Goal: Register for event/course: Sign up to attend an event or enroll in a course

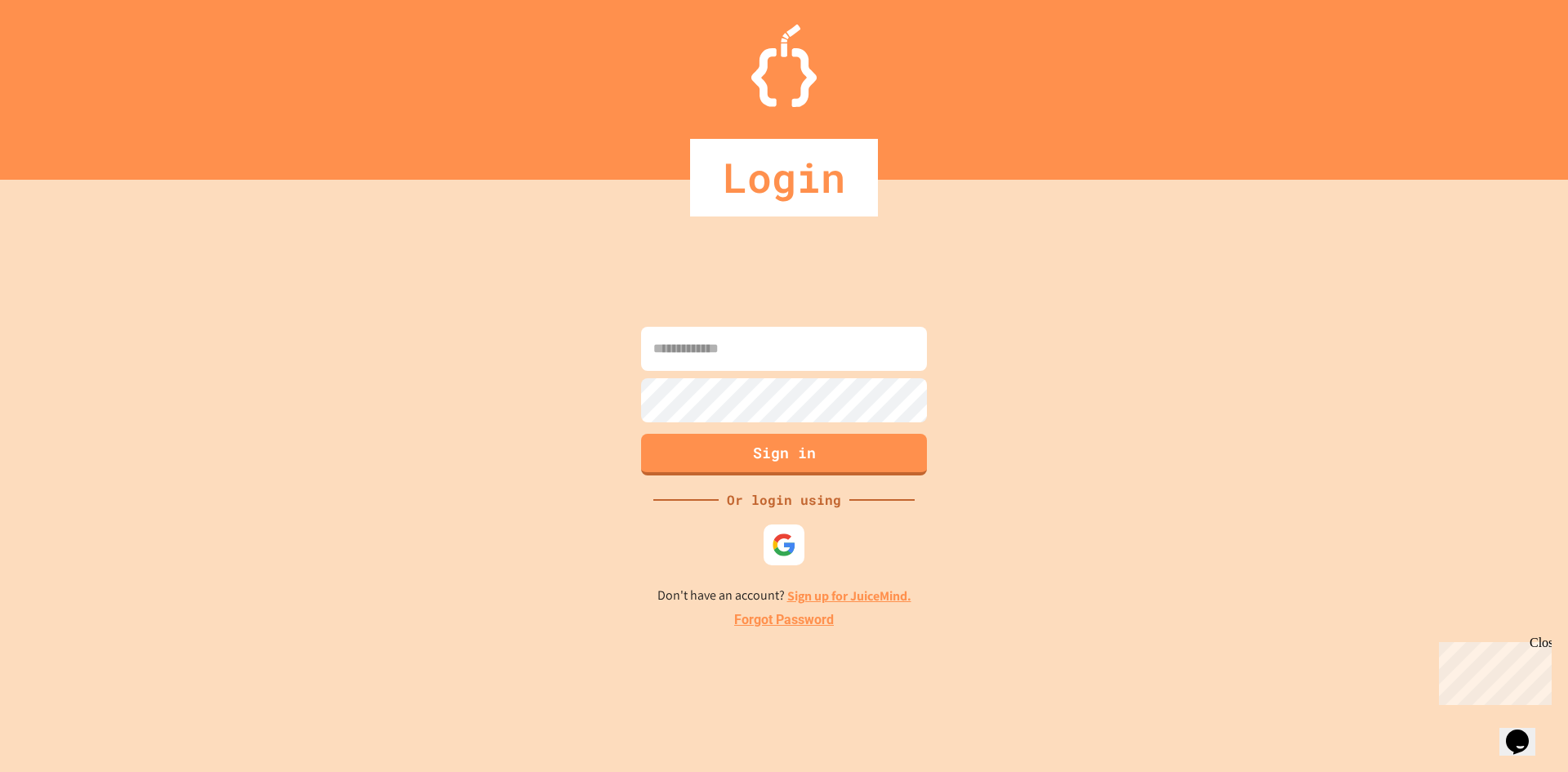
click at [830, 353] on input at bounding box center [784, 349] width 286 height 45
type input "**********"
click at [788, 457] on button "Sign in" at bounding box center [784, 452] width 292 height 43
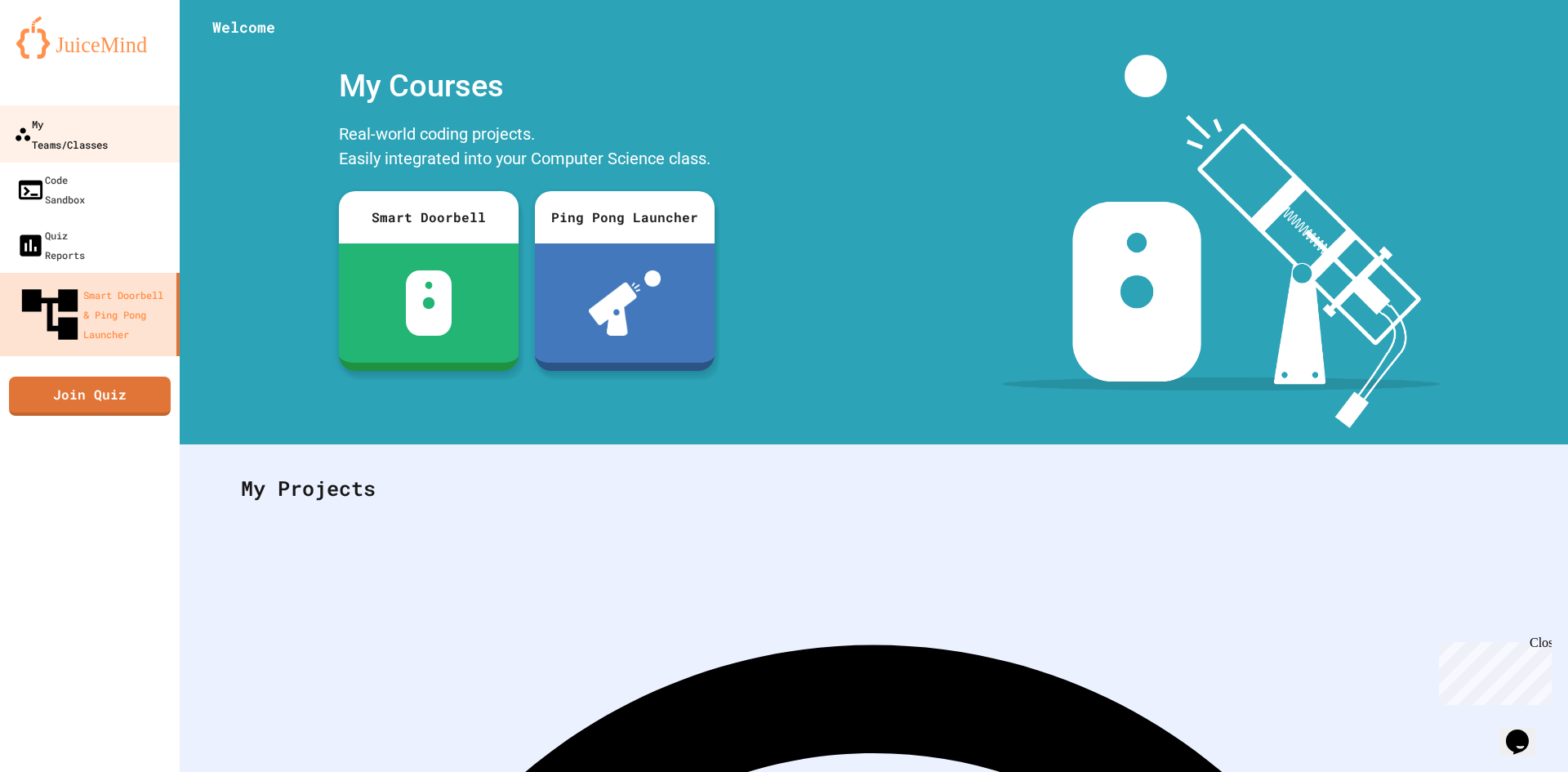
click at [83, 133] on div "My Teams/Classes" at bounding box center [60, 133] width 94 height 40
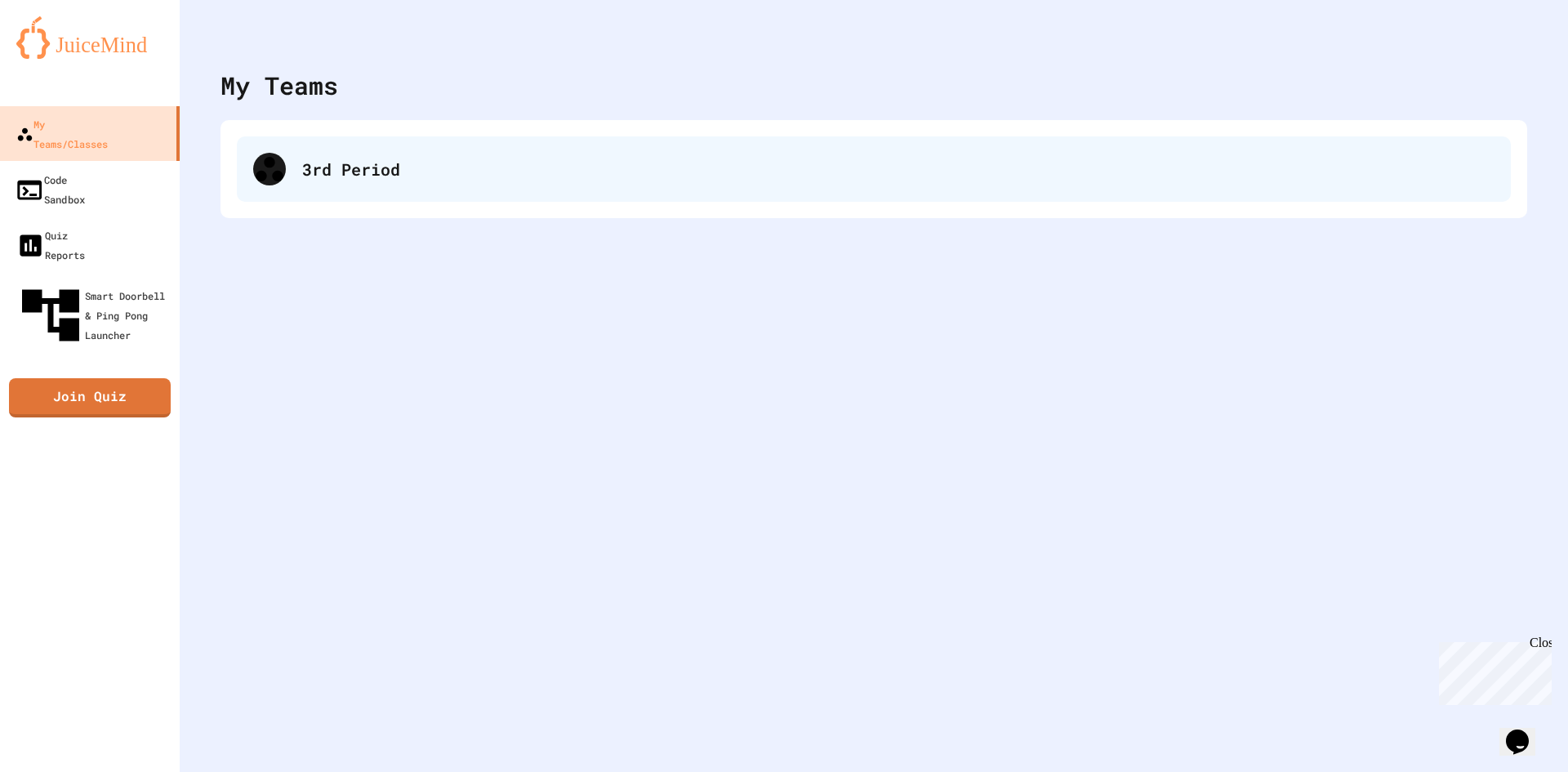
click at [291, 171] on div "3rd Period" at bounding box center [873, 169] width 1274 height 65
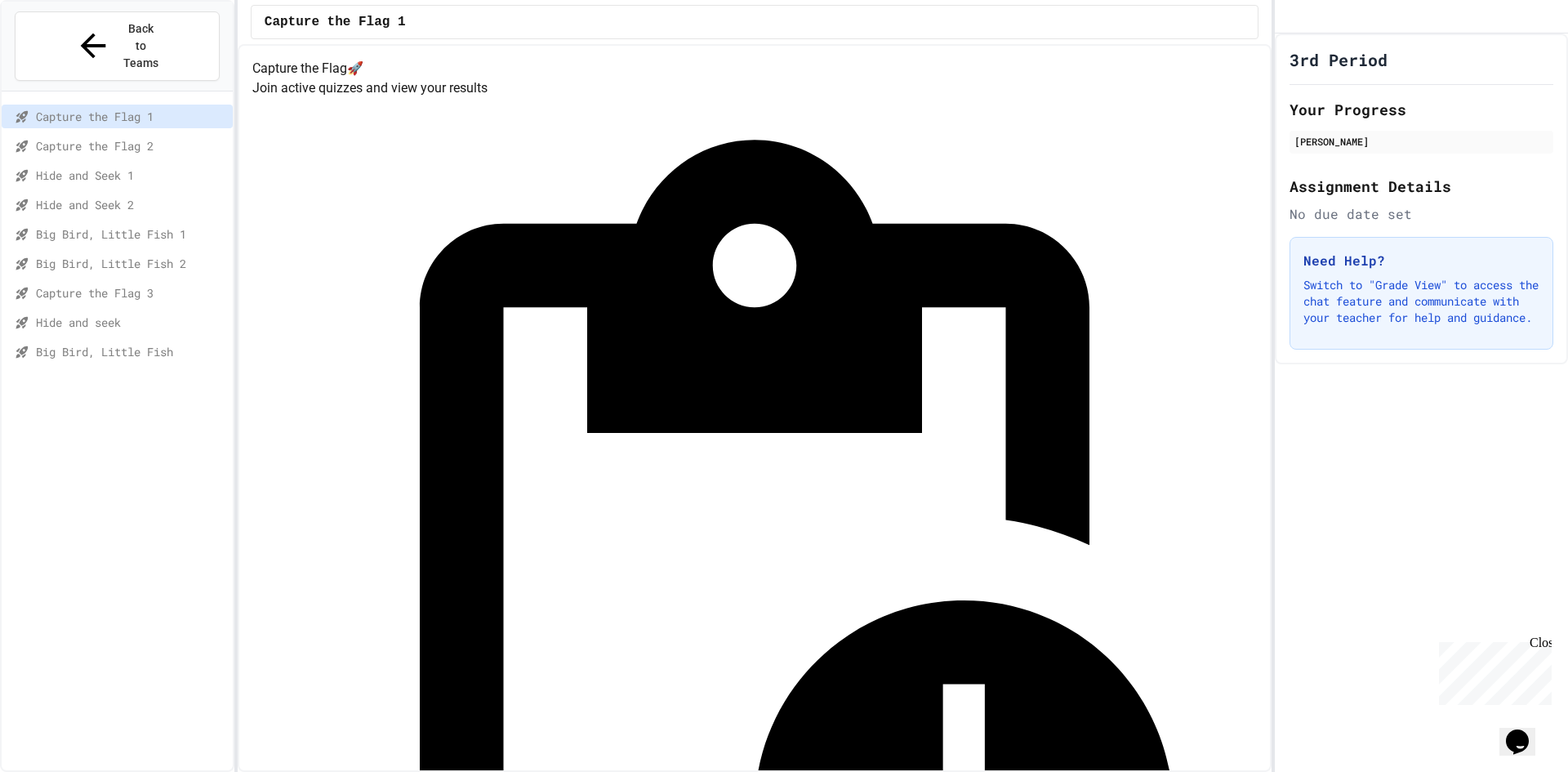
click at [159, 284] on span "Capture the Flag 3" at bounding box center [131, 293] width 190 height 17
click at [155, 310] on div "Hide and seek" at bounding box center [117, 322] width 232 height 23
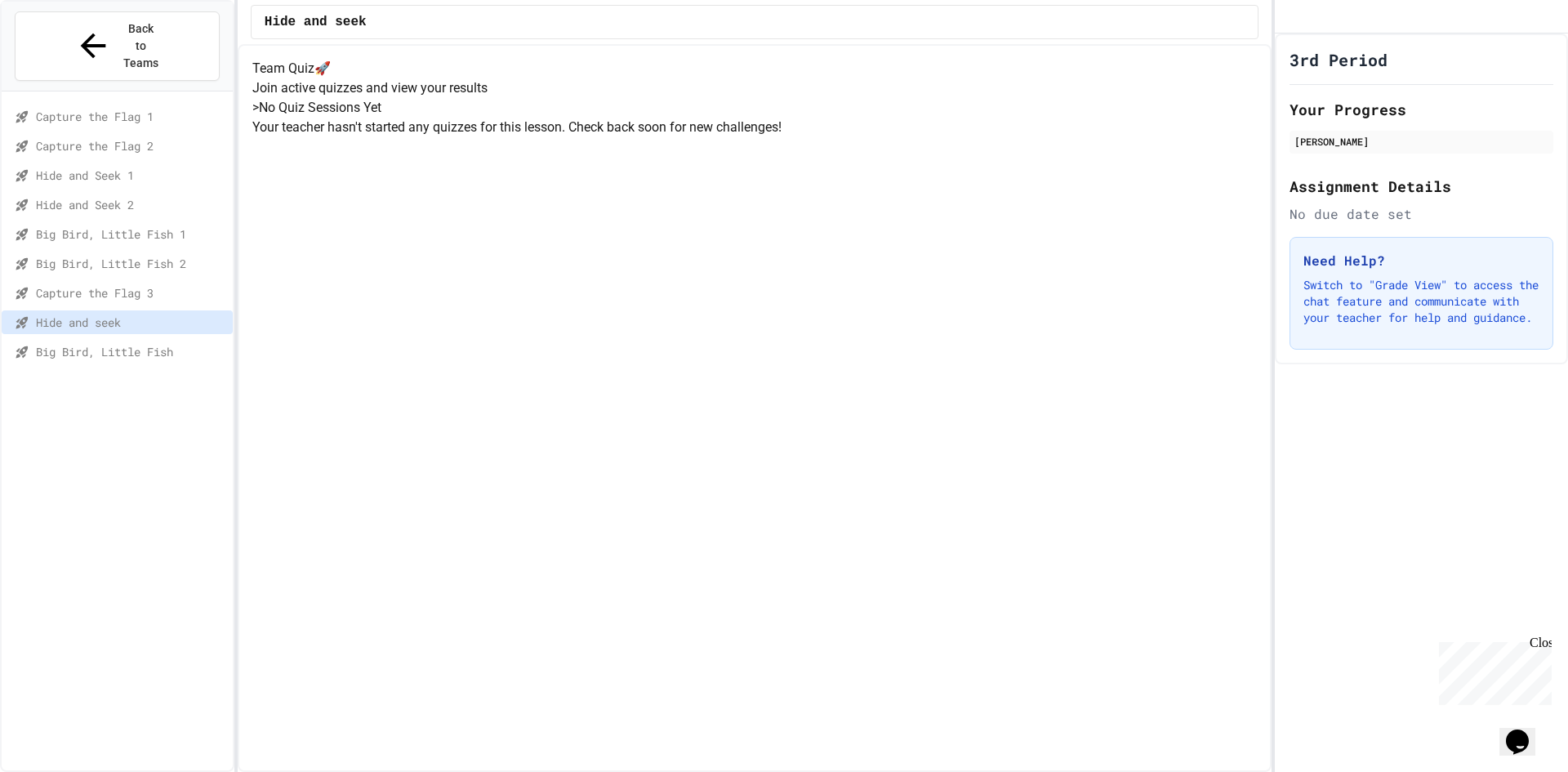
click at [152, 343] on span "Big Bird, Little Fish" at bounding box center [131, 352] width 190 height 17
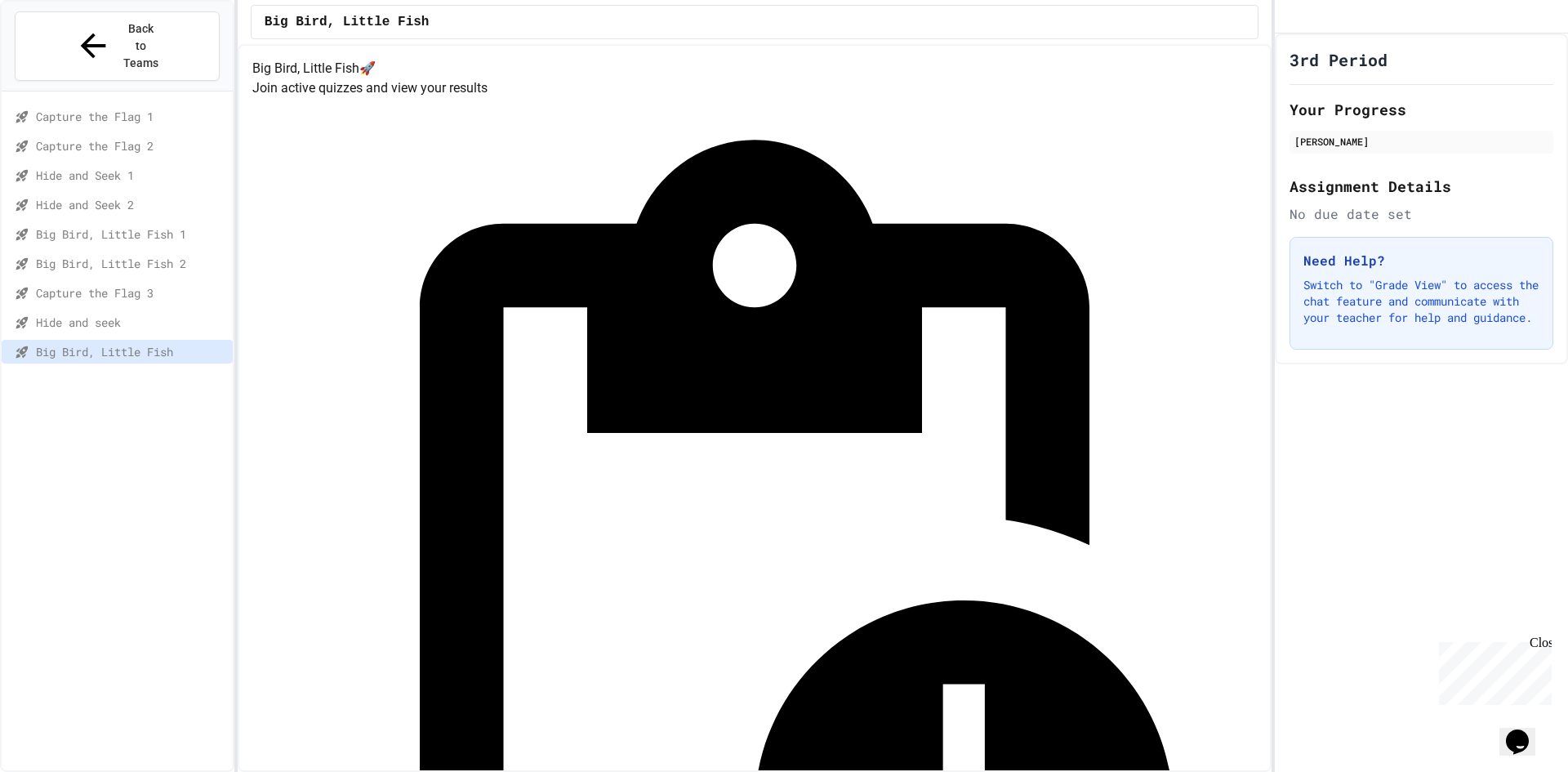
click at [180, 284] on span "Capture the Flag 3" at bounding box center [131, 293] width 190 height 17
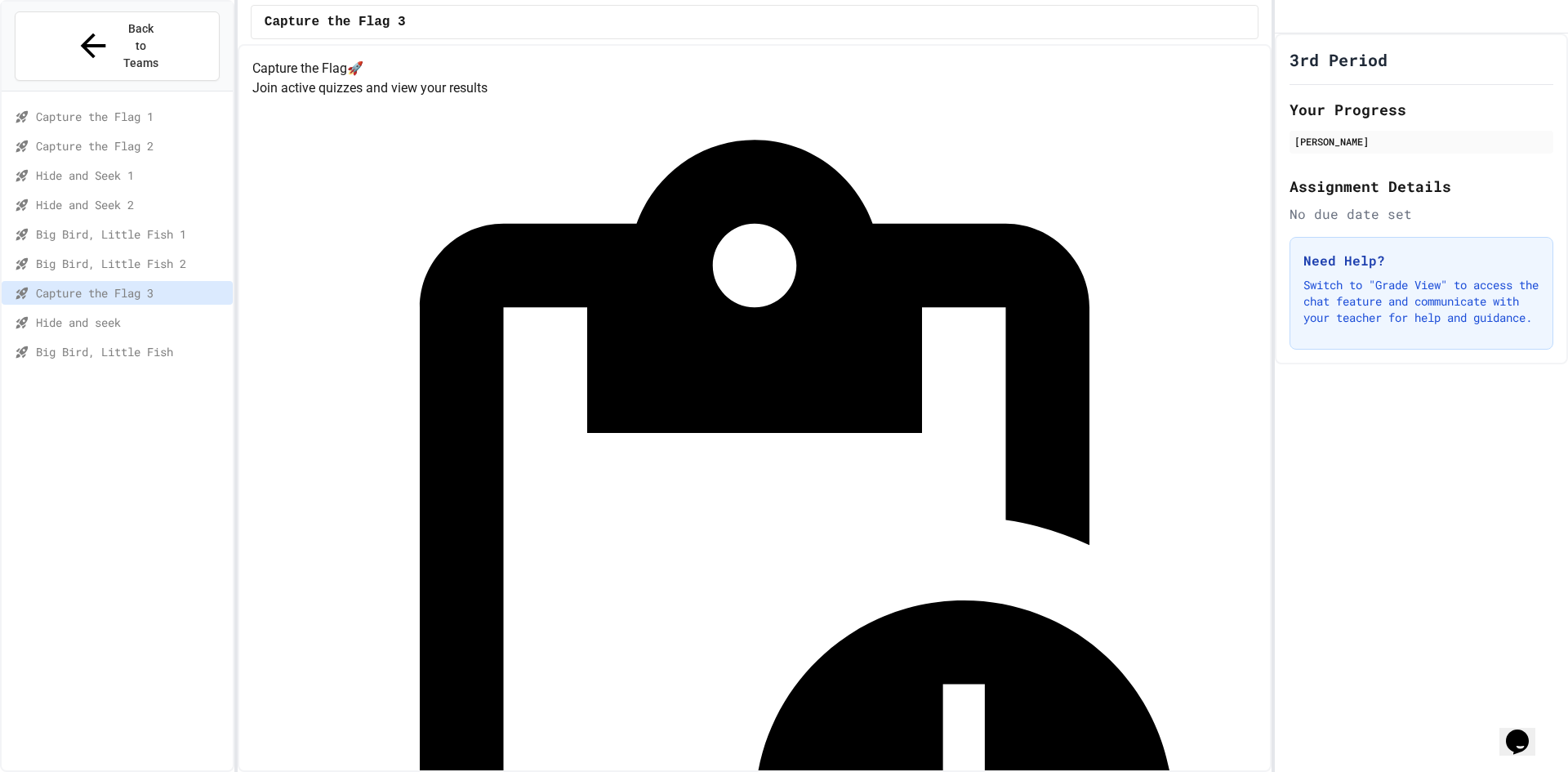
click at [196, 314] on span "Hide and seek" at bounding box center [131, 323] width 190 height 17
drag, startPoint x: 178, startPoint y: 329, endPoint x: 163, endPoint y: 319, distance: 18.0
click at [172, 340] on div "Big Bird, Little Fish" at bounding box center [117, 355] width 232 height 29
click at [162, 343] on span "Big Bird, Little Fish" at bounding box center [131, 352] width 190 height 17
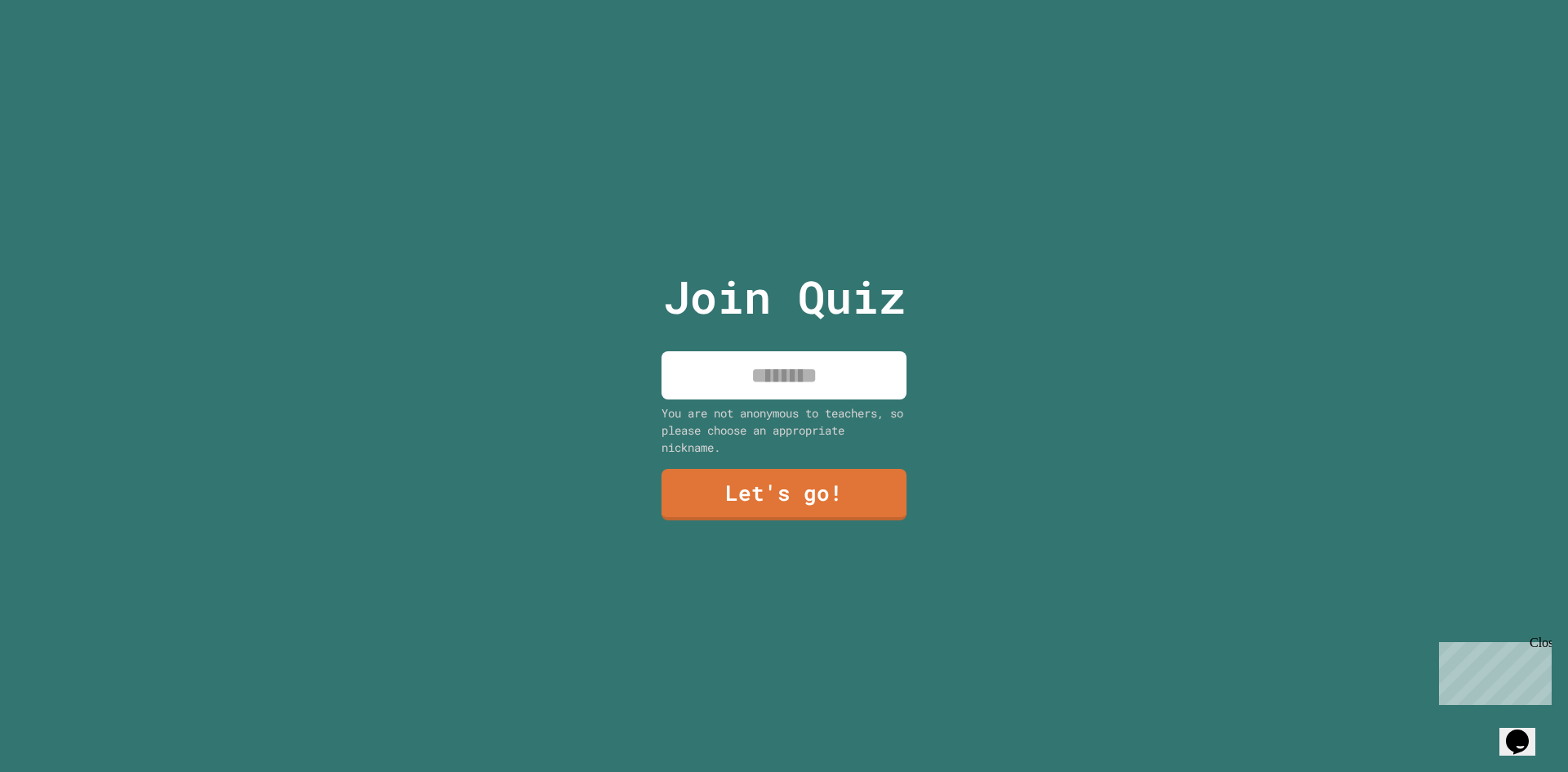
click at [841, 397] on div "Join Quiz You are not anonymous to teachers, so please choose an appropriate ni…" at bounding box center [785, 386] width 275 height 772
click at [735, 388] on input at bounding box center [784, 375] width 245 height 48
type input "****"
drag, startPoint x: 856, startPoint y: 524, endPoint x: 831, endPoint y: 450, distance: 78.1
click at [853, 498] on div "Join Quiz **** You are not anonymous to teachers, so please choose an appropria…" at bounding box center [785, 386] width 275 height 772
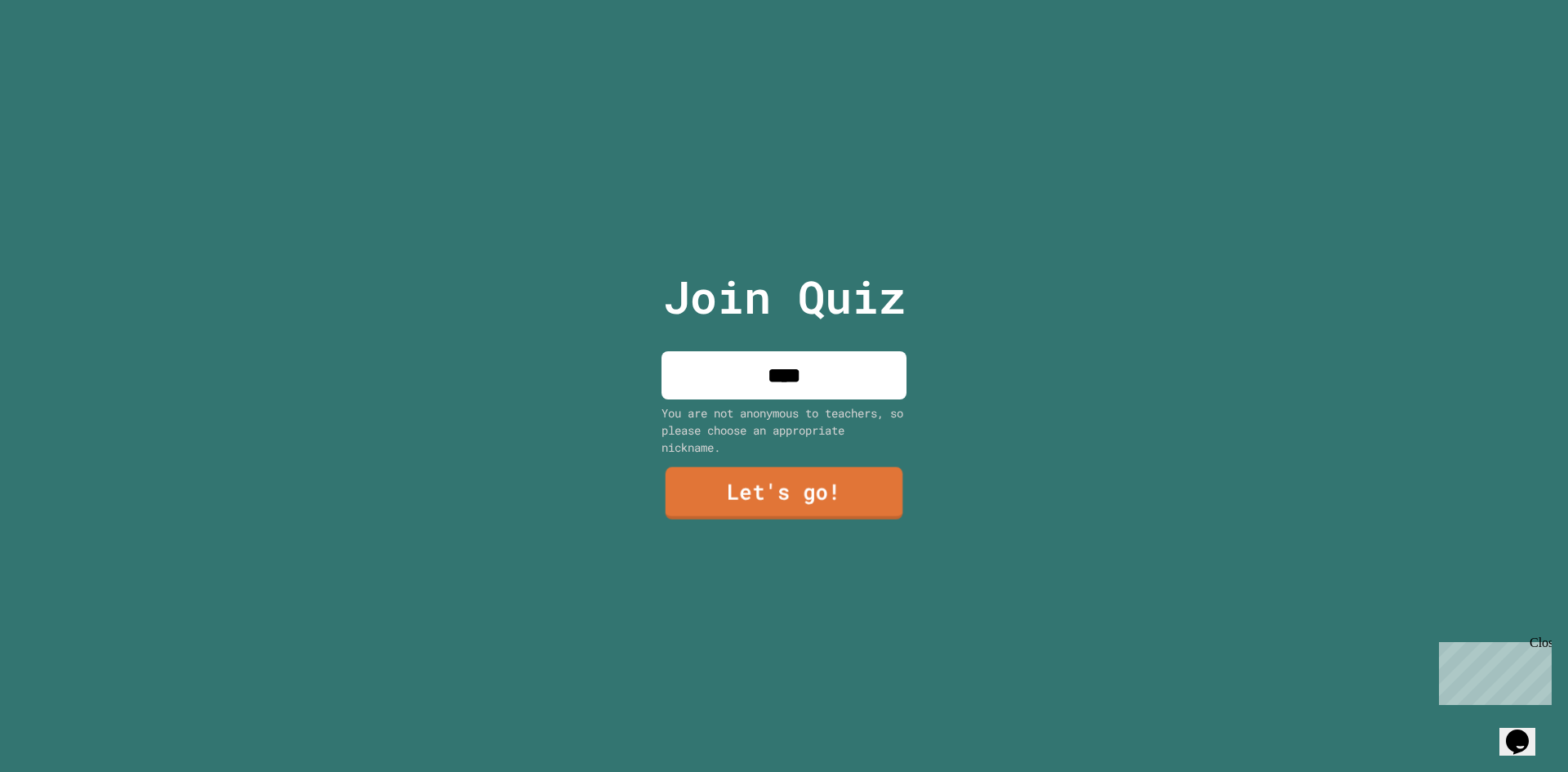
click at [831, 449] on div "Join Quiz **** You are not anonymous to teachers, so please choose an appropria…" at bounding box center [785, 386] width 275 height 772
click at [819, 482] on link "Let's go!" at bounding box center [783, 493] width 241 height 53
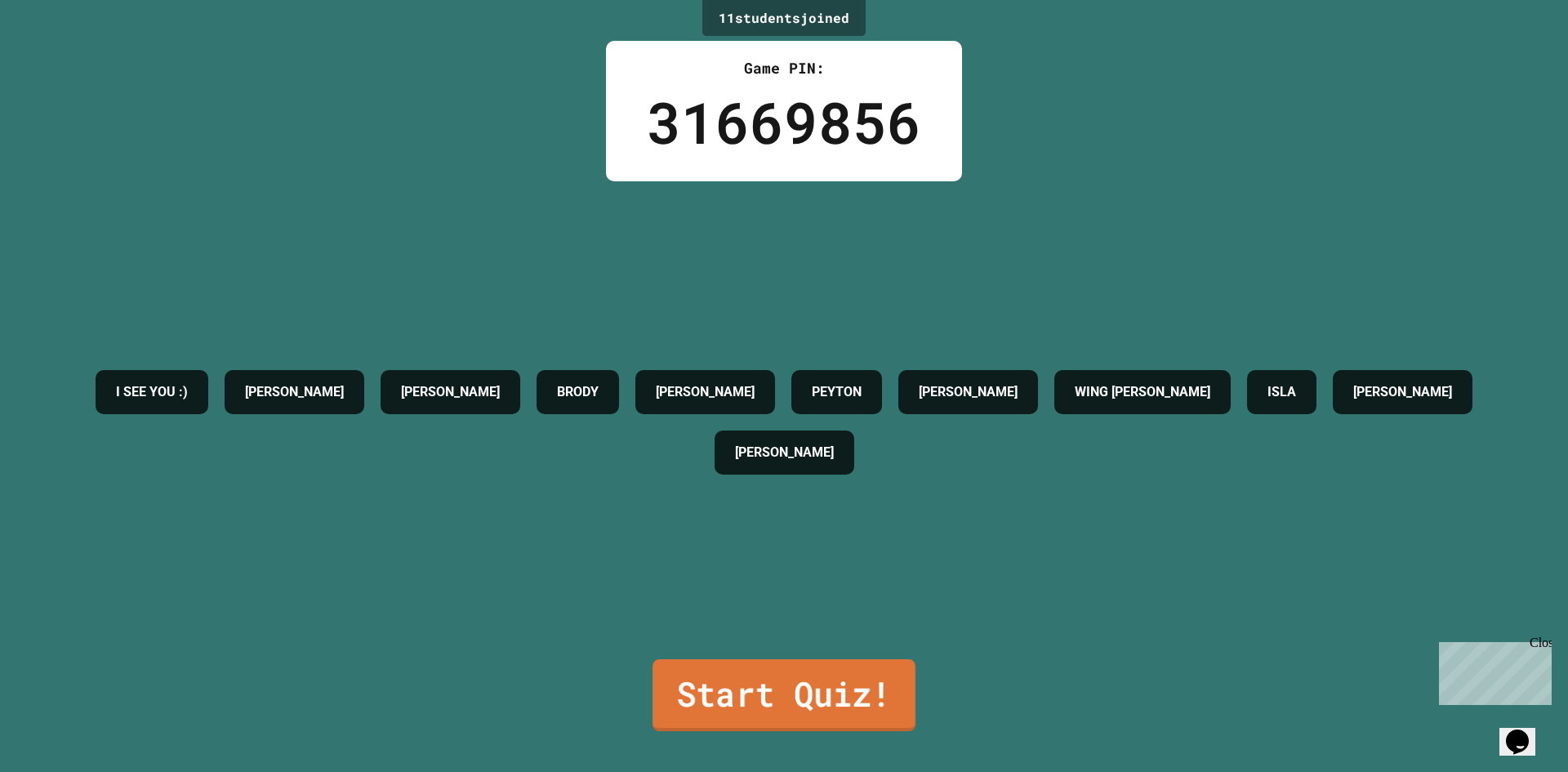
click at [788, 683] on link "Start Quiz!" at bounding box center [783, 695] width 263 height 72
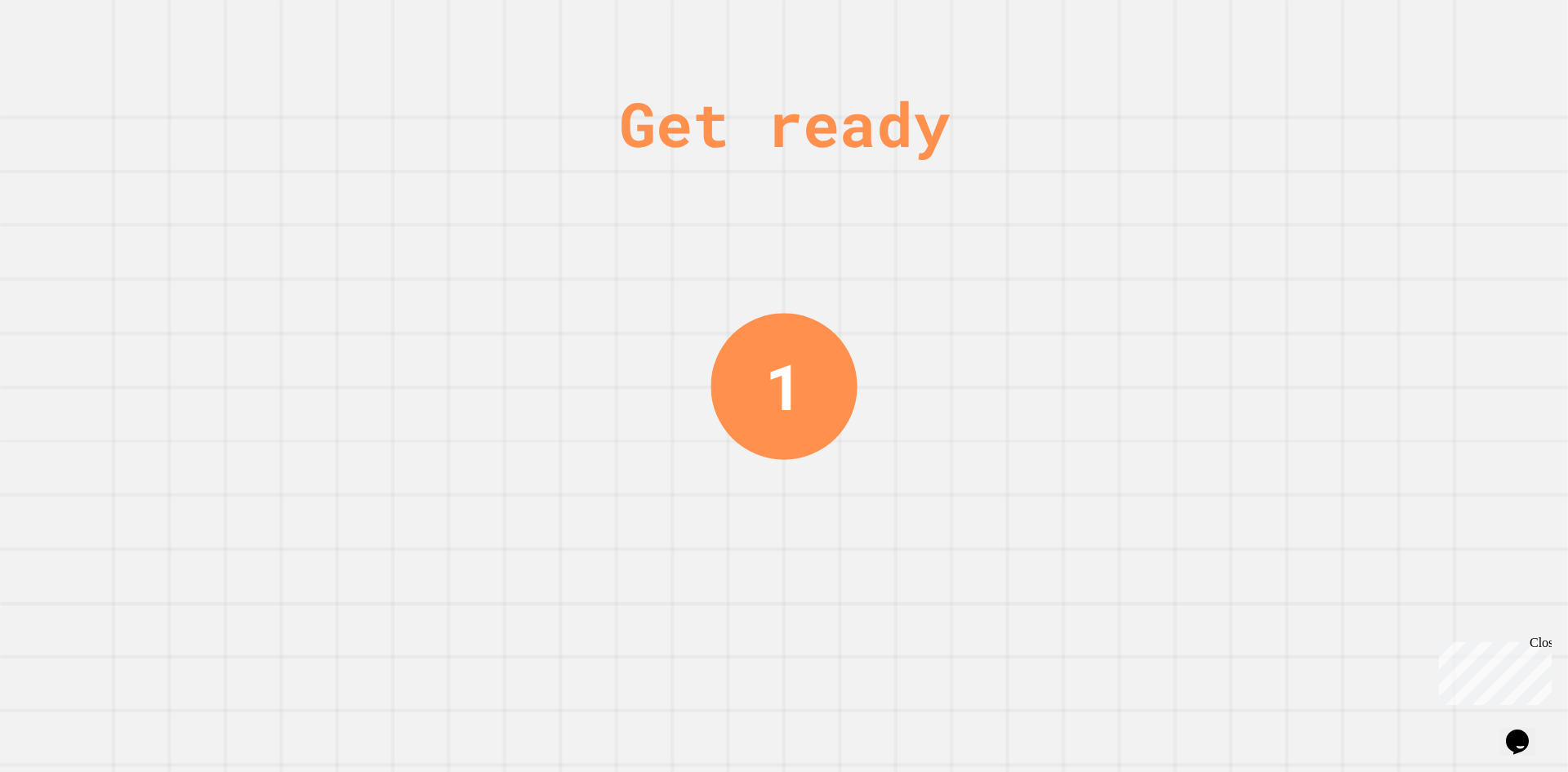
click at [1548, 638] on div "Close" at bounding box center [1540, 645] width 20 height 20
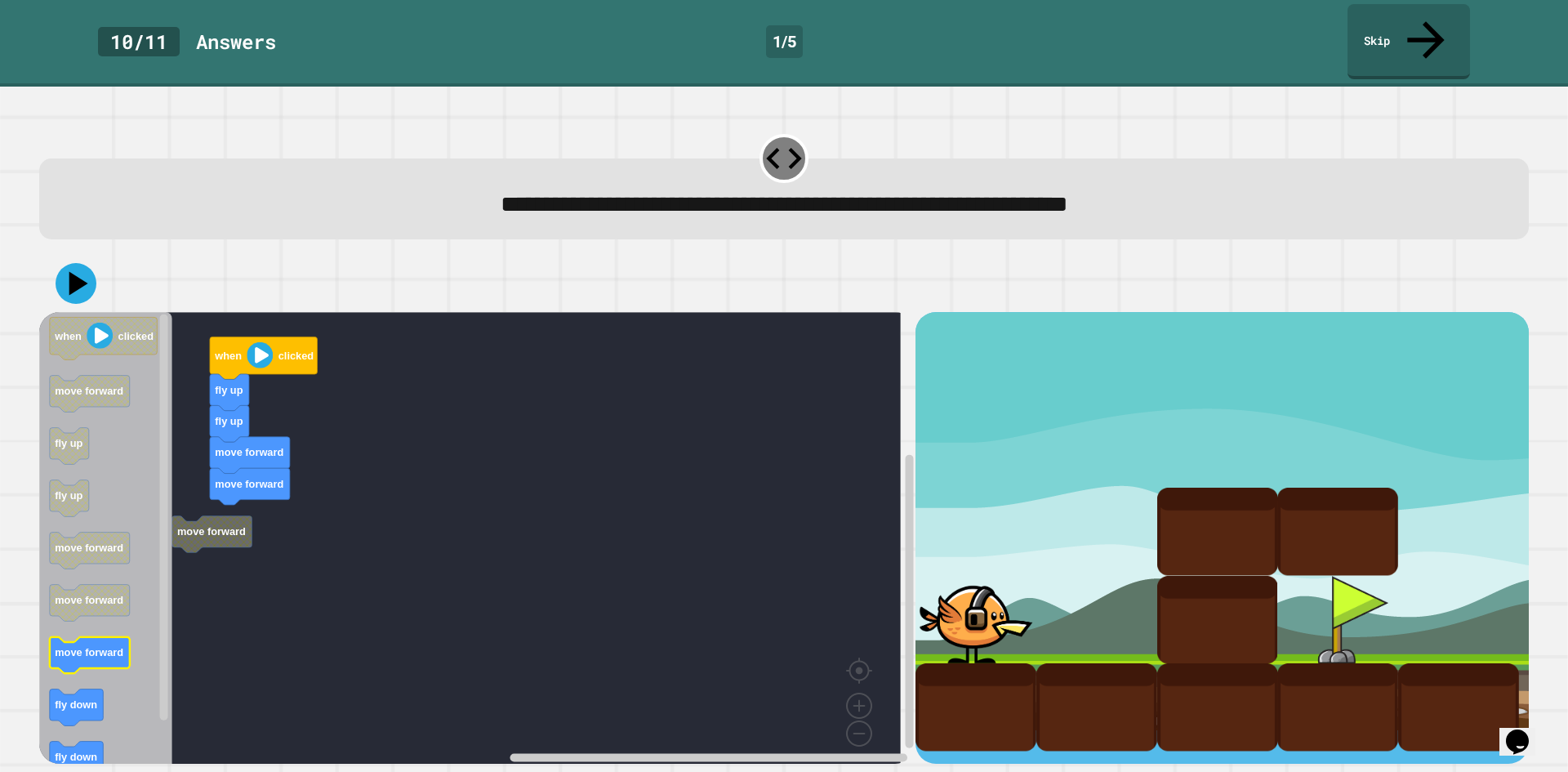
click at [94, 620] on icon "when clicked move forward fly up fly up move forward move forward move forward …" at bounding box center [105, 543] width 133 height 463
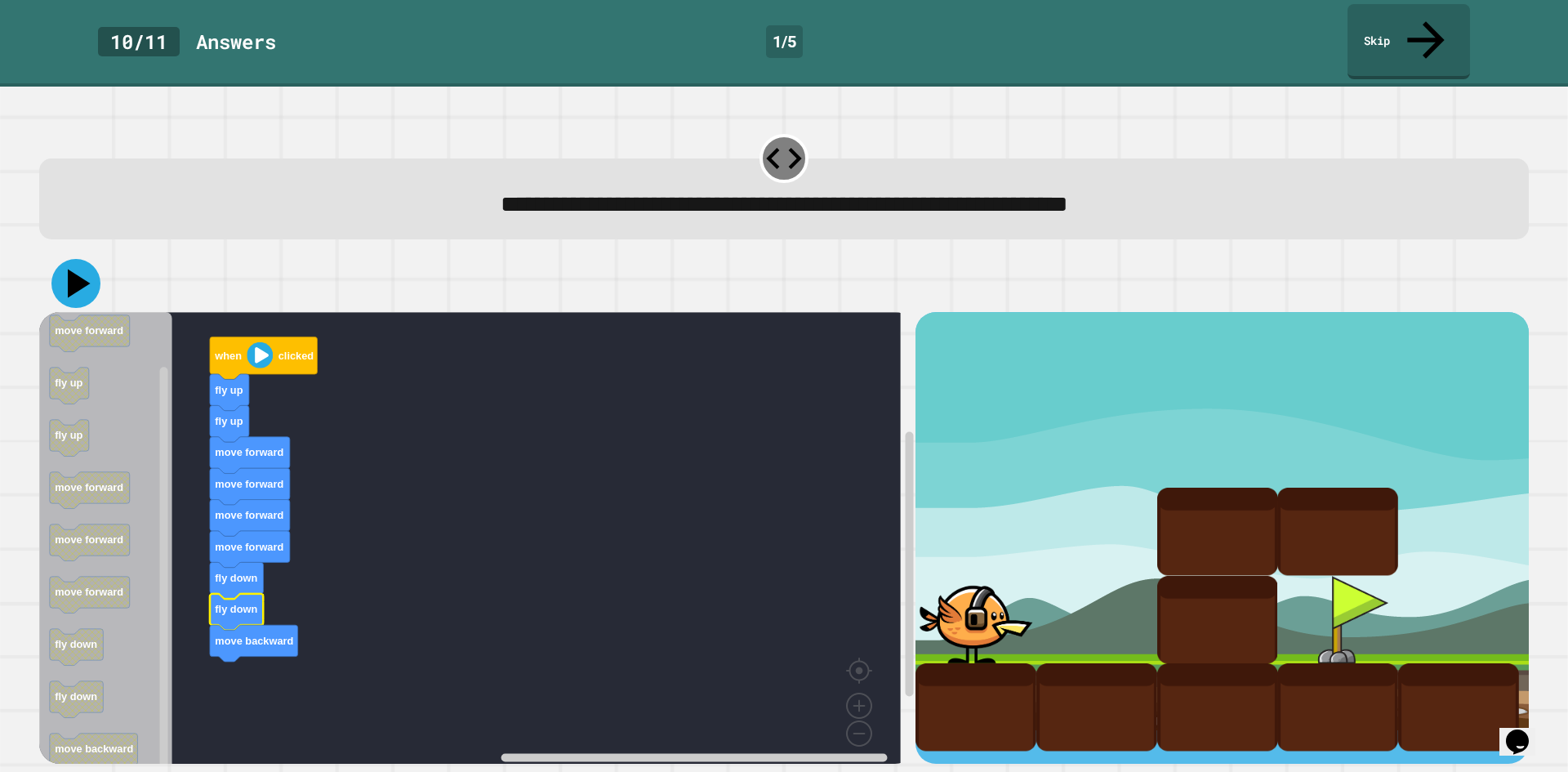
click at [85, 269] on icon at bounding box center [79, 284] width 23 height 29
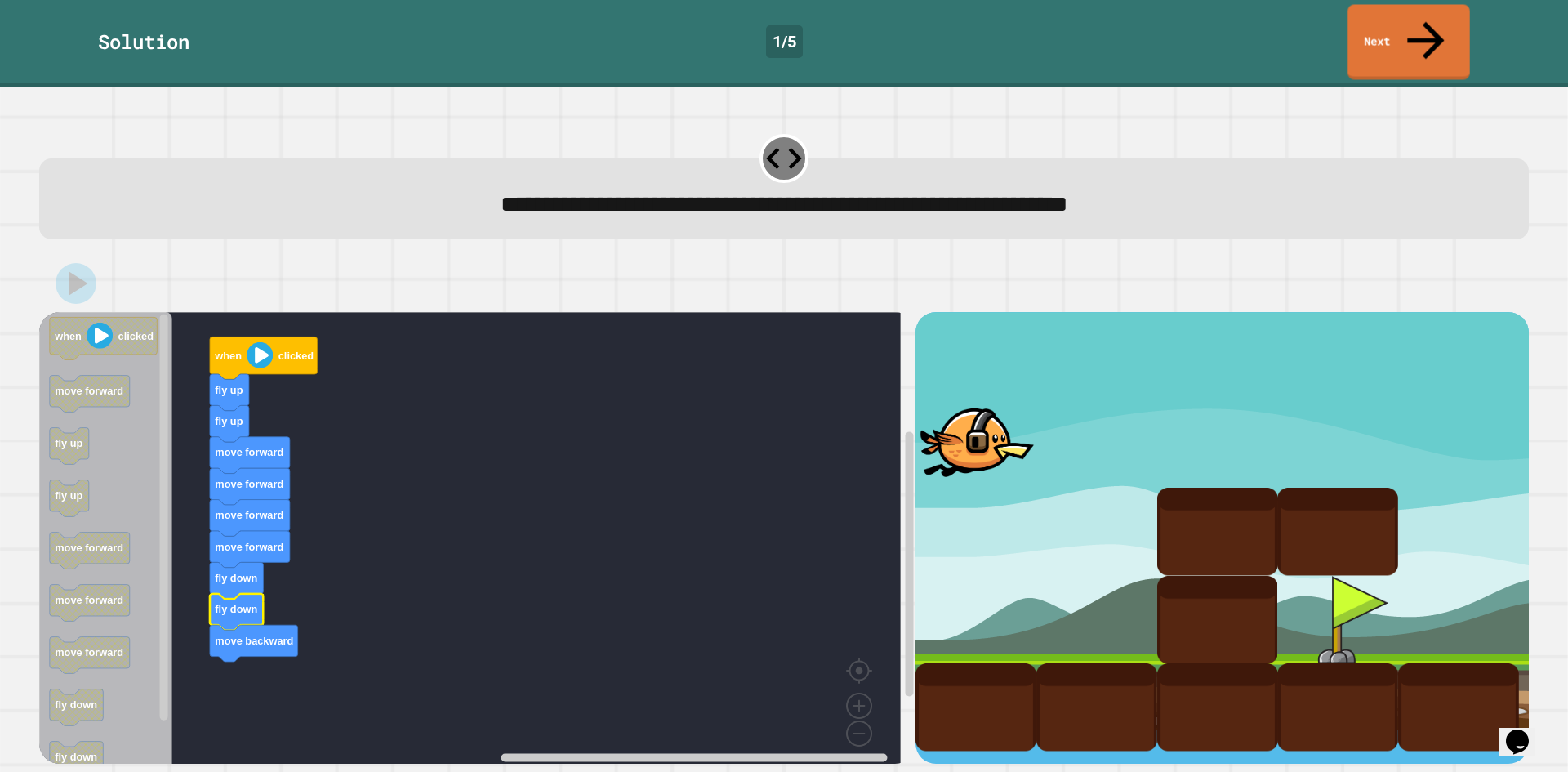
click at [1381, 31] on link "Next" at bounding box center [1409, 42] width 122 height 76
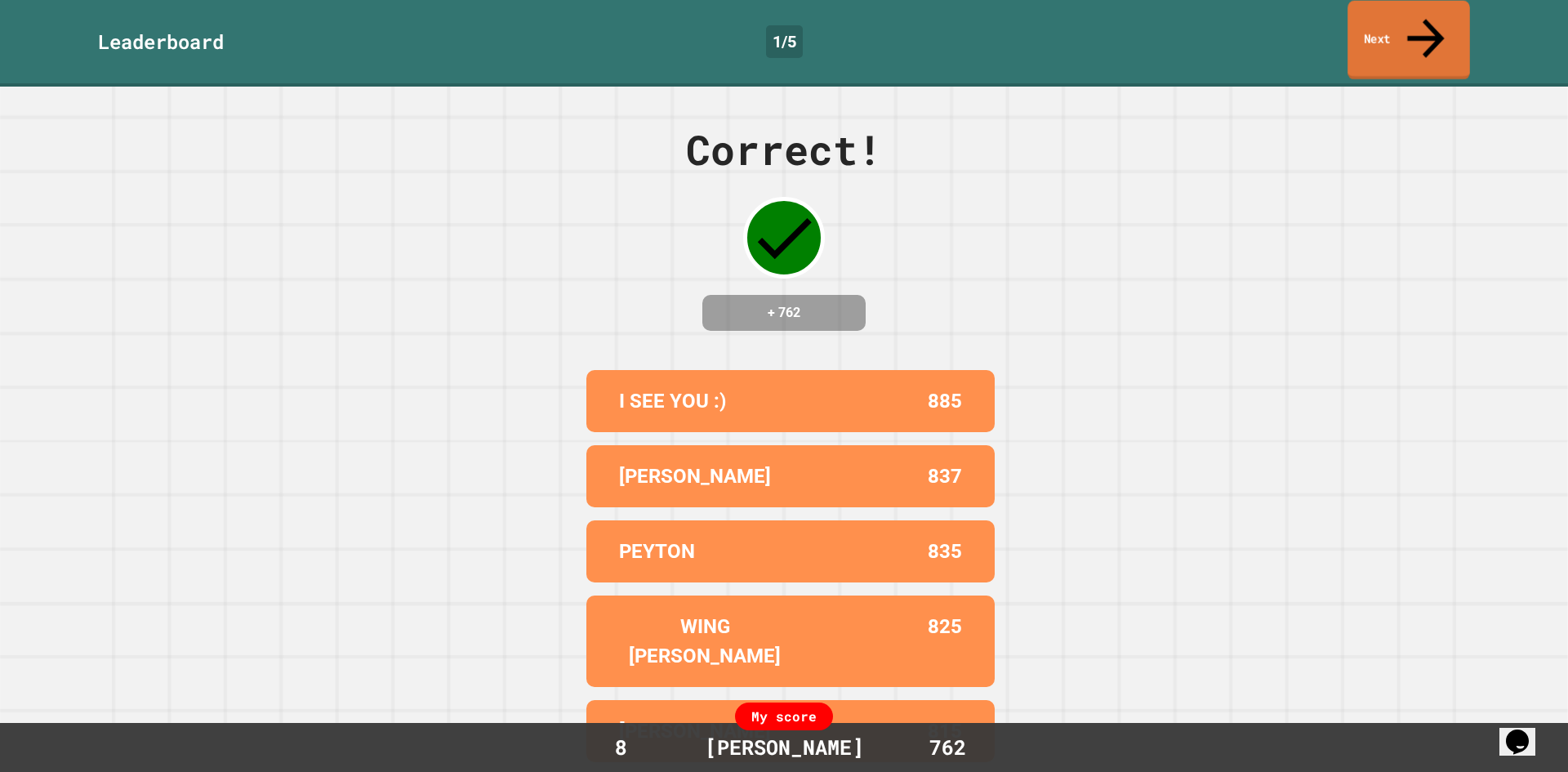
click at [1381, 31] on link "Next" at bounding box center [1409, 41] width 122 height 79
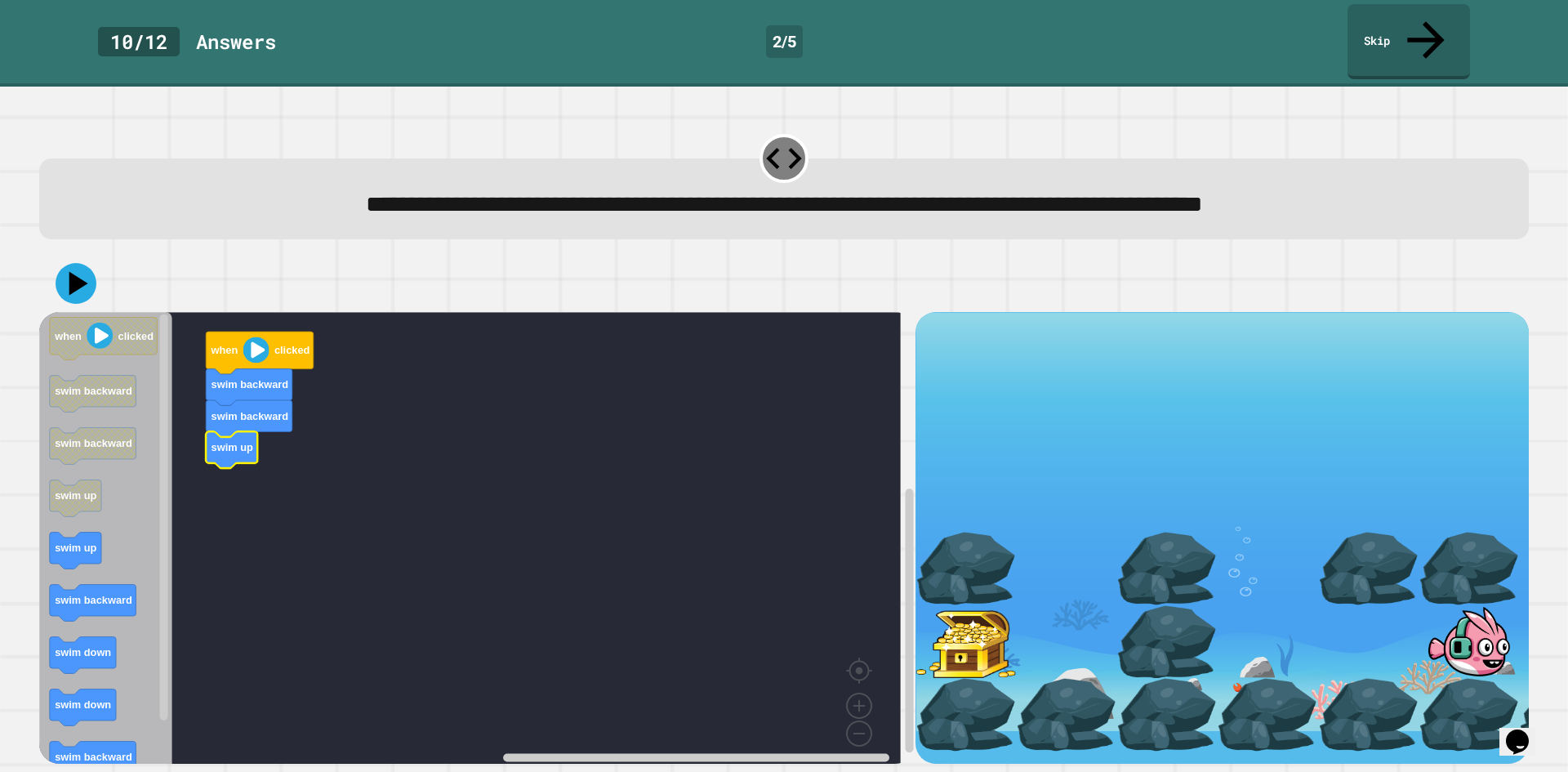
drag, startPoint x: 1252, startPoint y: 564, endPoint x: 1239, endPoint y: 524, distance: 42.1
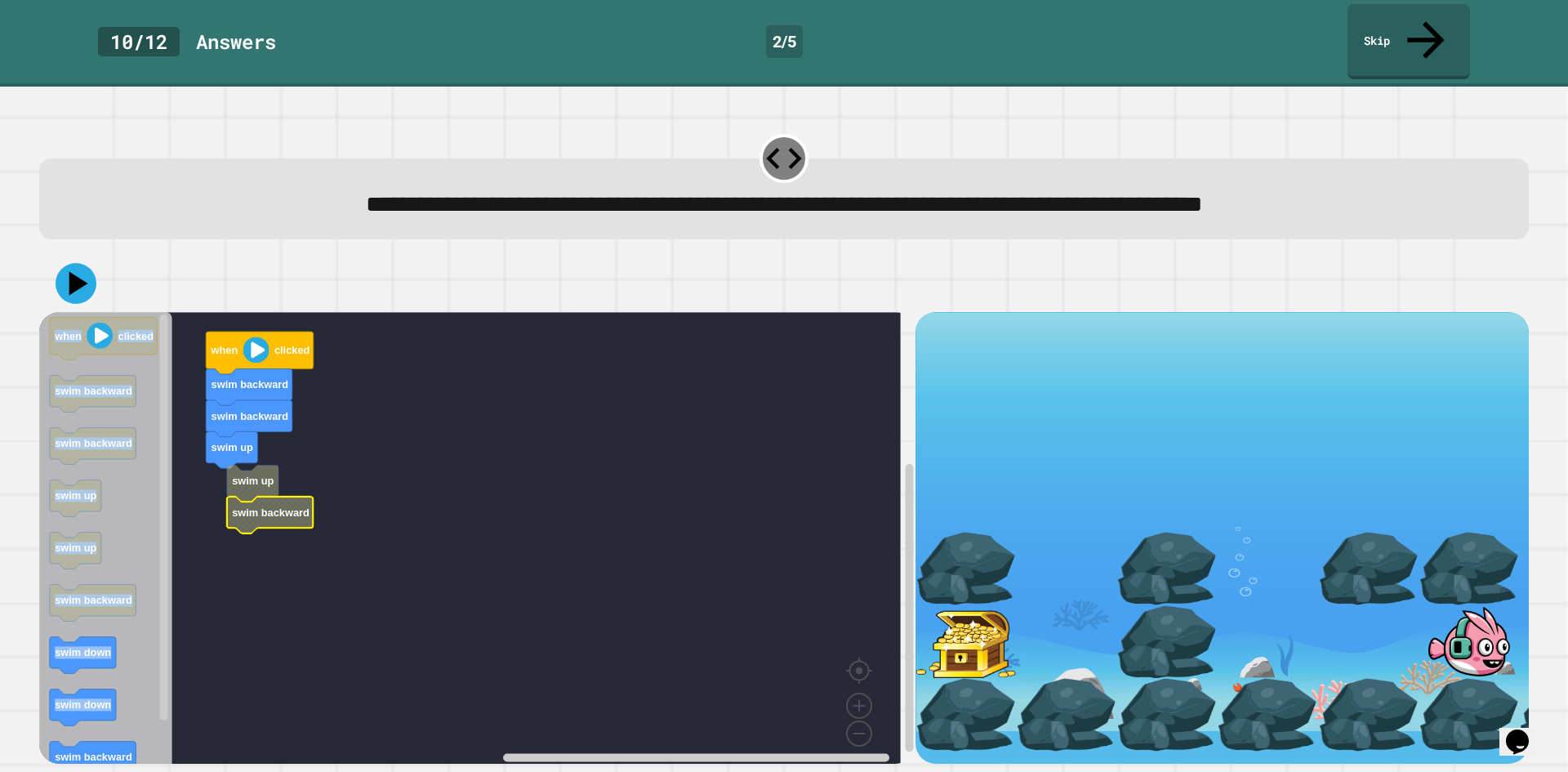
drag, startPoint x: 111, startPoint y: 741, endPoint x: 111, endPoint y: 726, distance: 15.0
click at [111, 731] on div "when clicked swim backward swim backward swim up swim up swim backward when cli…" at bounding box center [783, 509] width 1505 height 524
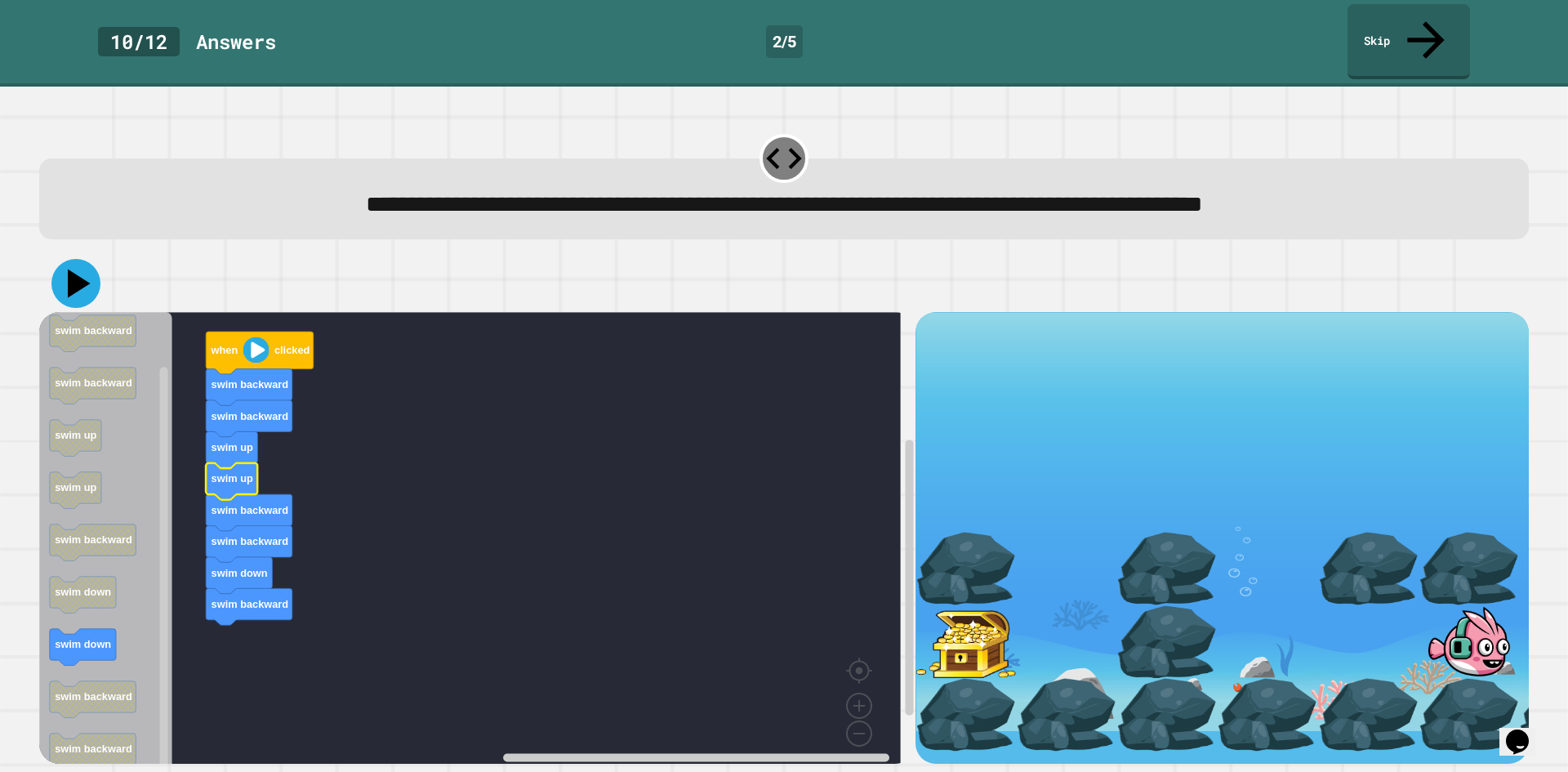
click at [62, 259] on icon at bounding box center [76, 283] width 49 height 49
click at [556, 447] on rect "Blockly Workspace" at bounding box center [469, 543] width 862 height 463
click at [70, 259] on icon at bounding box center [76, 283] width 49 height 49
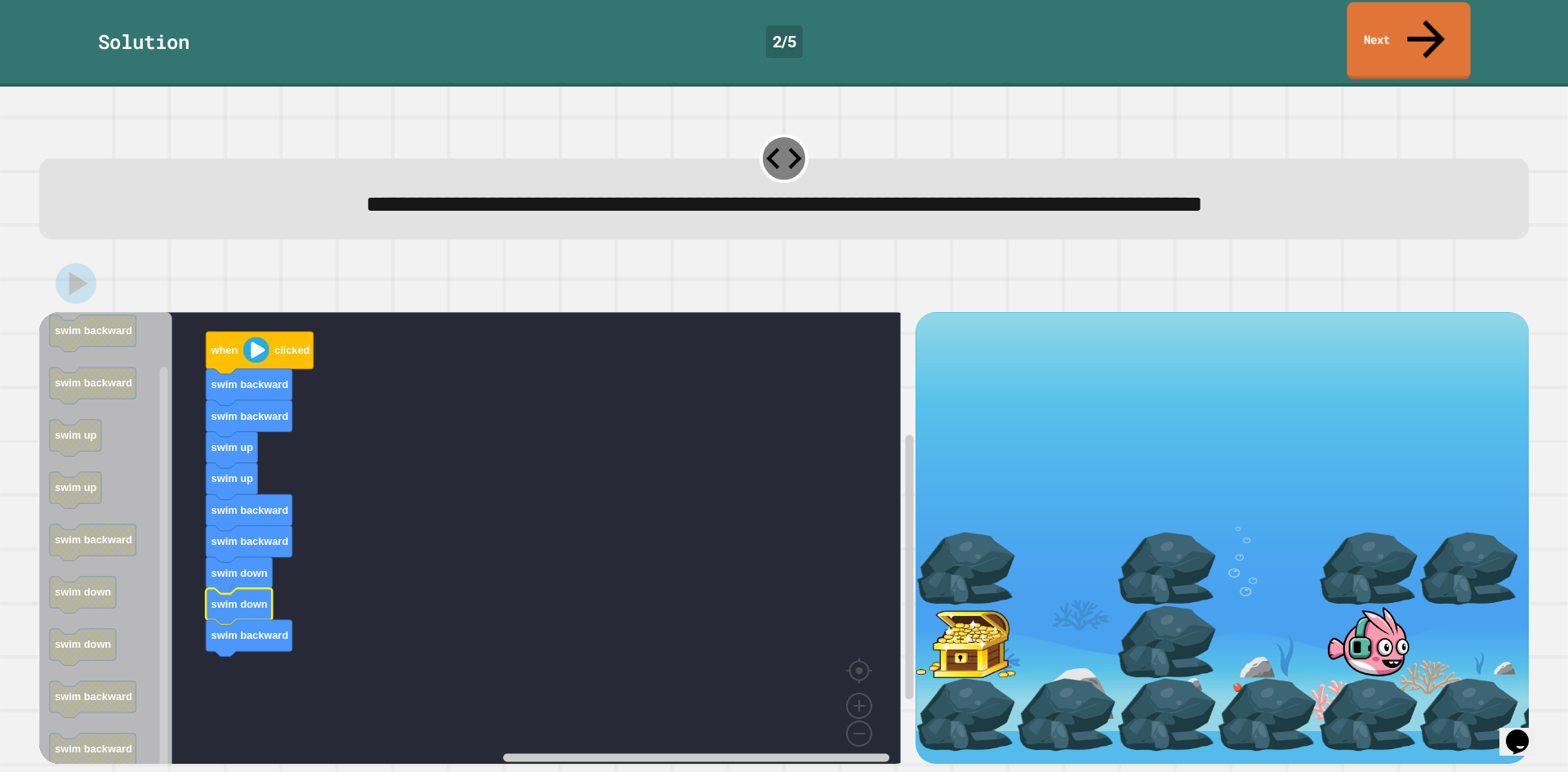
click at [1391, 37] on link "Next" at bounding box center [1408, 41] width 123 height 77
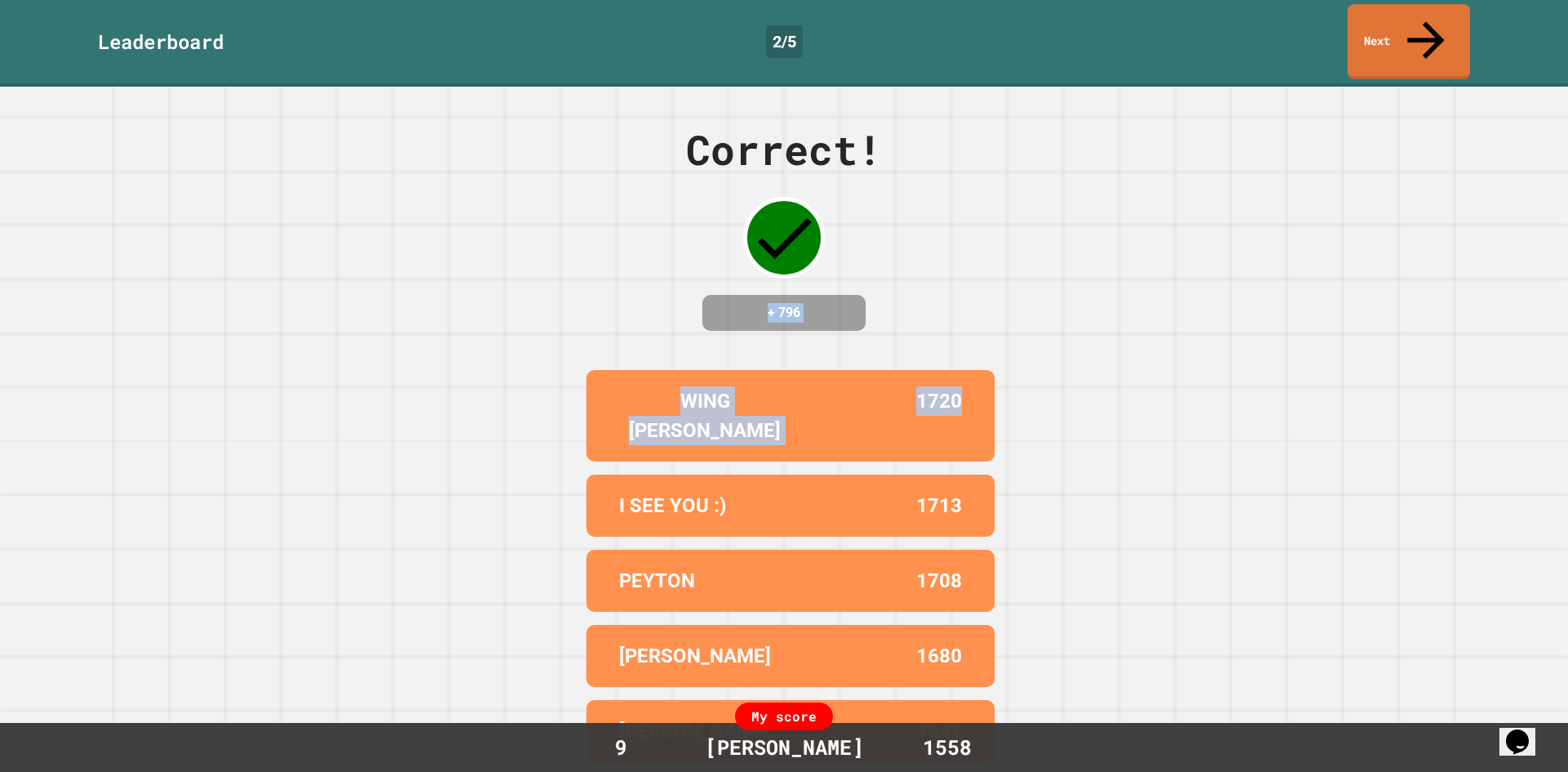
drag, startPoint x: 1144, startPoint y: 121, endPoint x: 1237, endPoint y: 86, distance: 99.4
click at [1154, 111] on div "Correct! + 796 WING GASTER 1720 I SEE YOU :) 1713 PEYTON 1708 SOPHIE 1680 RON 1…" at bounding box center [784, 428] width 1568 height 685
click at [1375, 44] on div "Leaderboard 2 / 5 Next" at bounding box center [784, 43] width 1568 height 86
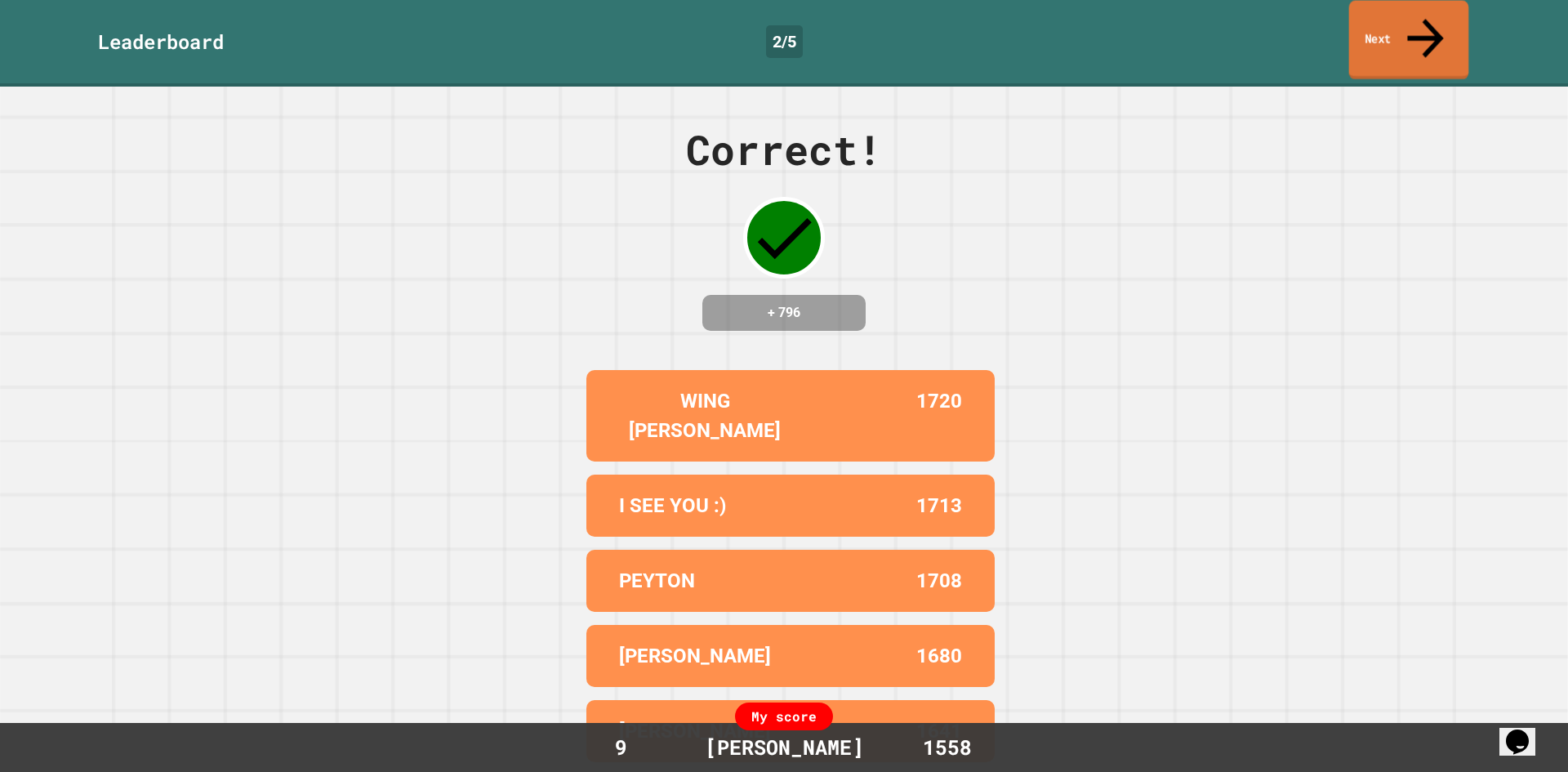
click at [1400, 34] on link "Next" at bounding box center [1409, 41] width 120 height 79
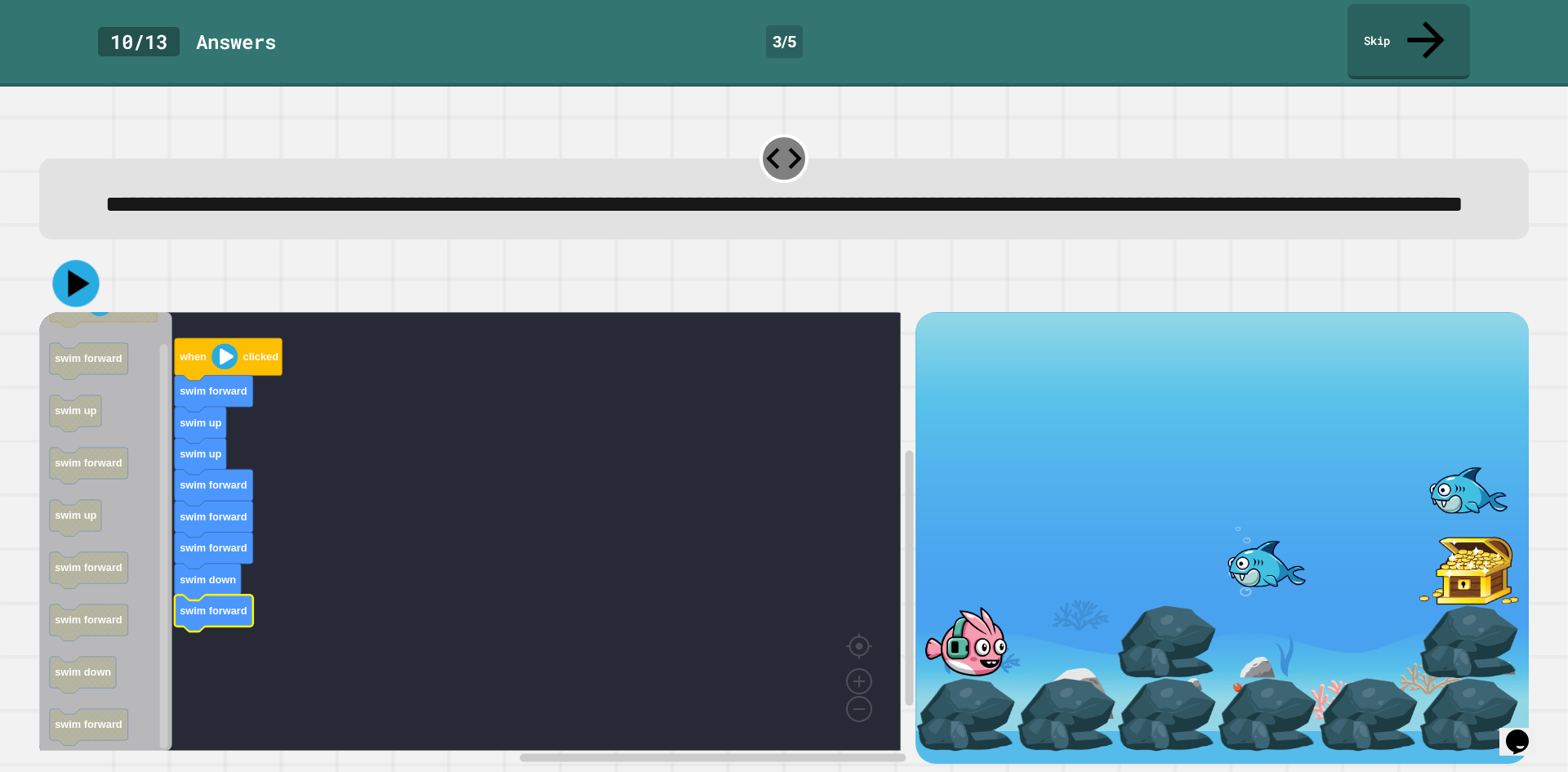
click at [64, 297] on icon at bounding box center [76, 284] width 47 height 46
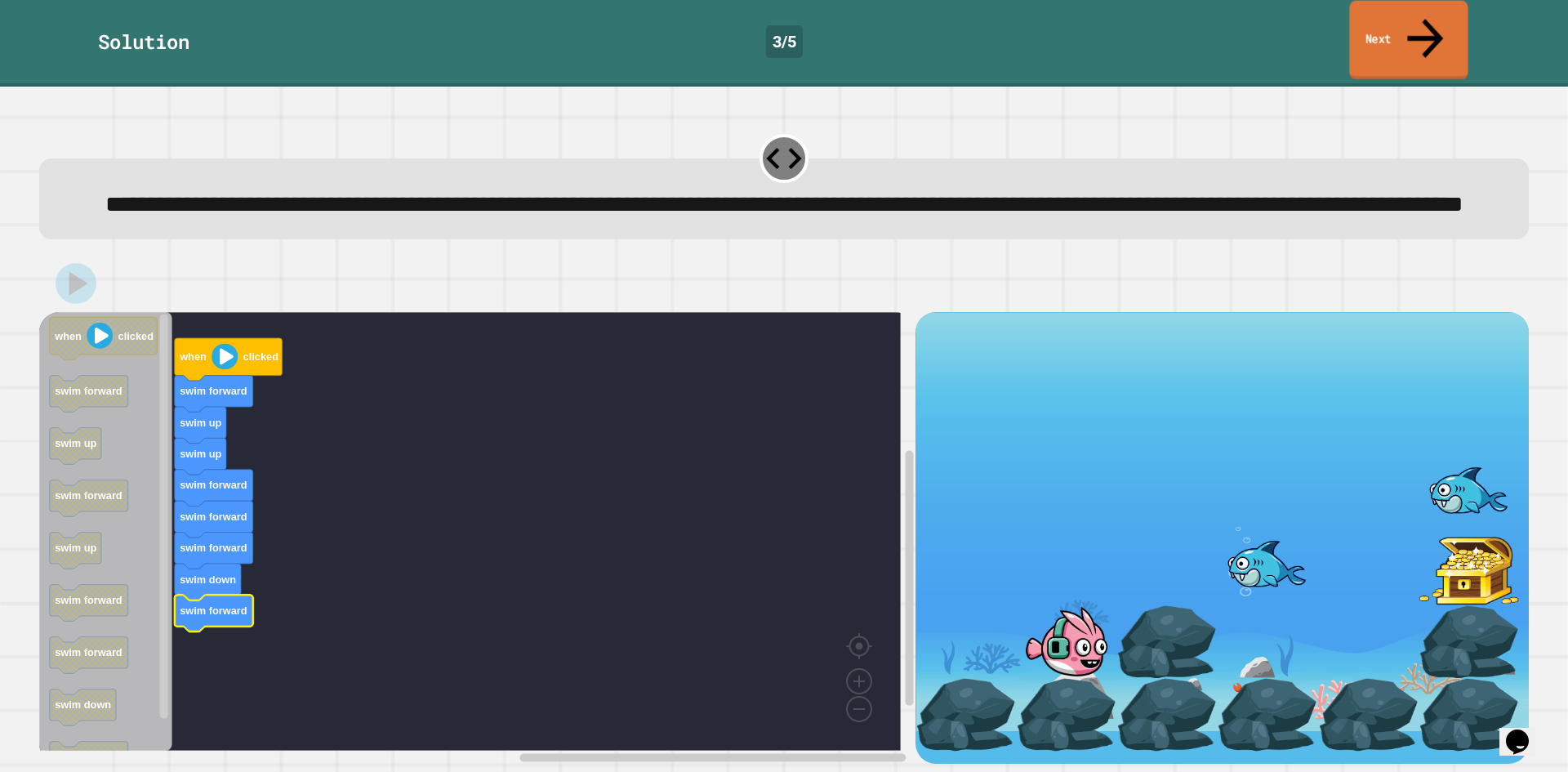
click at [1417, 39] on link "Next" at bounding box center [1408, 41] width 118 height 79
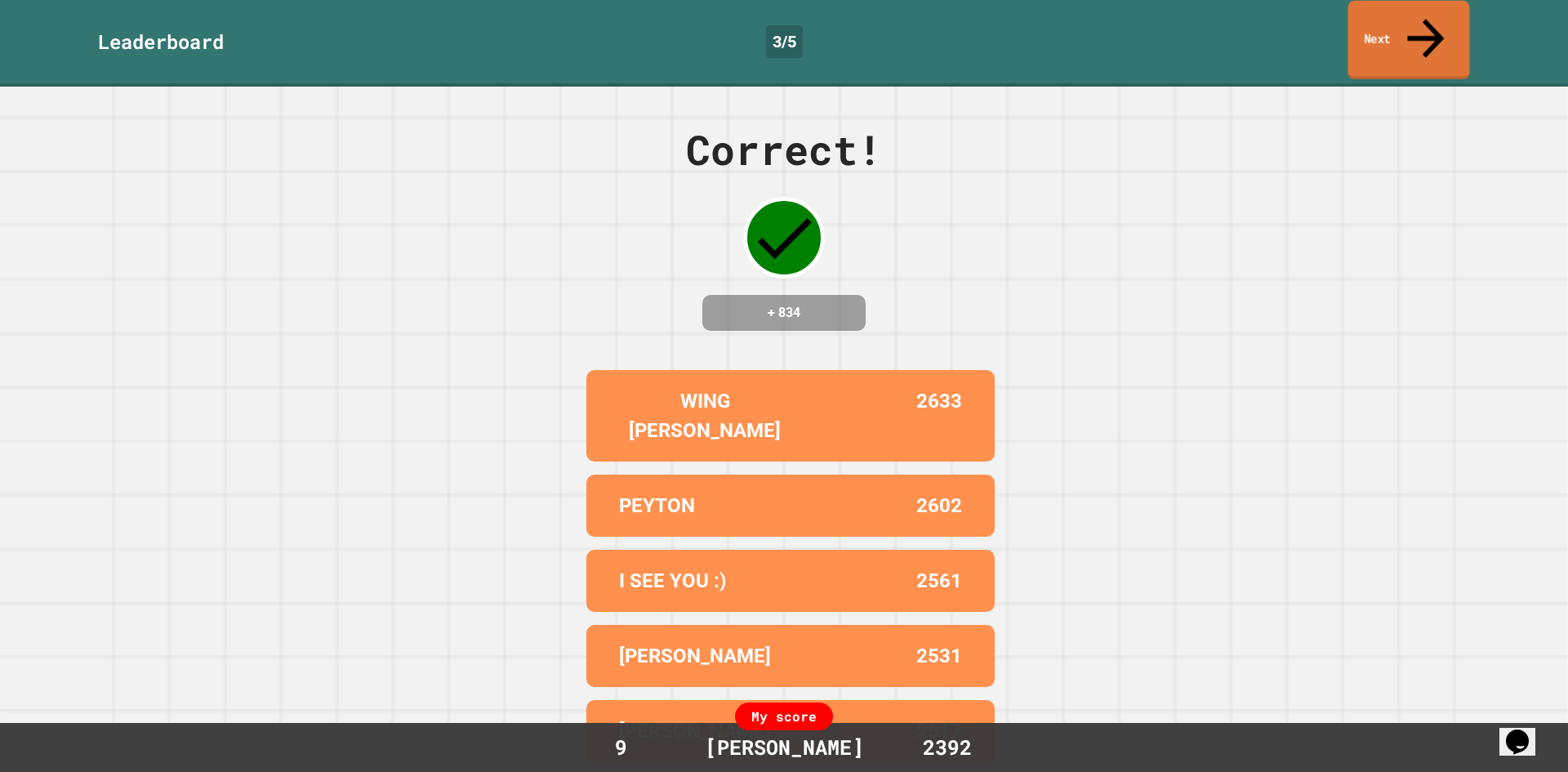
click at [1409, 35] on link "Next" at bounding box center [1410, 41] width 122 height 79
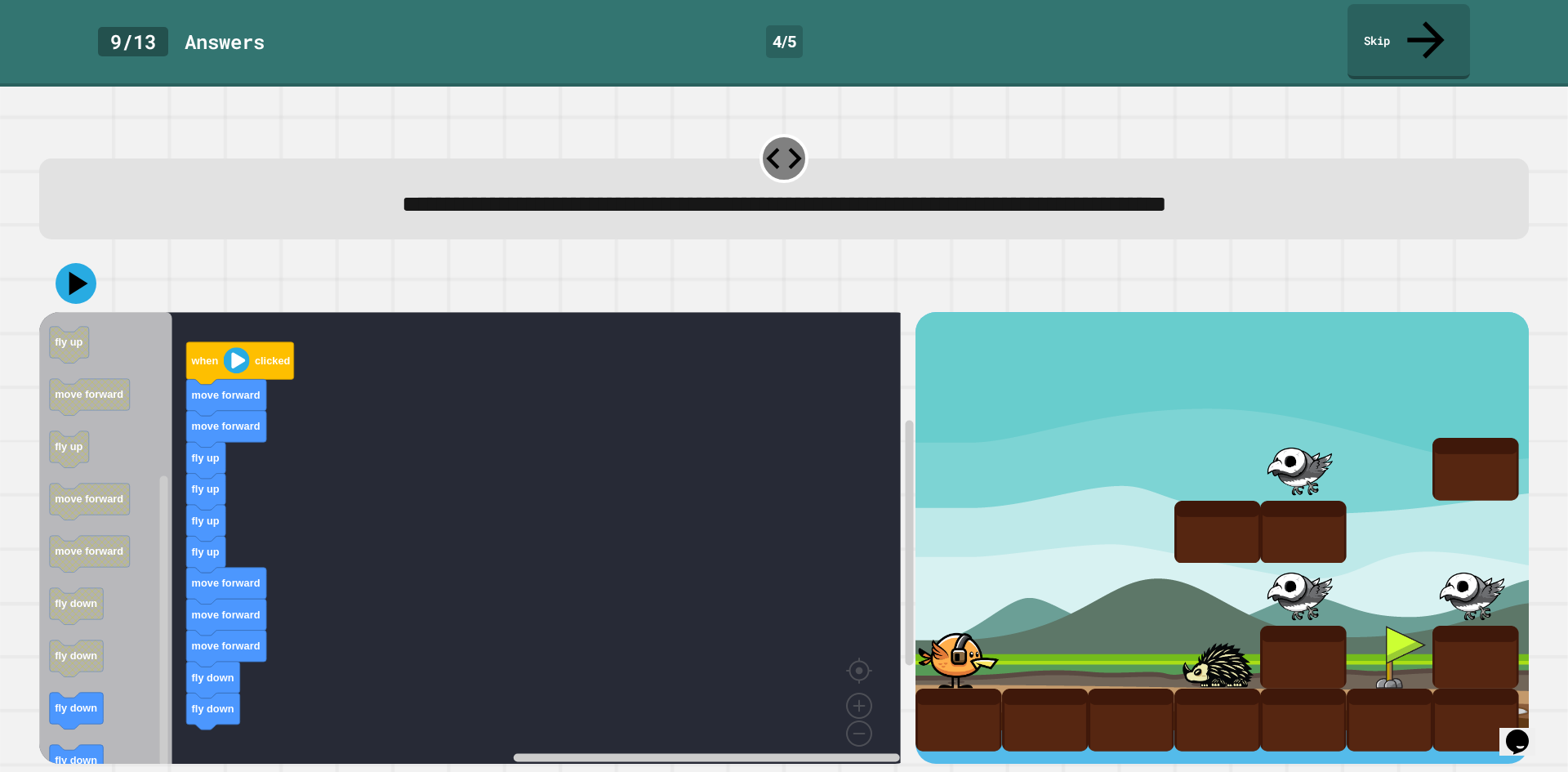
click at [146, 699] on icon "Blockly Workspace" at bounding box center [105, 543] width 133 height 463
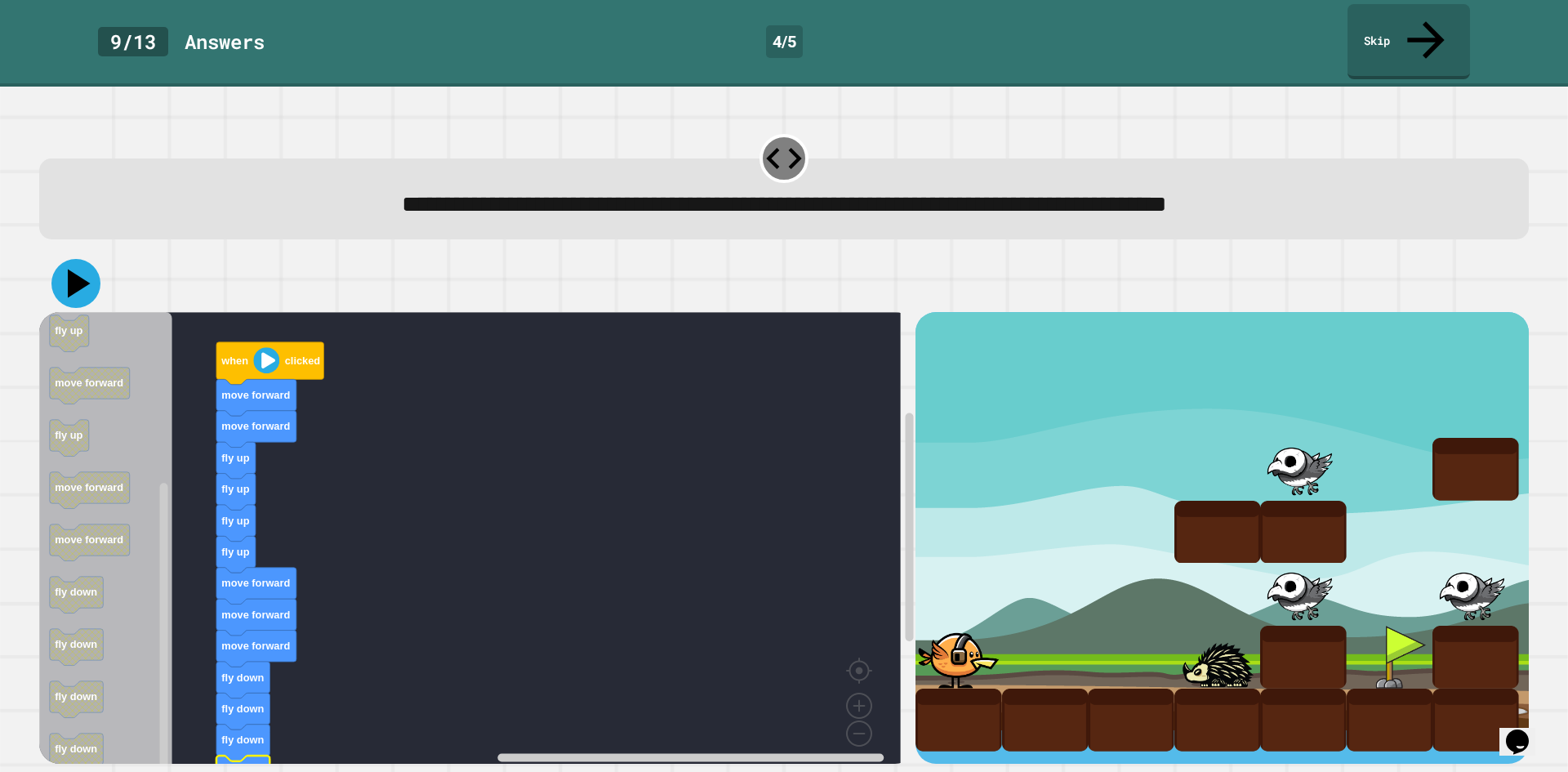
click at [77, 259] on icon at bounding box center [76, 283] width 49 height 49
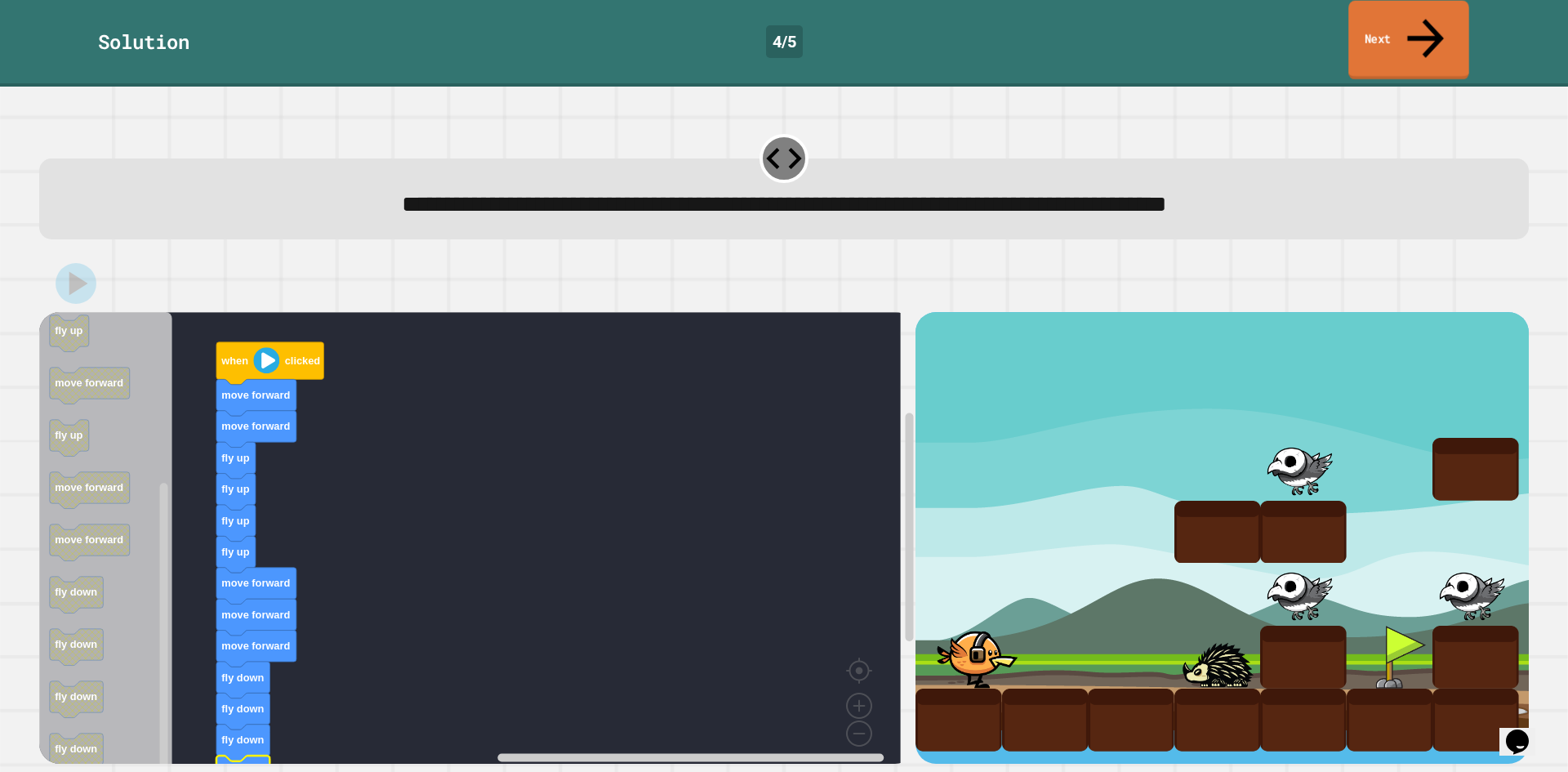
click at [1392, 22] on link "Next" at bounding box center [1409, 41] width 121 height 79
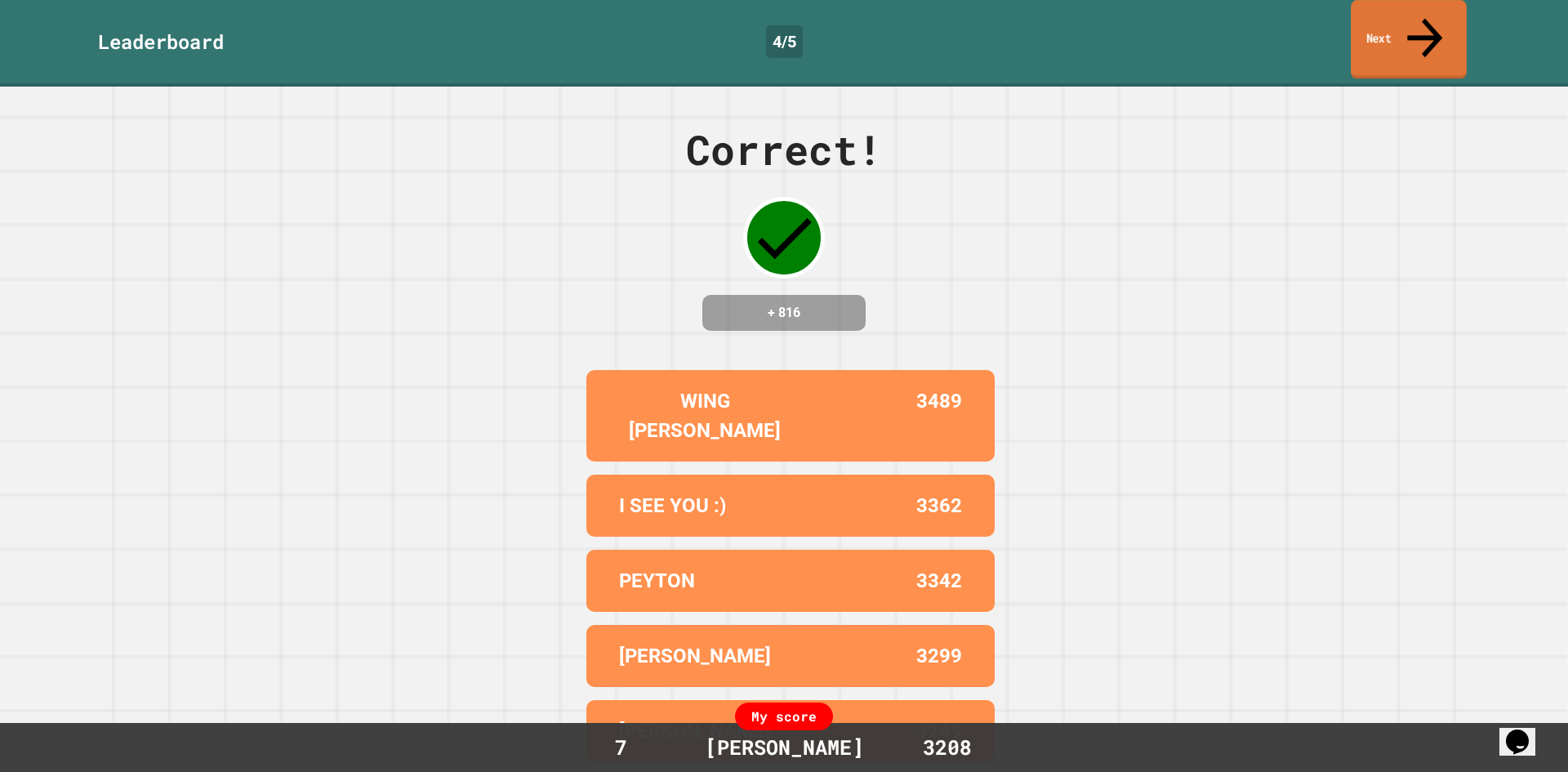
click at [1392, 22] on link "Next" at bounding box center [1409, 40] width 116 height 79
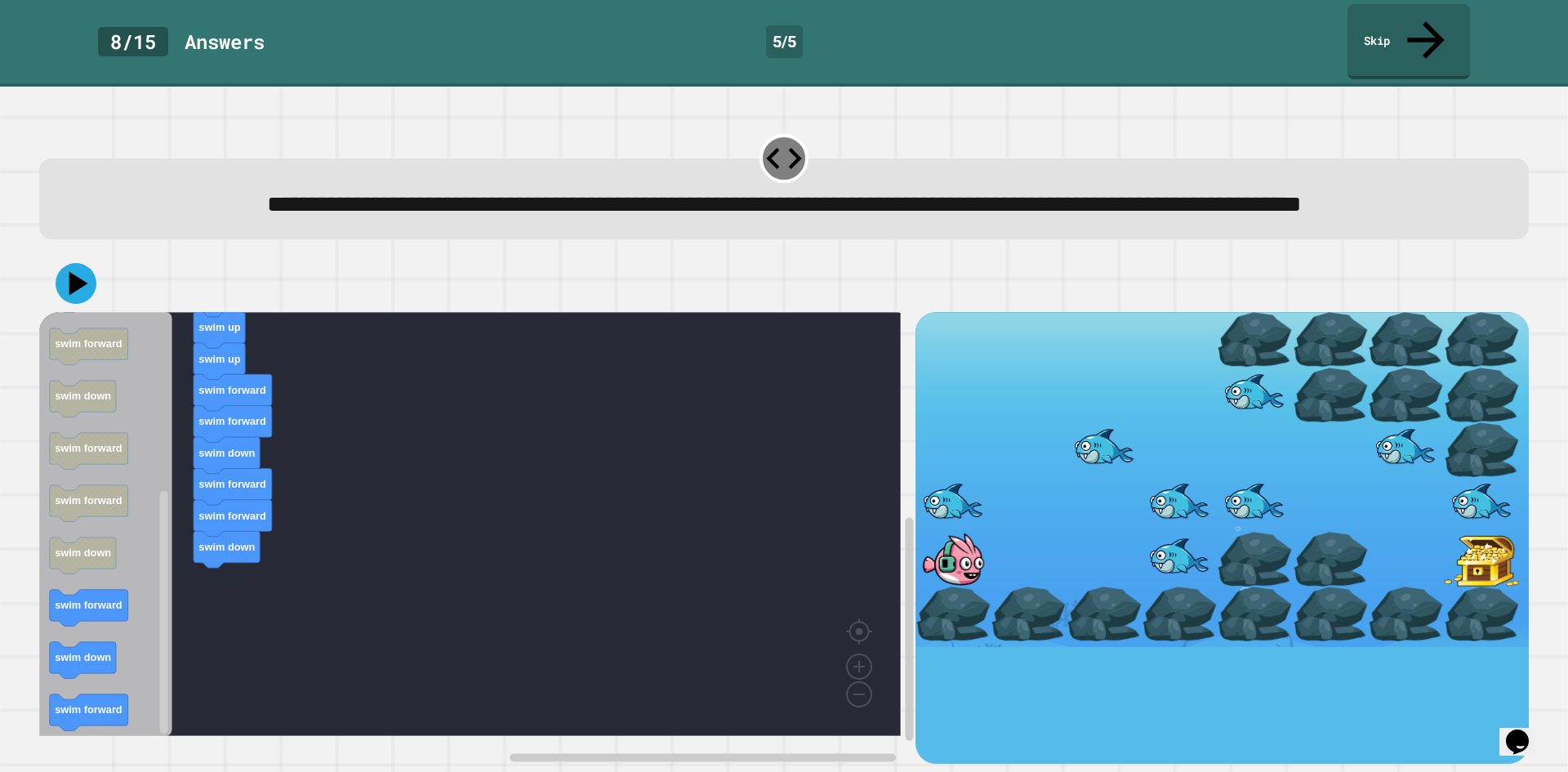
click at [140, 604] on icon "Blockly Workspace" at bounding box center [105, 523] width 133 height 423
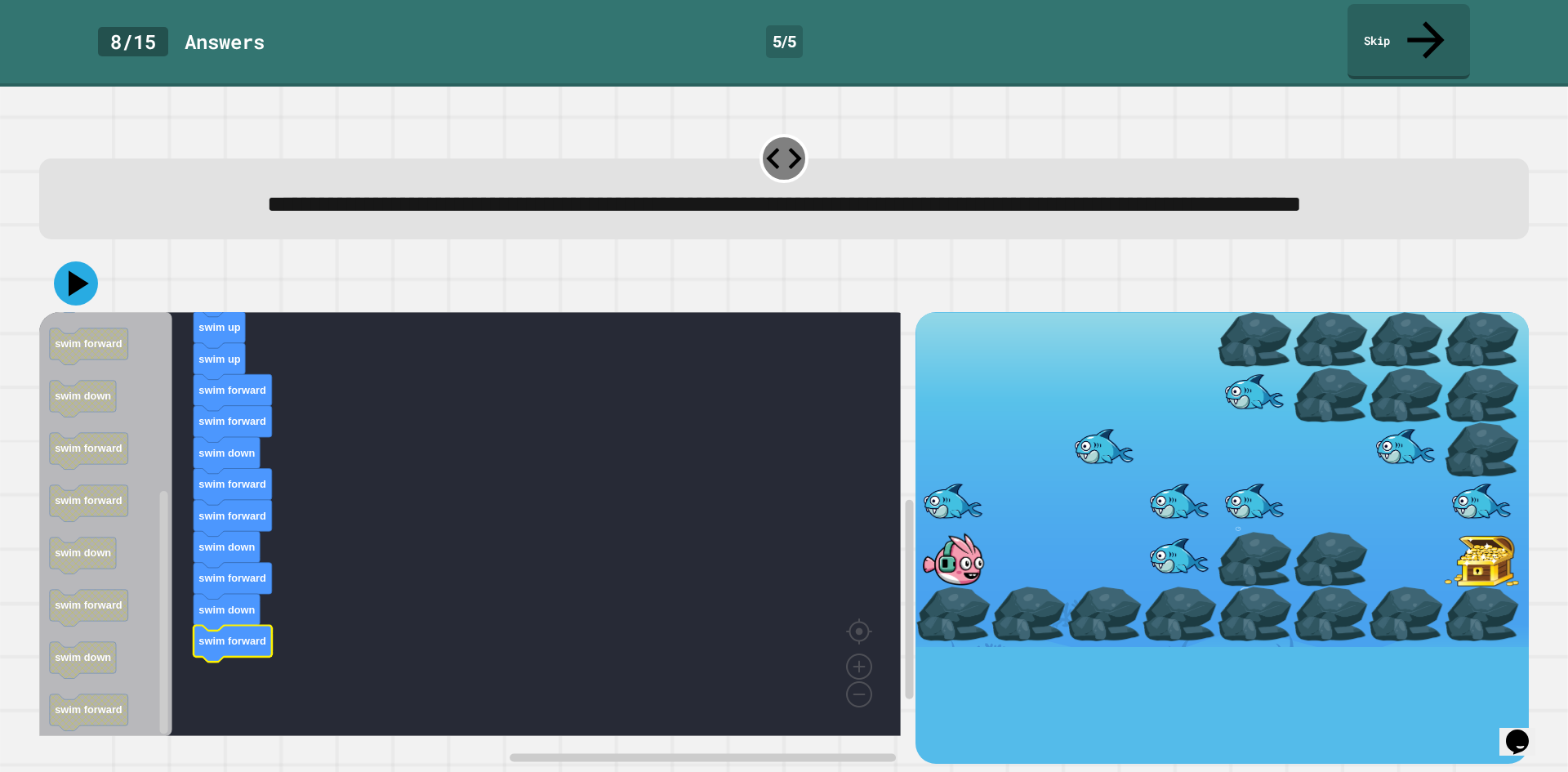
click at [76, 293] on icon at bounding box center [78, 284] width 20 height 26
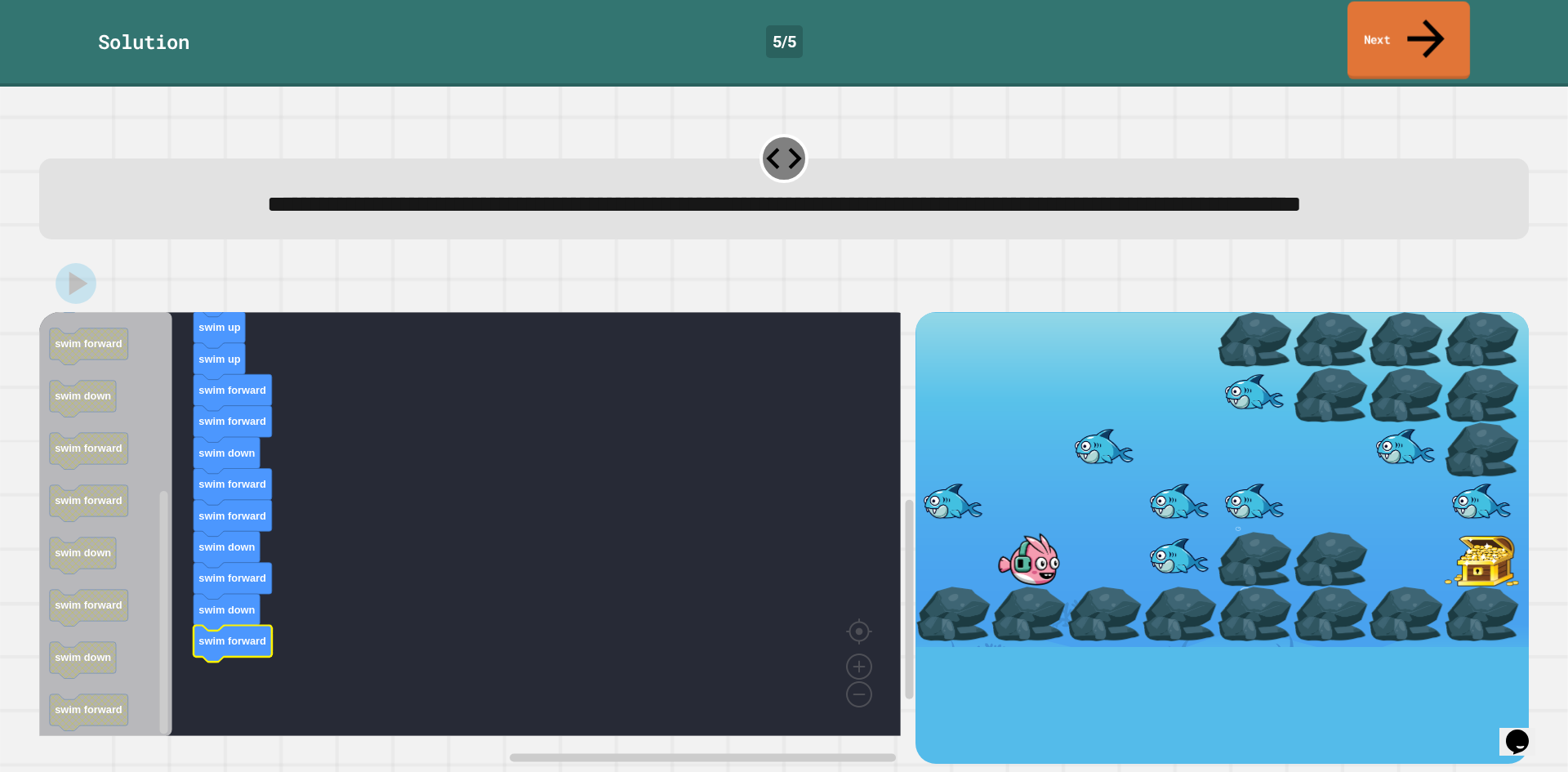
click at [1407, 23] on link "Next" at bounding box center [1409, 41] width 122 height 78
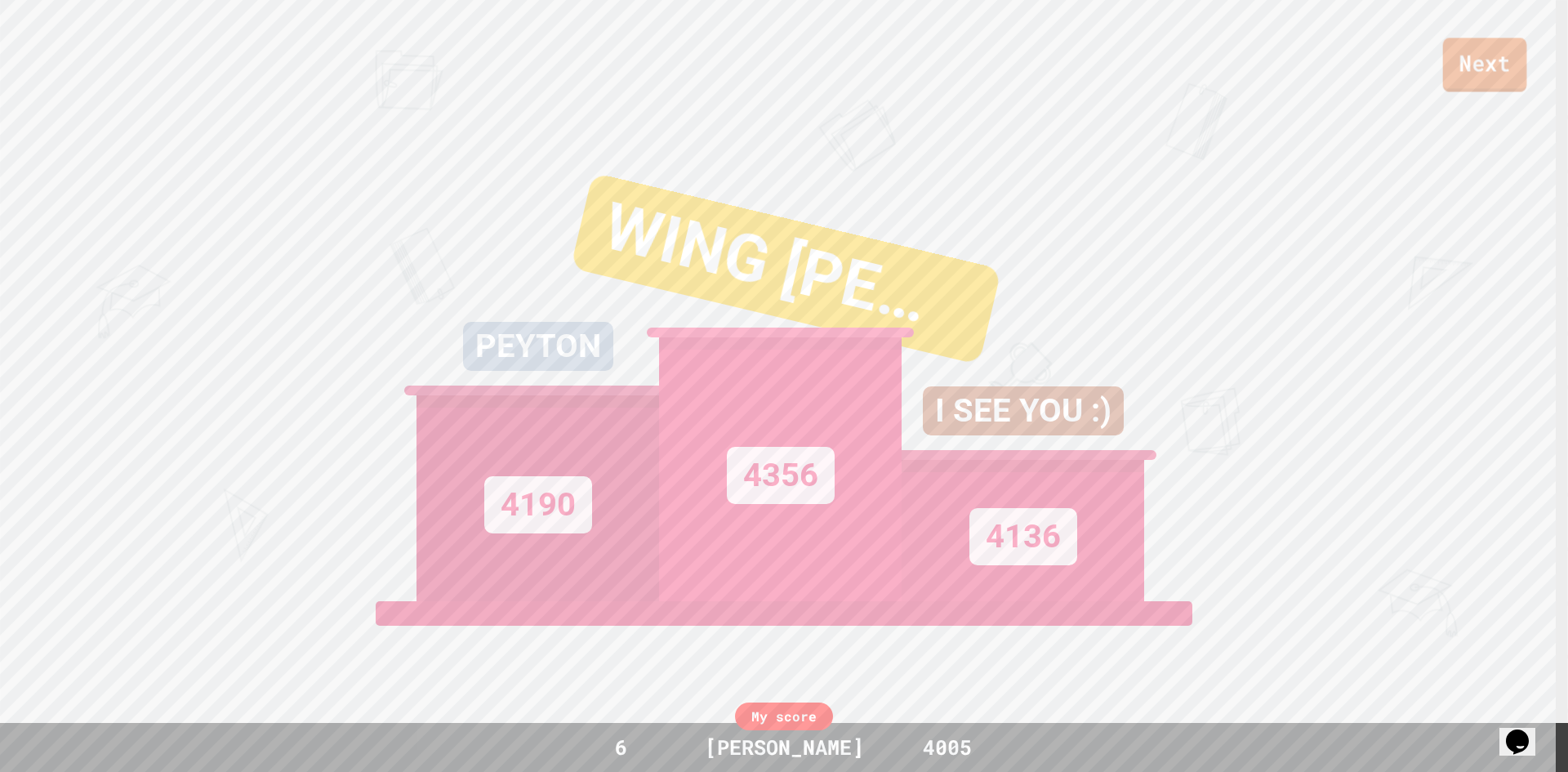
click at [1500, 82] on link "Next" at bounding box center [1485, 65] width 84 height 54
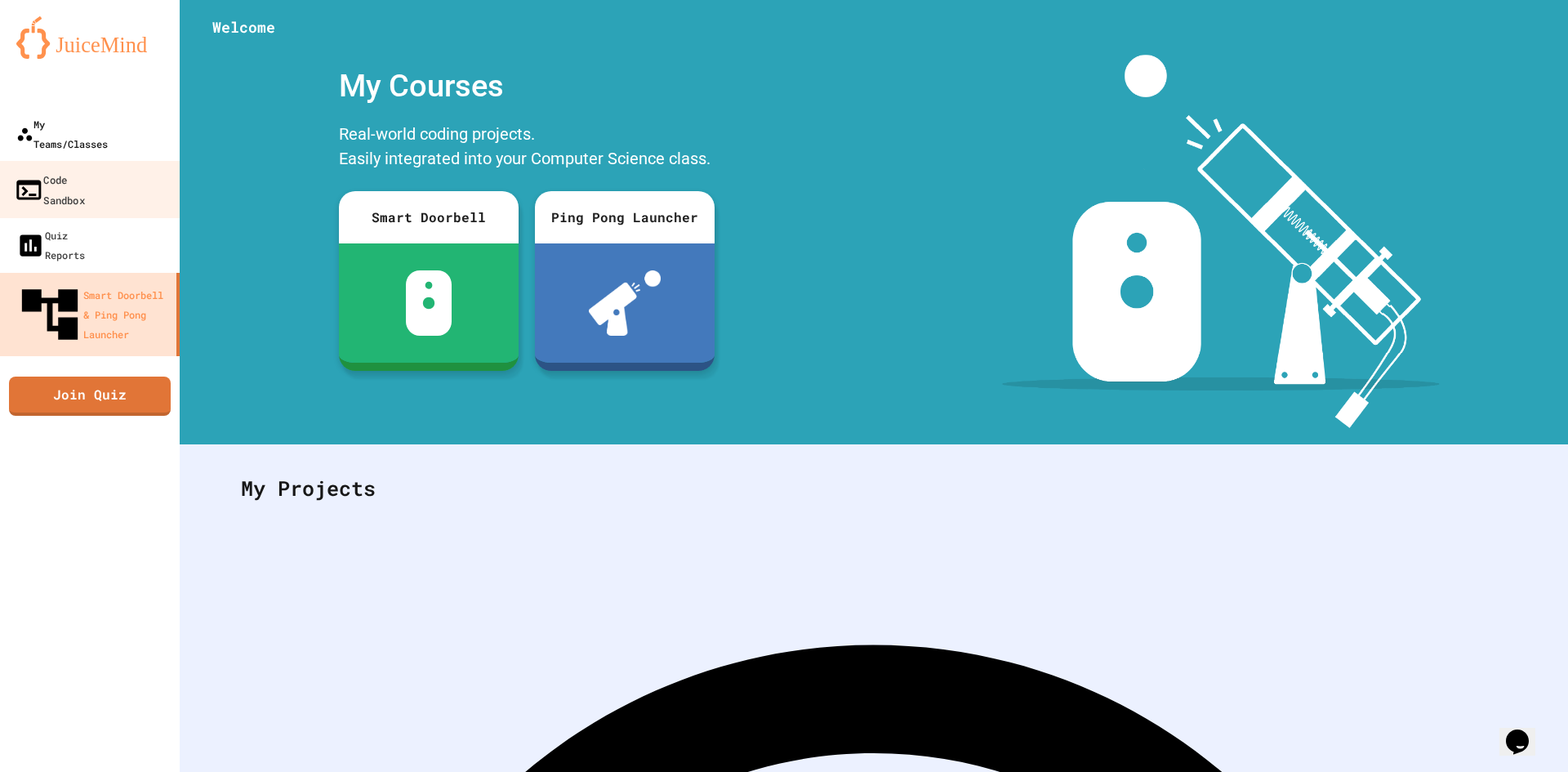
click at [132, 137] on link "My Teams/Classes" at bounding box center [89, 134] width 179 height 55
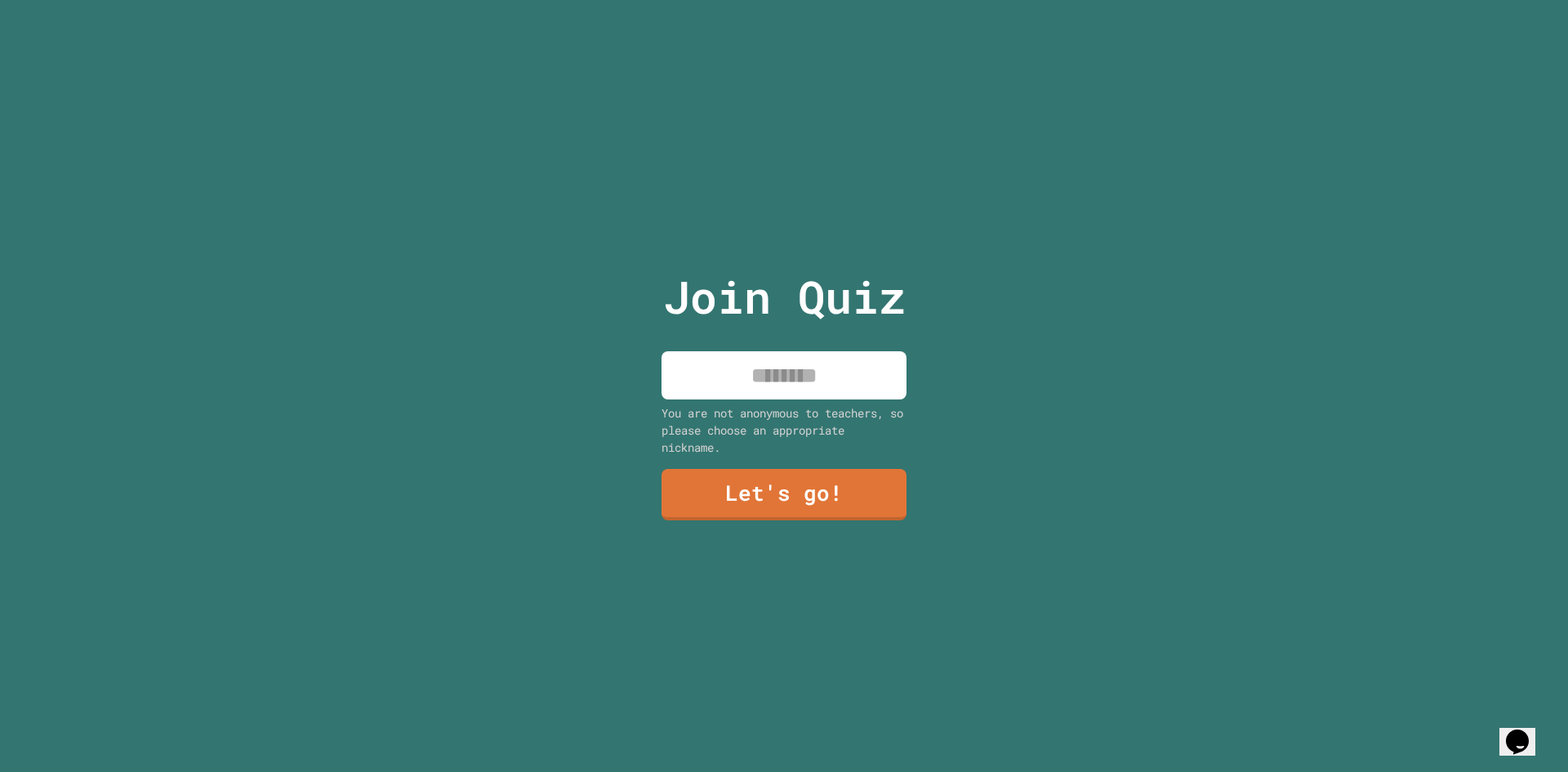
click at [773, 374] on input at bounding box center [784, 375] width 245 height 48
type input "****"
click at [751, 509] on link "Let's go!" at bounding box center [784, 495] width 244 height 51
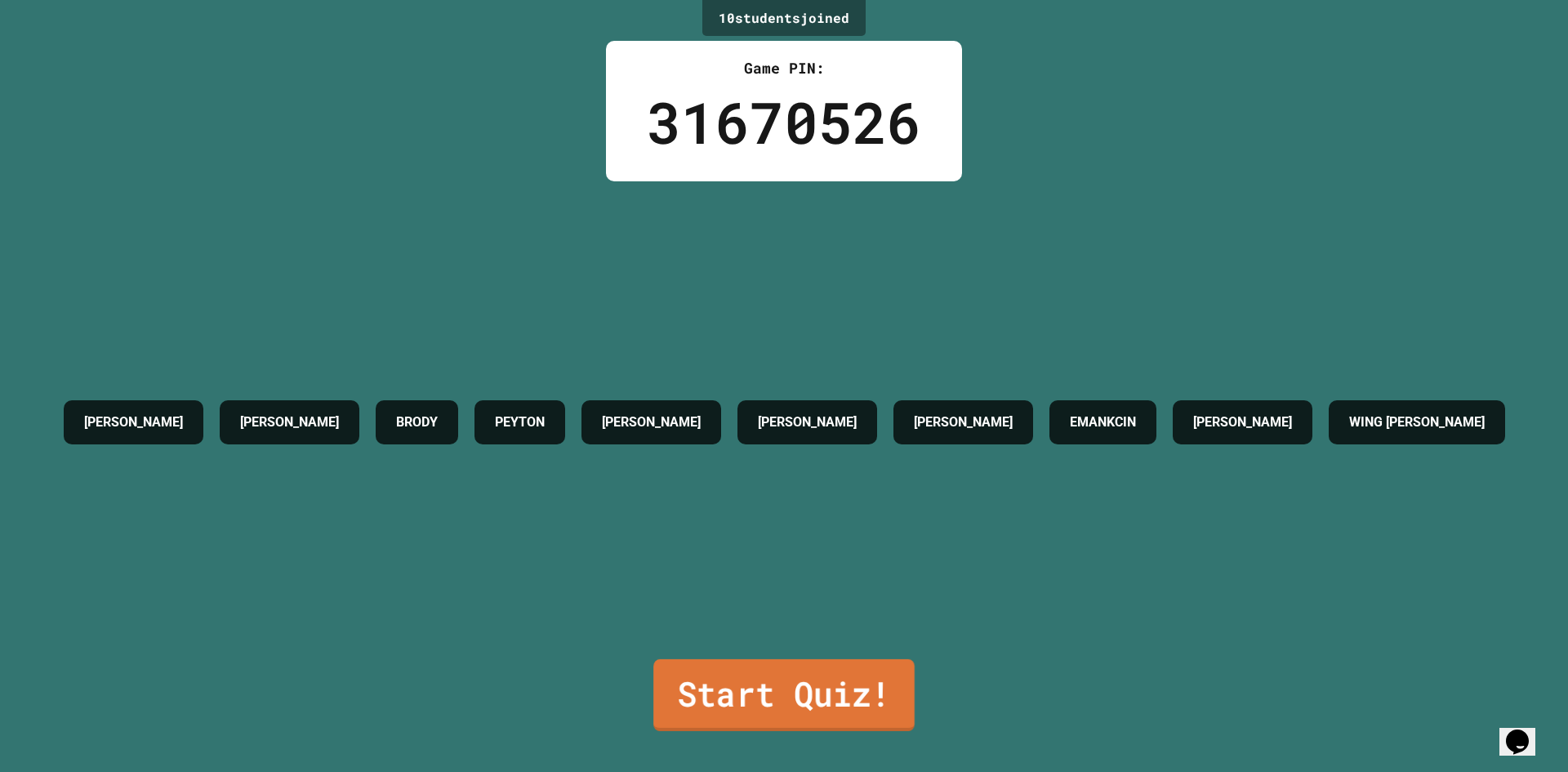
click at [772, 685] on link "Start Quiz!" at bounding box center [784, 695] width 262 height 72
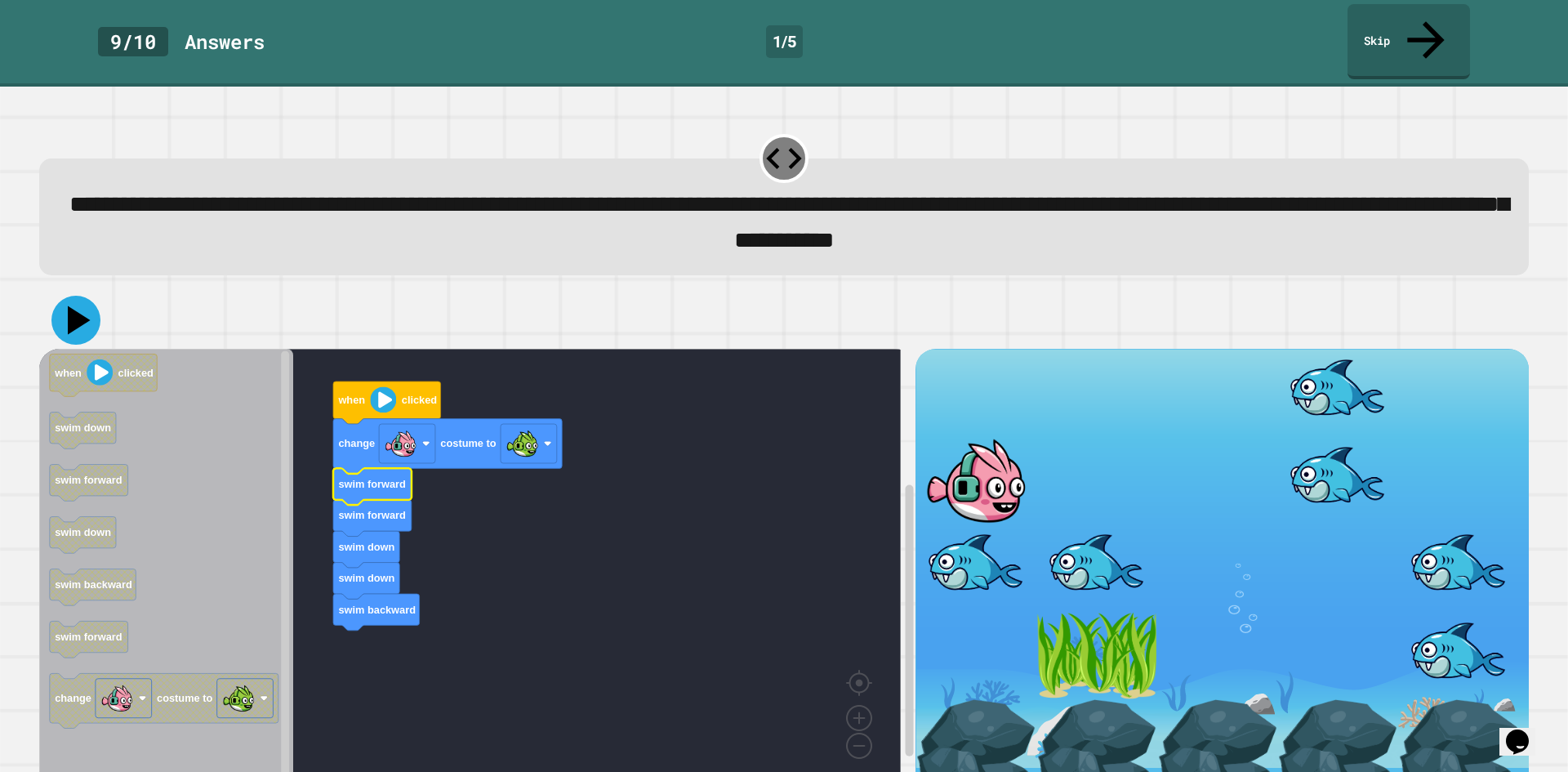
click at [76, 300] on icon at bounding box center [76, 320] width 49 height 49
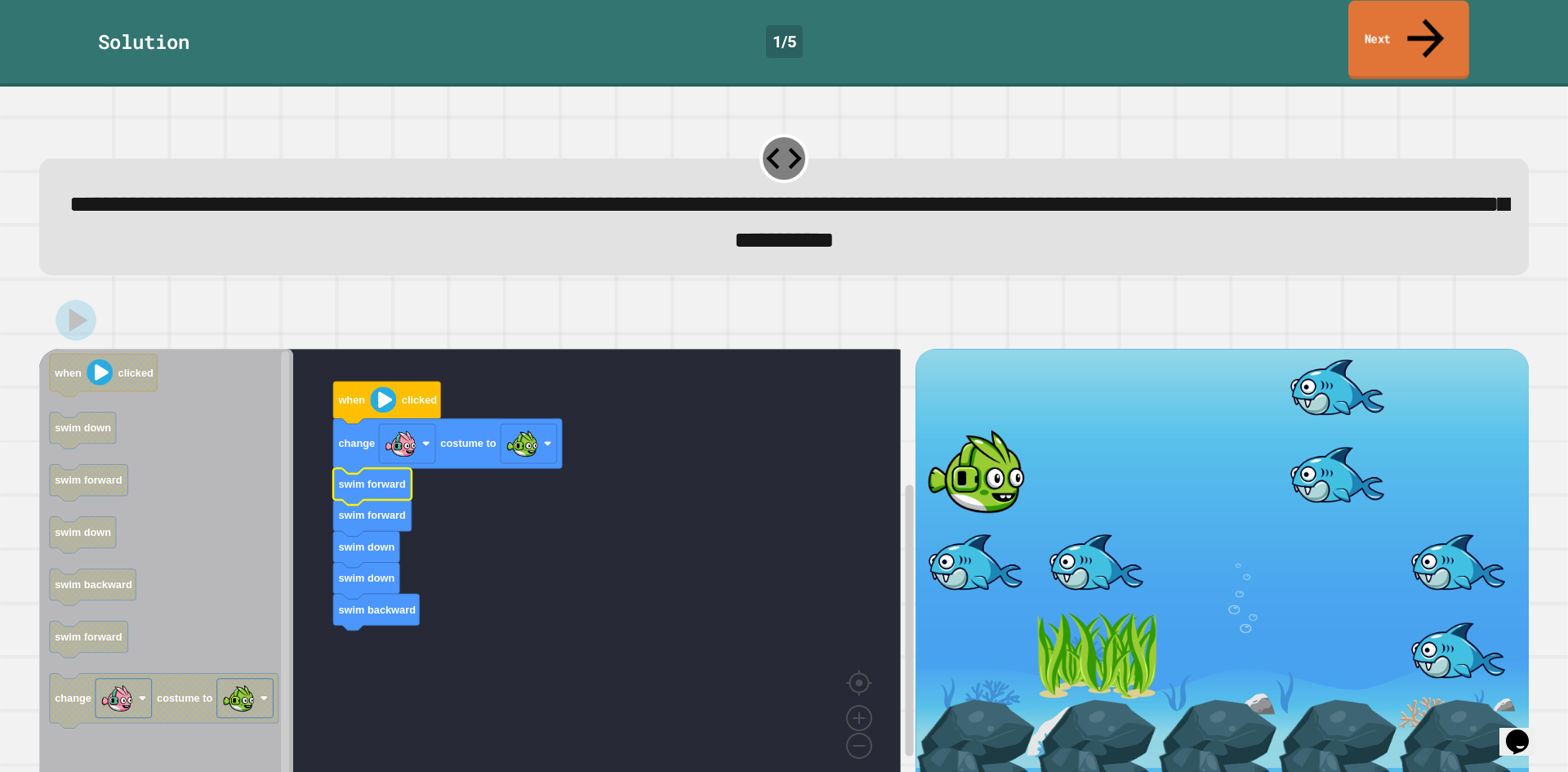
click at [1407, 23] on link "Next" at bounding box center [1409, 41] width 121 height 79
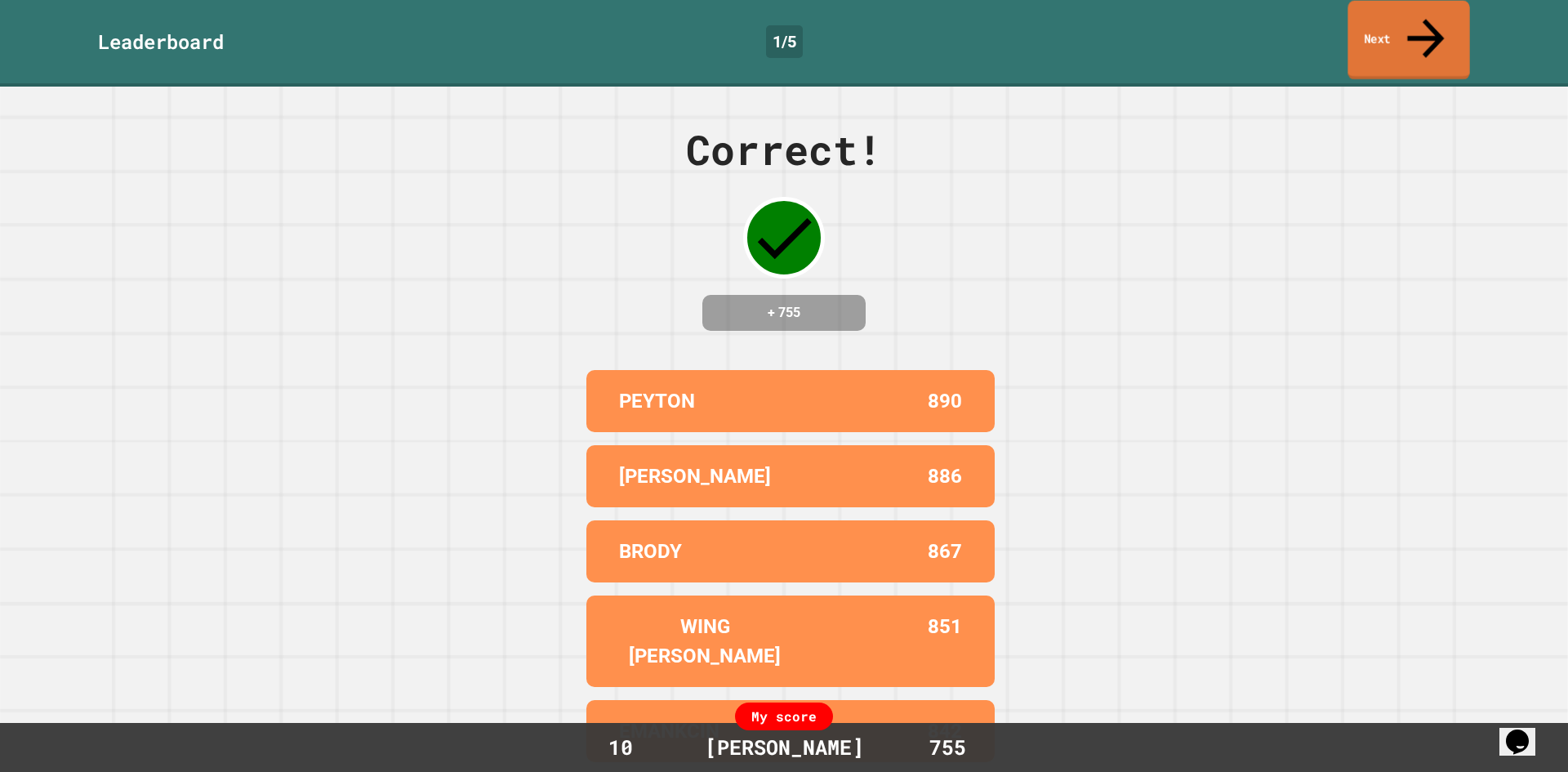
click at [1407, 23] on link "Next" at bounding box center [1409, 41] width 122 height 79
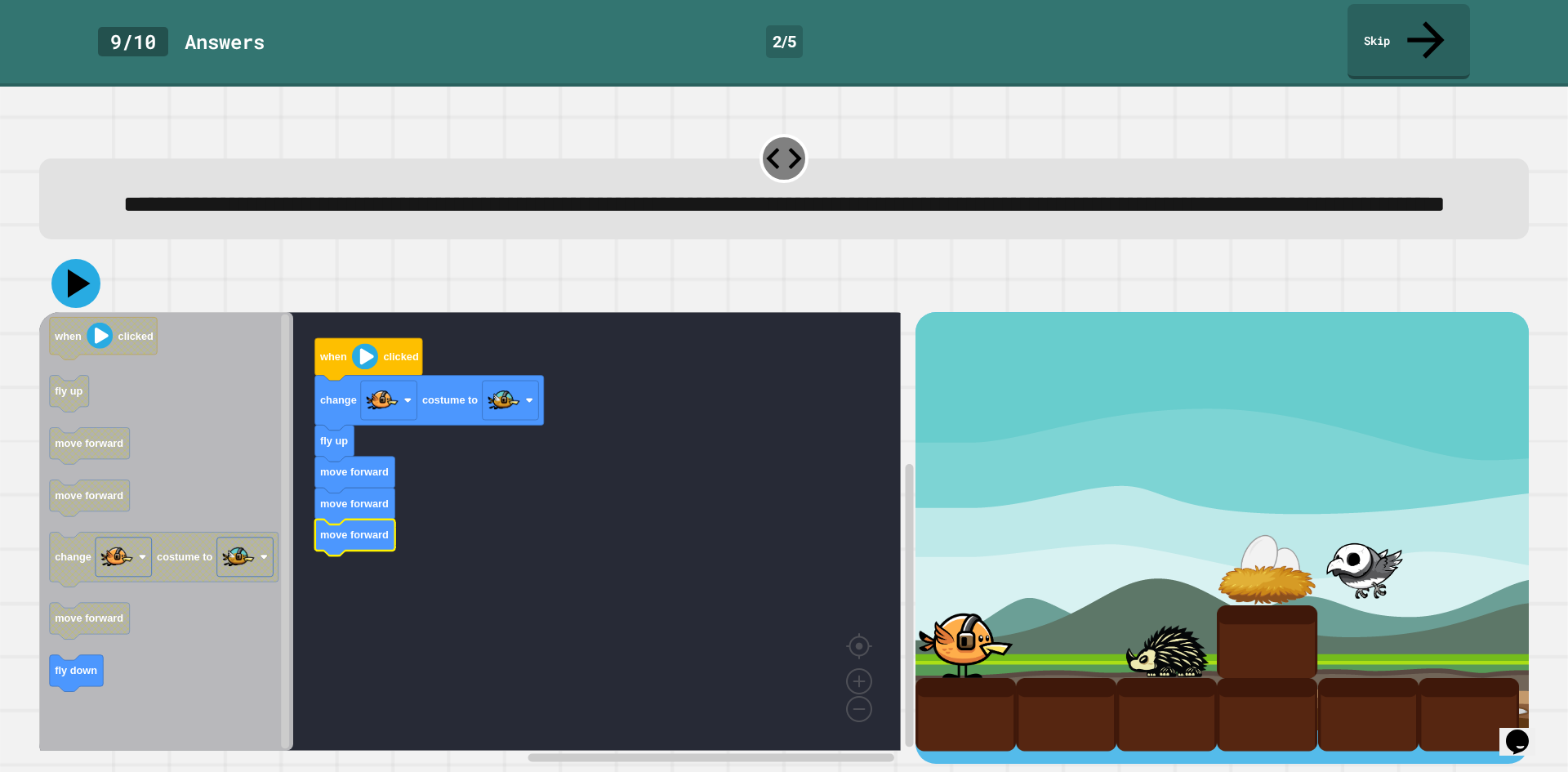
click at [83, 292] on icon at bounding box center [76, 283] width 49 height 49
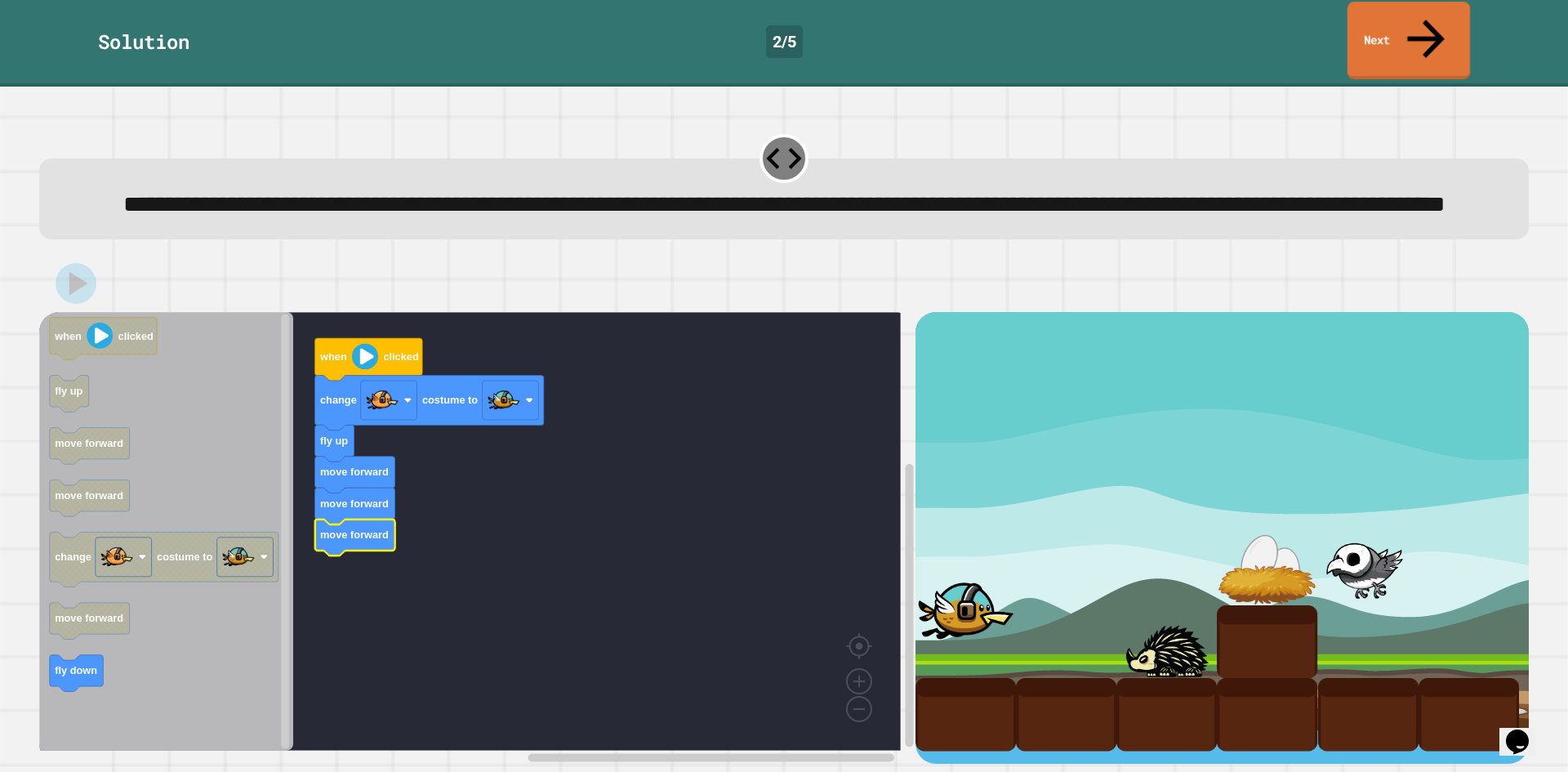
click at [1408, 31] on link "Next" at bounding box center [1409, 41] width 122 height 77
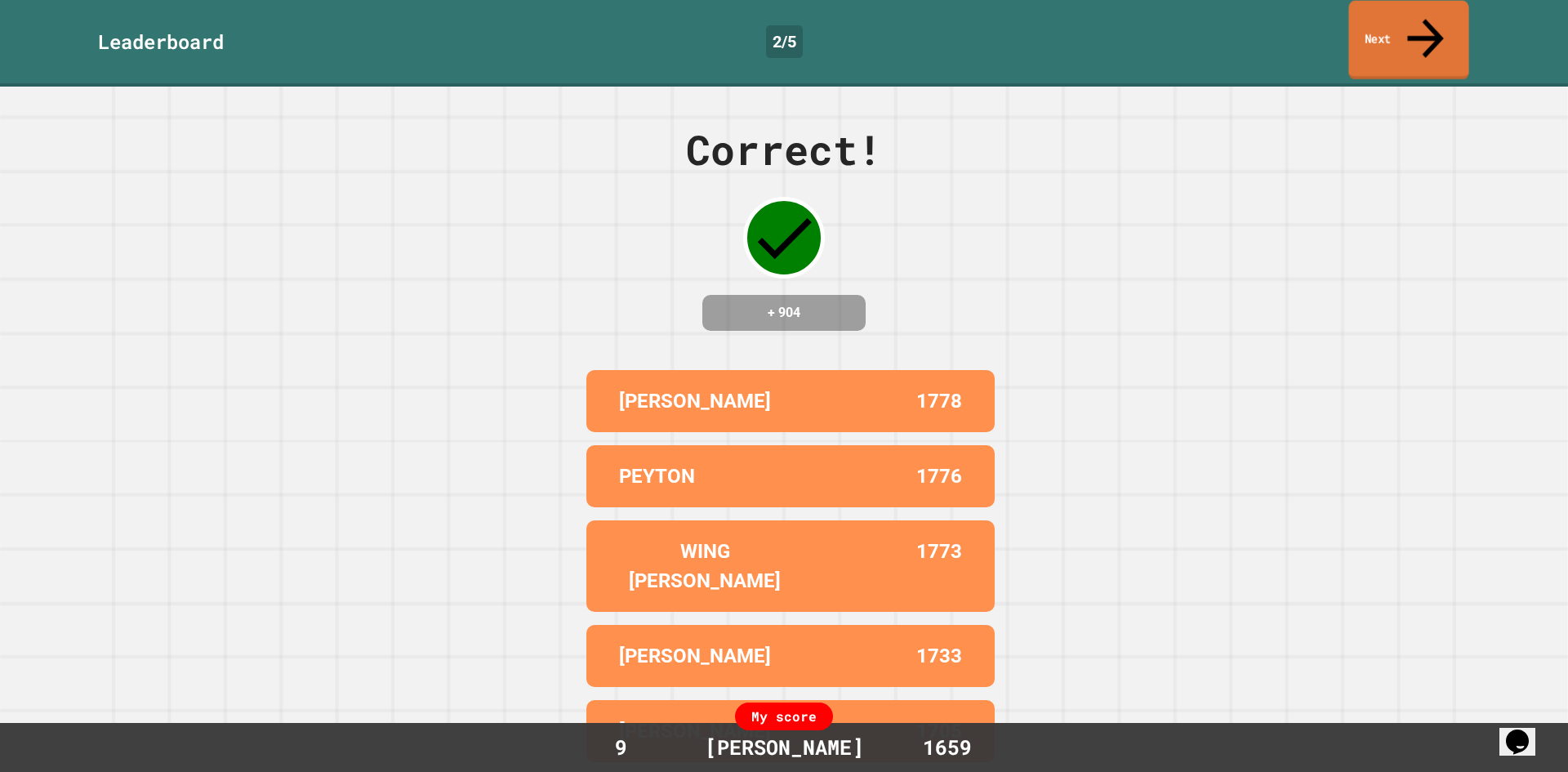
click at [1408, 31] on link "Next" at bounding box center [1409, 41] width 120 height 79
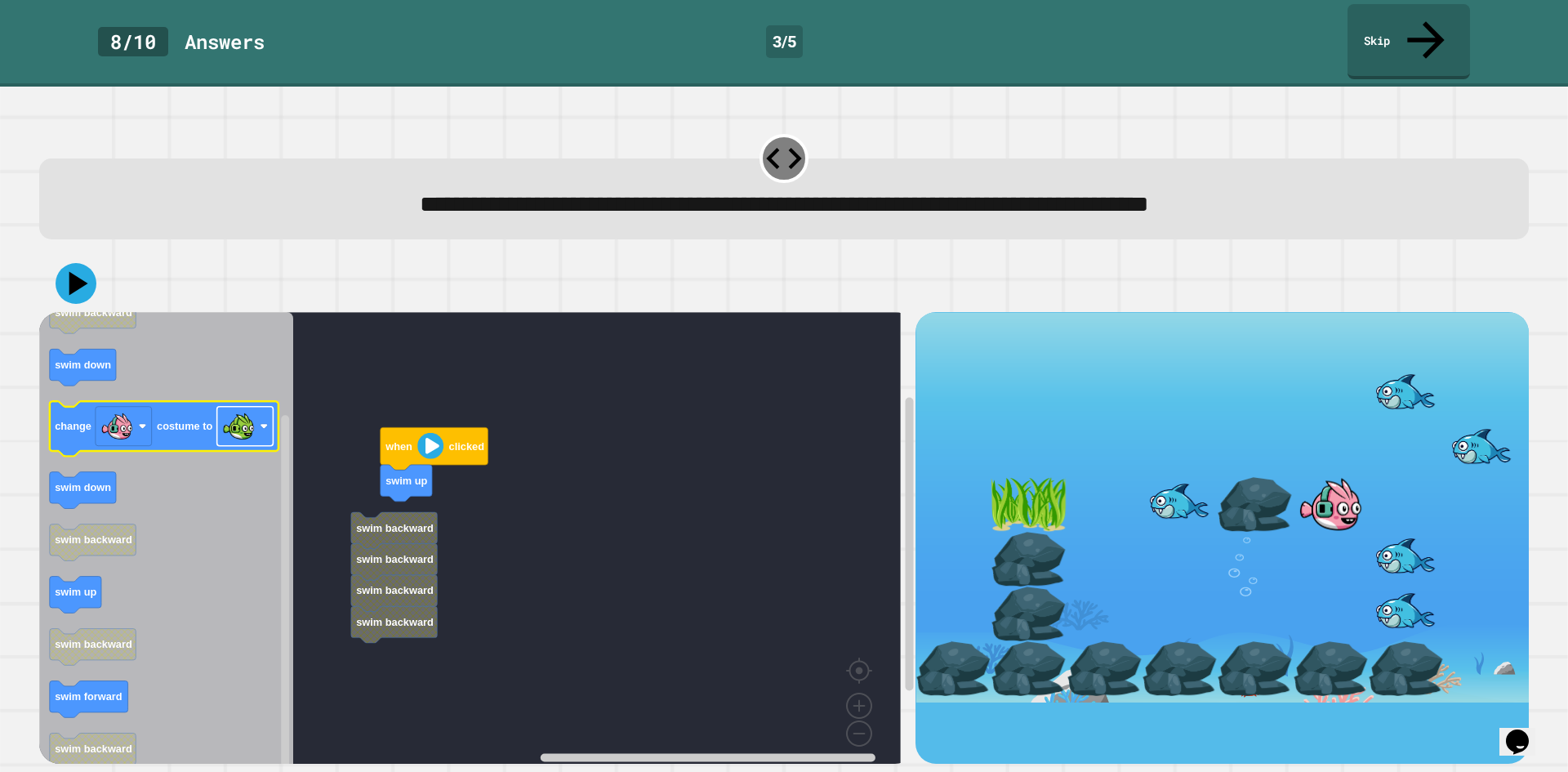
click at [244, 410] on image "Blockly Workspace" at bounding box center [238, 426] width 33 height 33
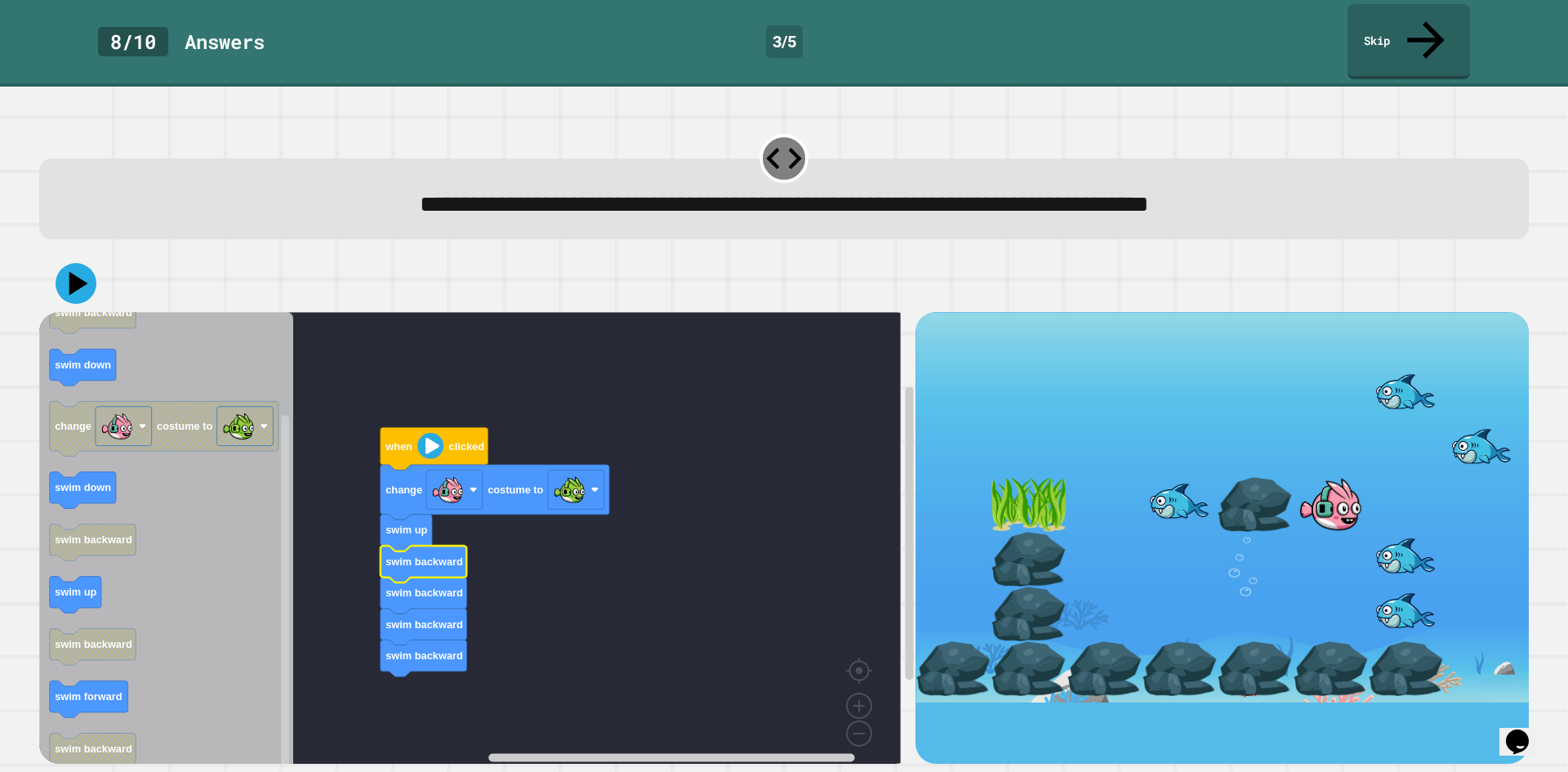
click at [253, 583] on div "when clicked change costume to swim up swim backward swim backward swim backwar…" at bounding box center [477, 538] width 876 height 451
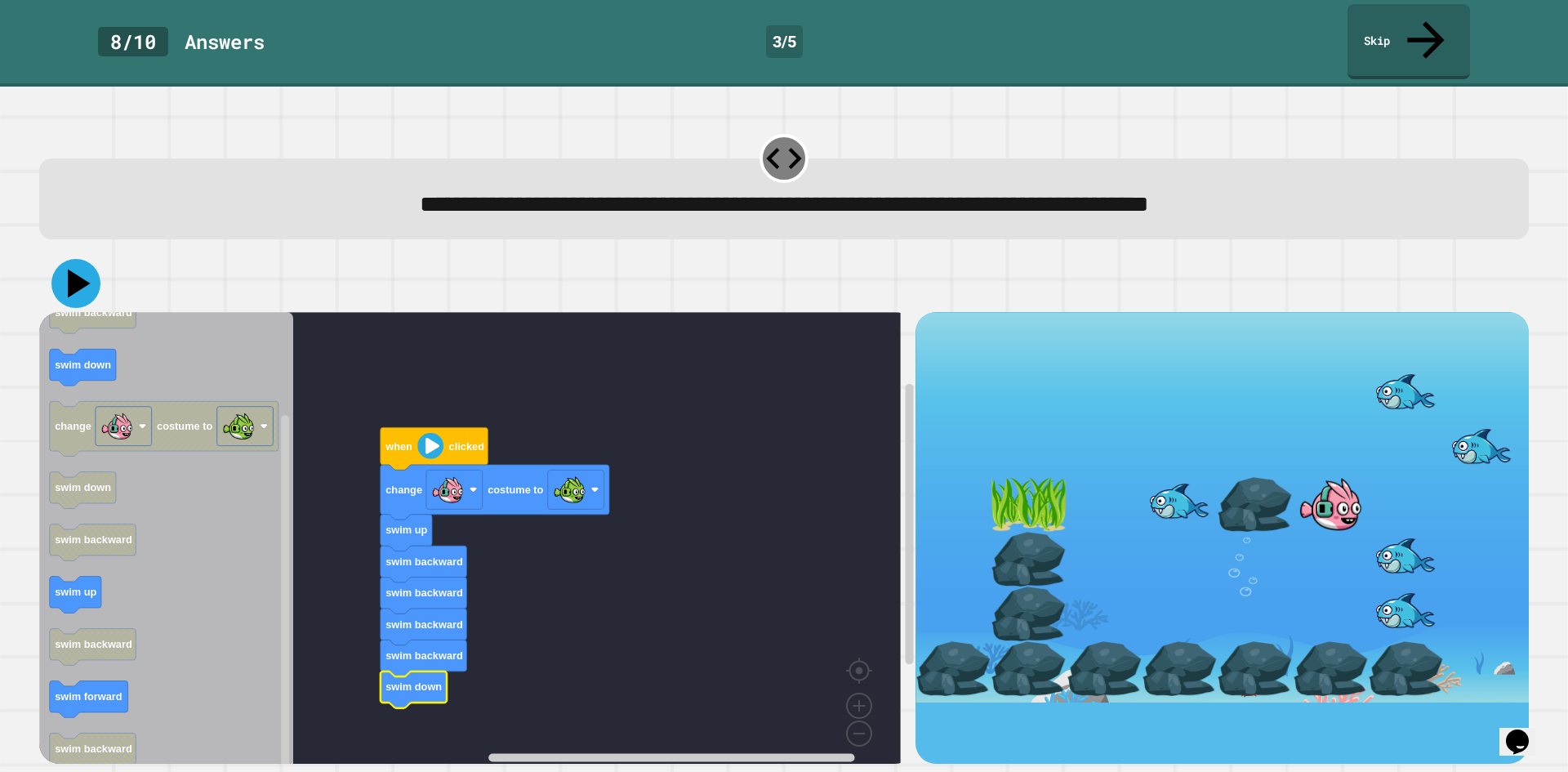
click at [63, 259] on icon at bounding box center [76, 283] width 49 height 49
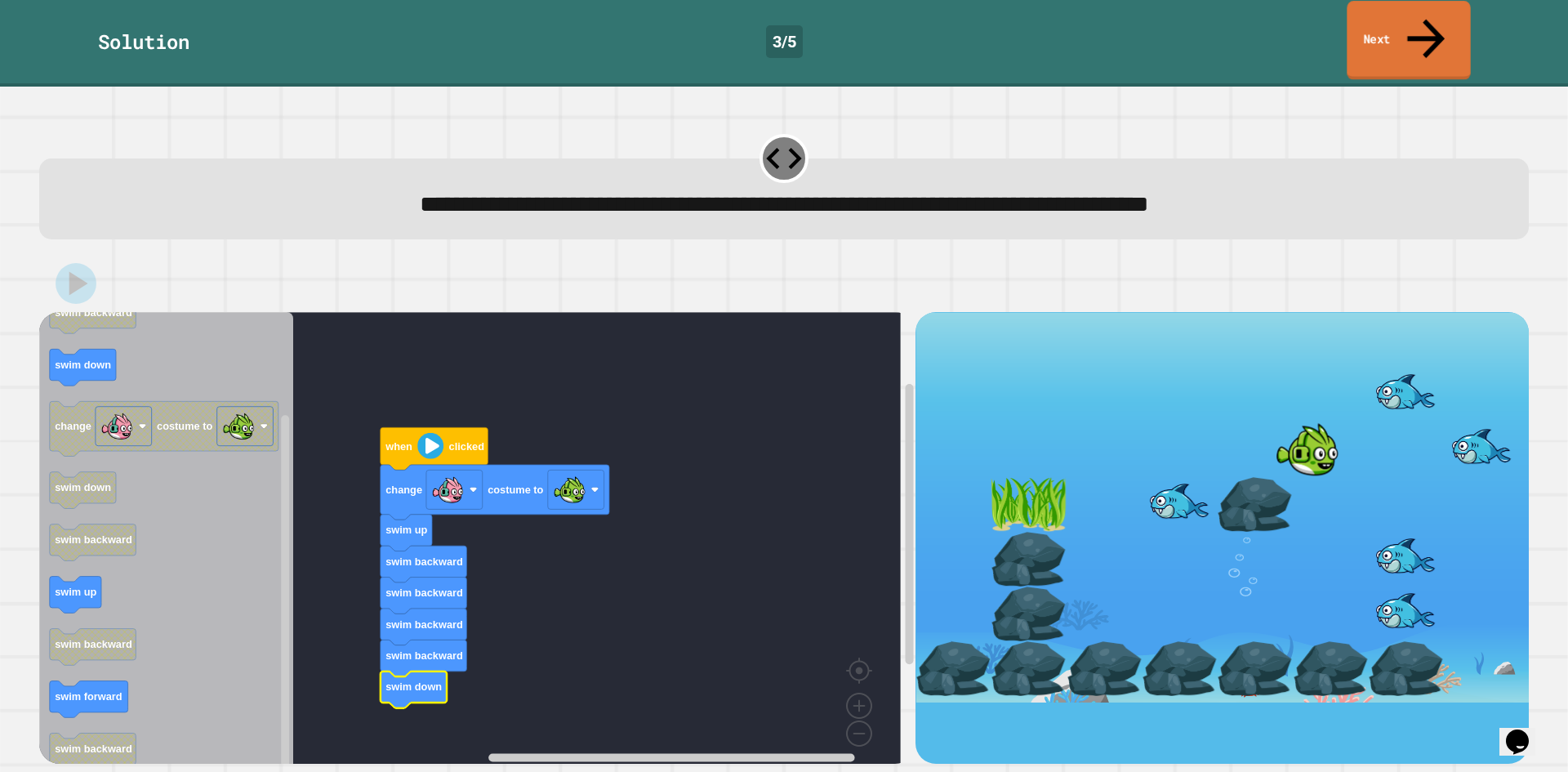
click at [1395, 13] on link "Next" at bounding box center [1408, 41] width 123 height 79
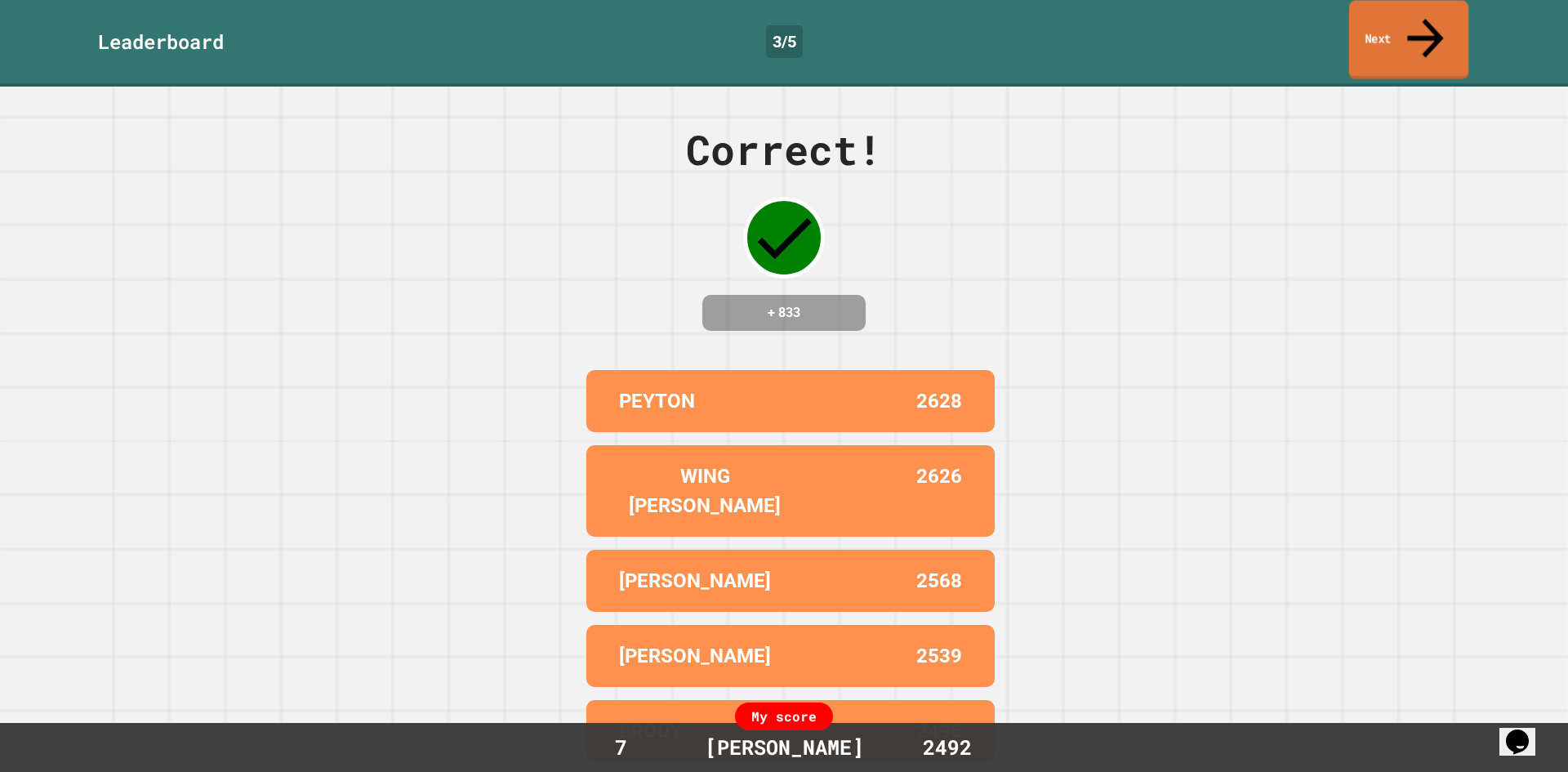
click at [1398, 15] on link "Next" at bounding box center [1408, 41] width 119 height 79
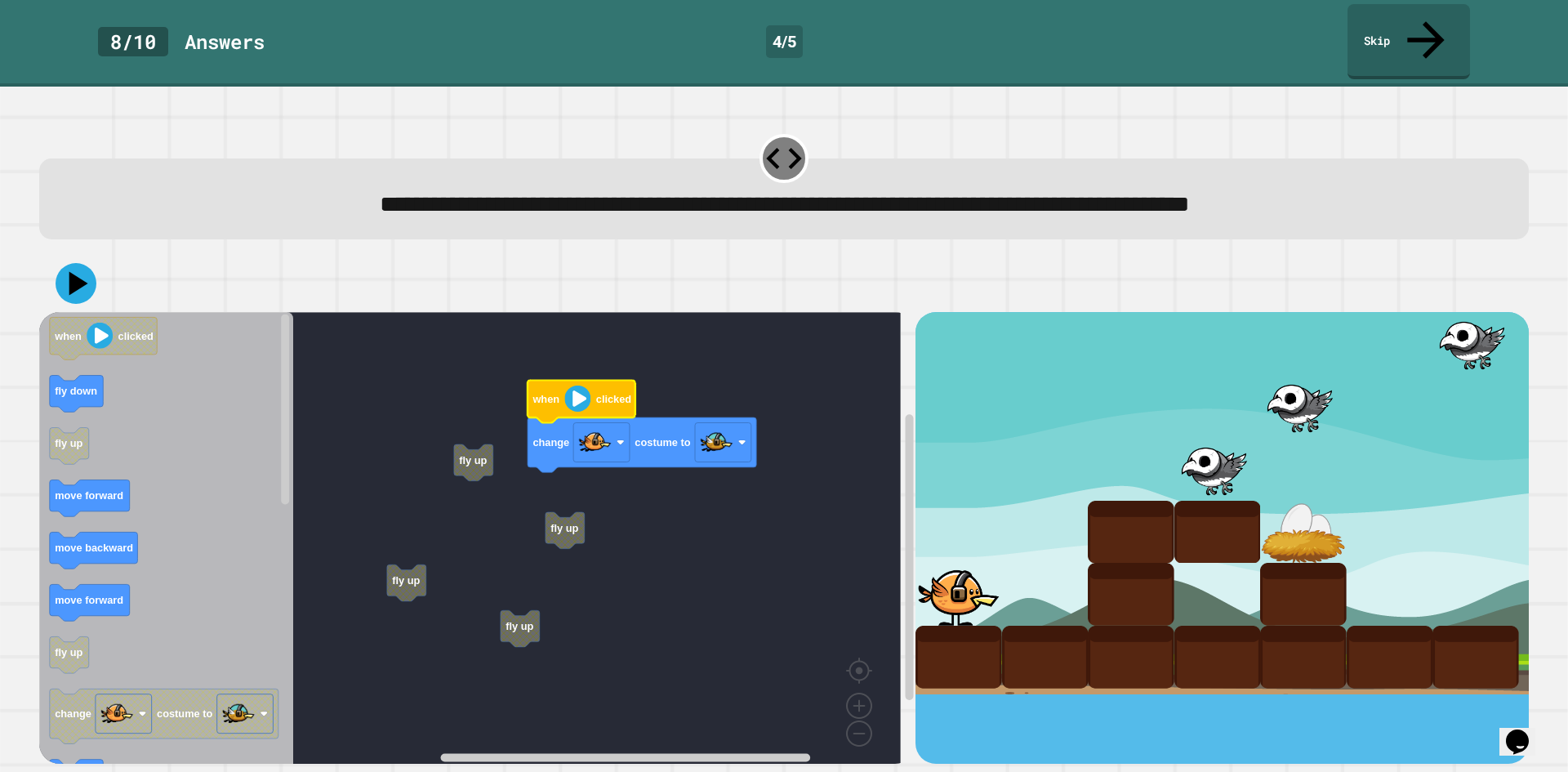
click at [581, 493] on g "fly up fly up fly up fly up when clicked change costume to" at bounding box center [482, 543] width 886 height 463
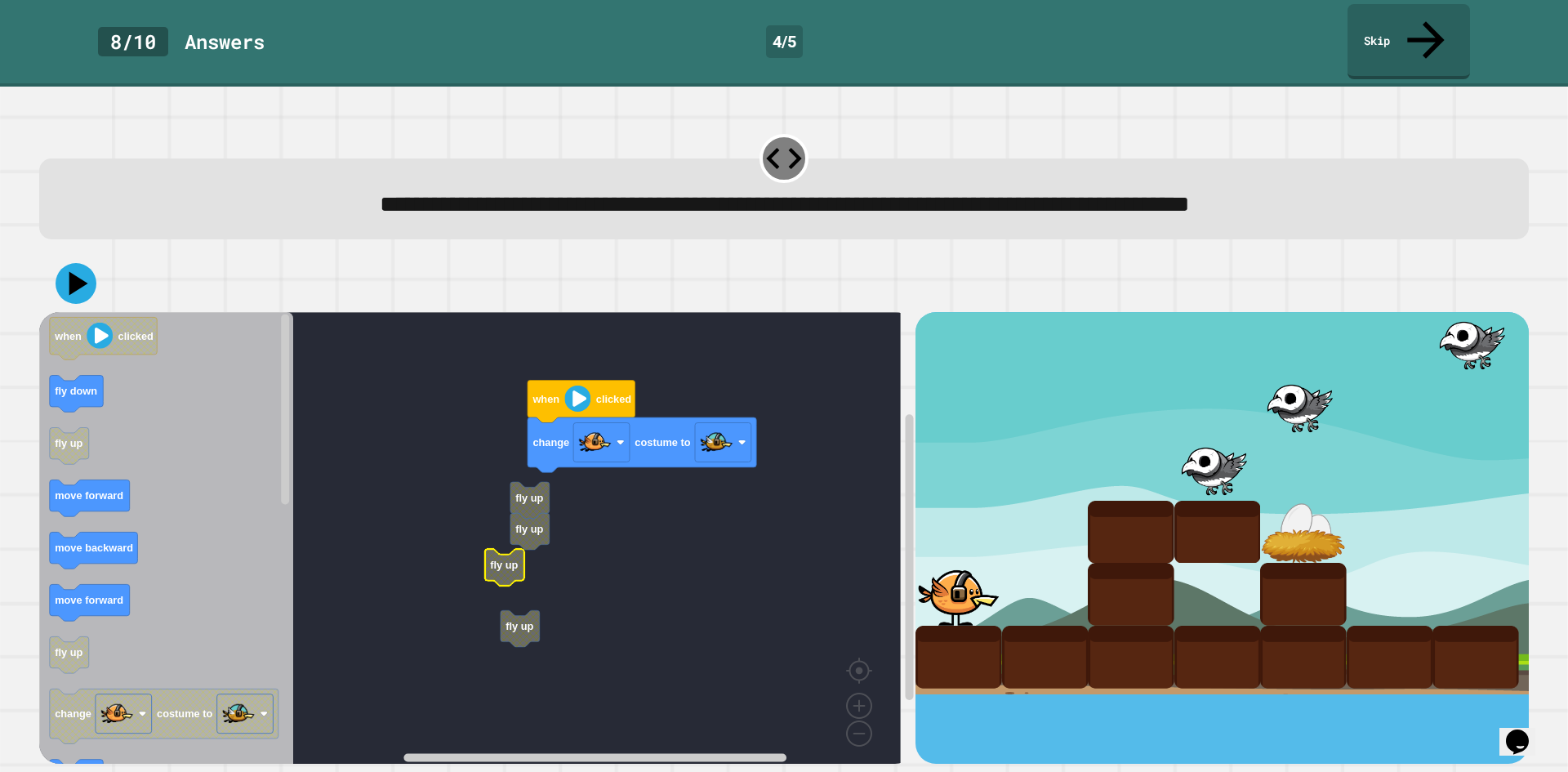
click at [517, 553] on rect "Blockly Workspace" at bounding box center [469, 543] width 862 height 463
click at [513, 564] on rect "Blockly Workspace" at bounding box center [469, 543] width 862 height 463
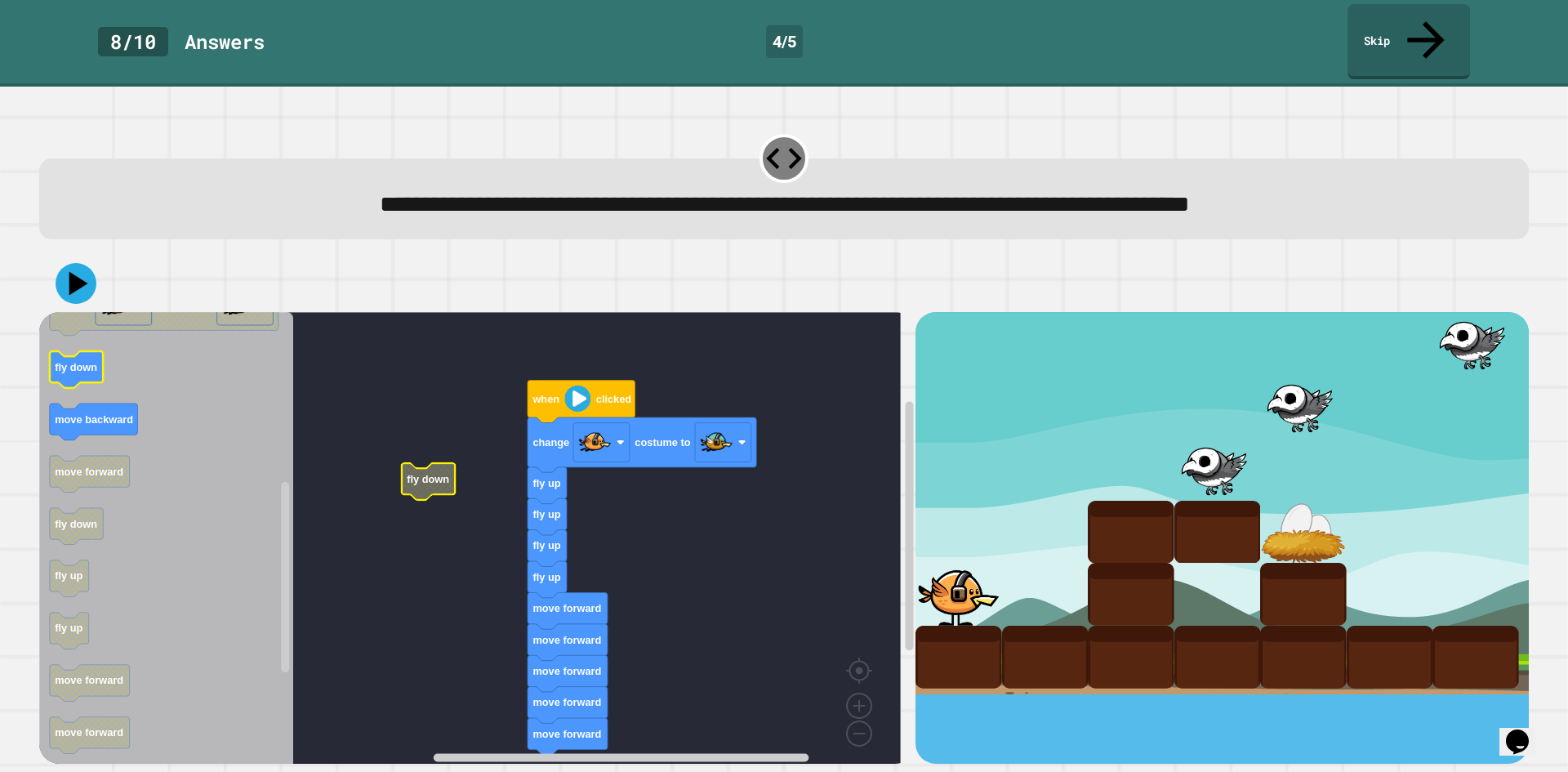
click at [102, 340] on icon "Blockly Workspace" at bounding box center [166, 543] width 254 height 463
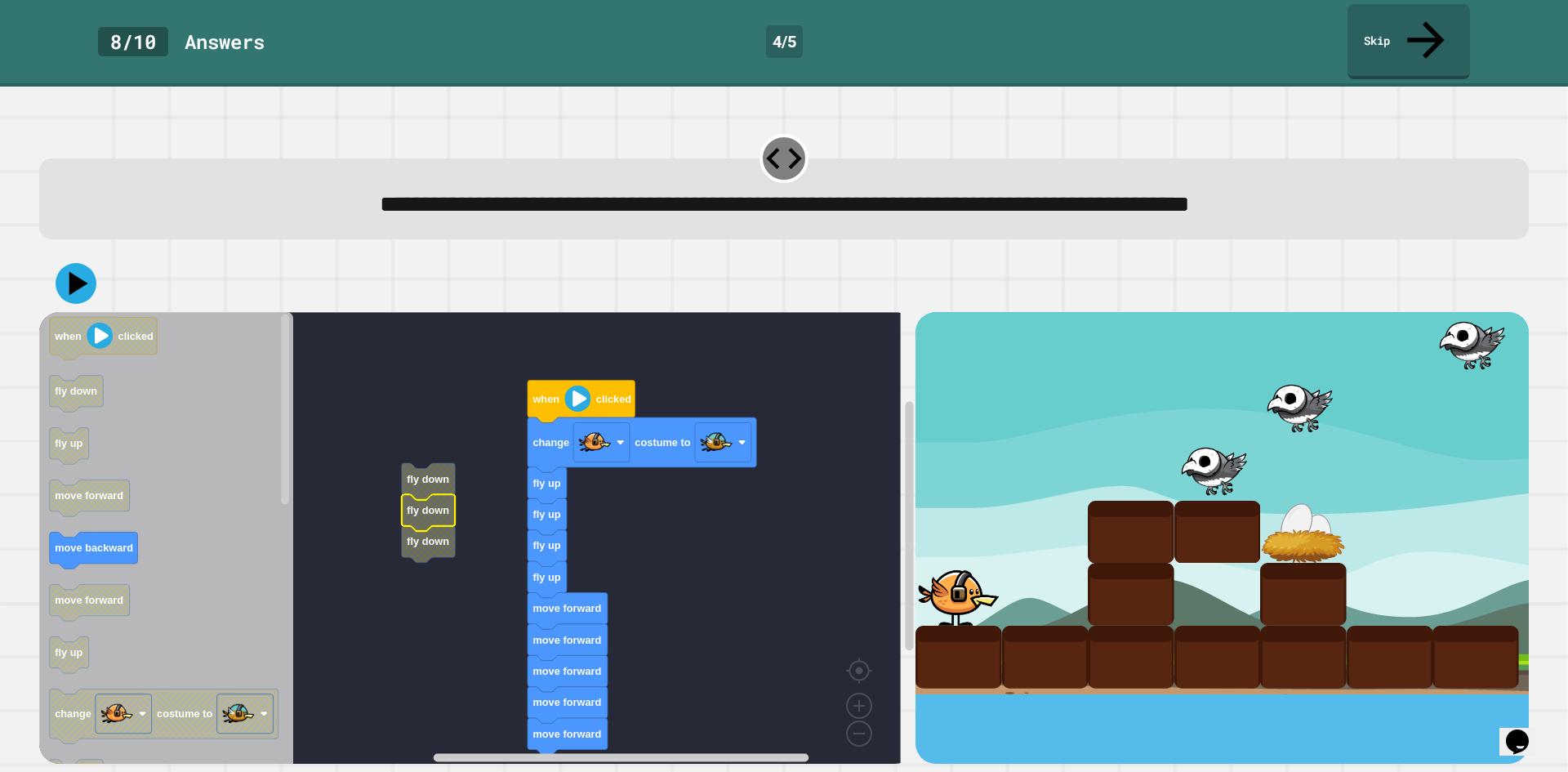
click at [426, 417] on rect "Blockly Workspace" at bounding box center [469, 543] width 862 height 463
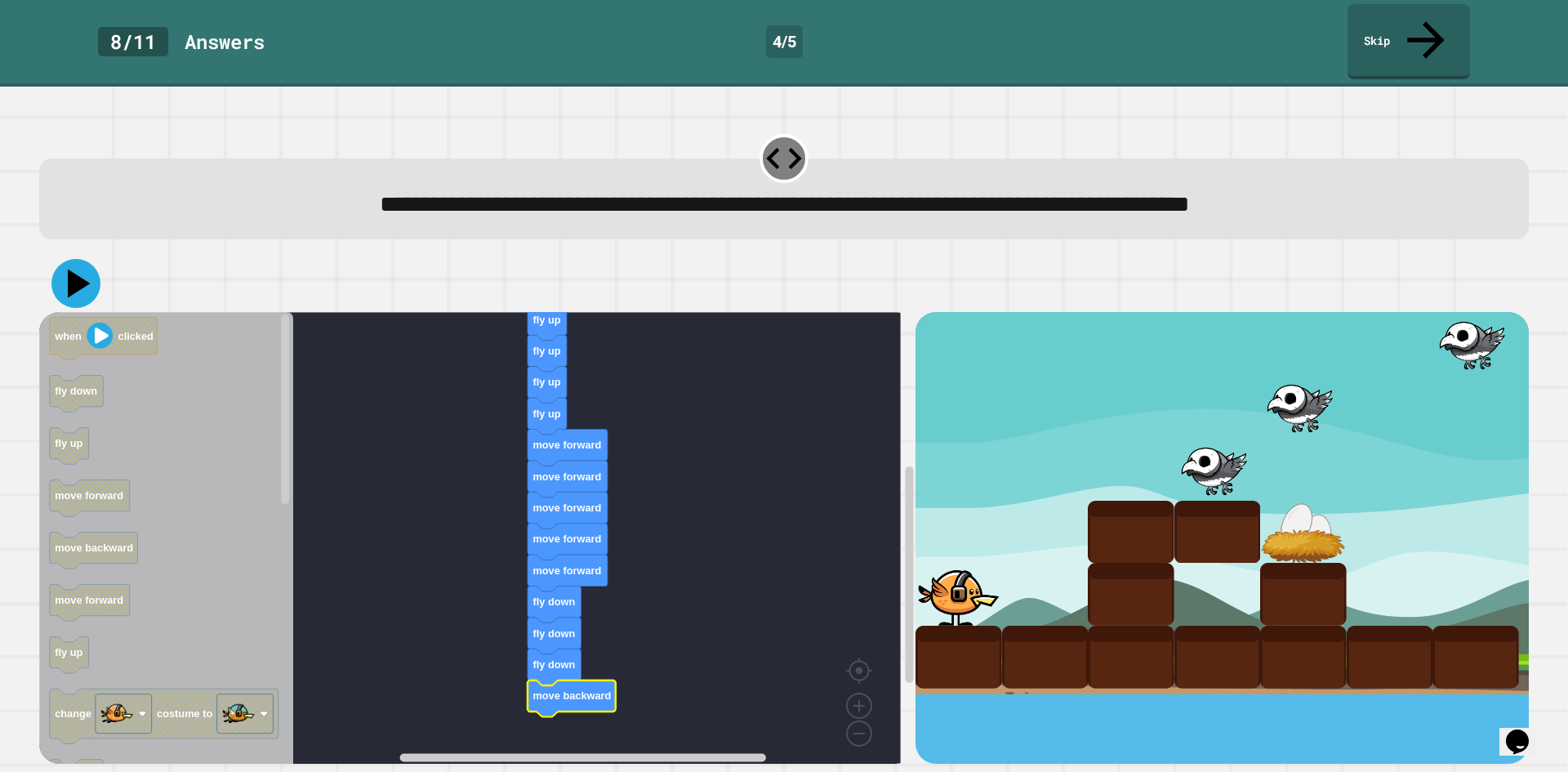
click at [76, 269] on icon at bounding box center [79, 284] width 23 height 29
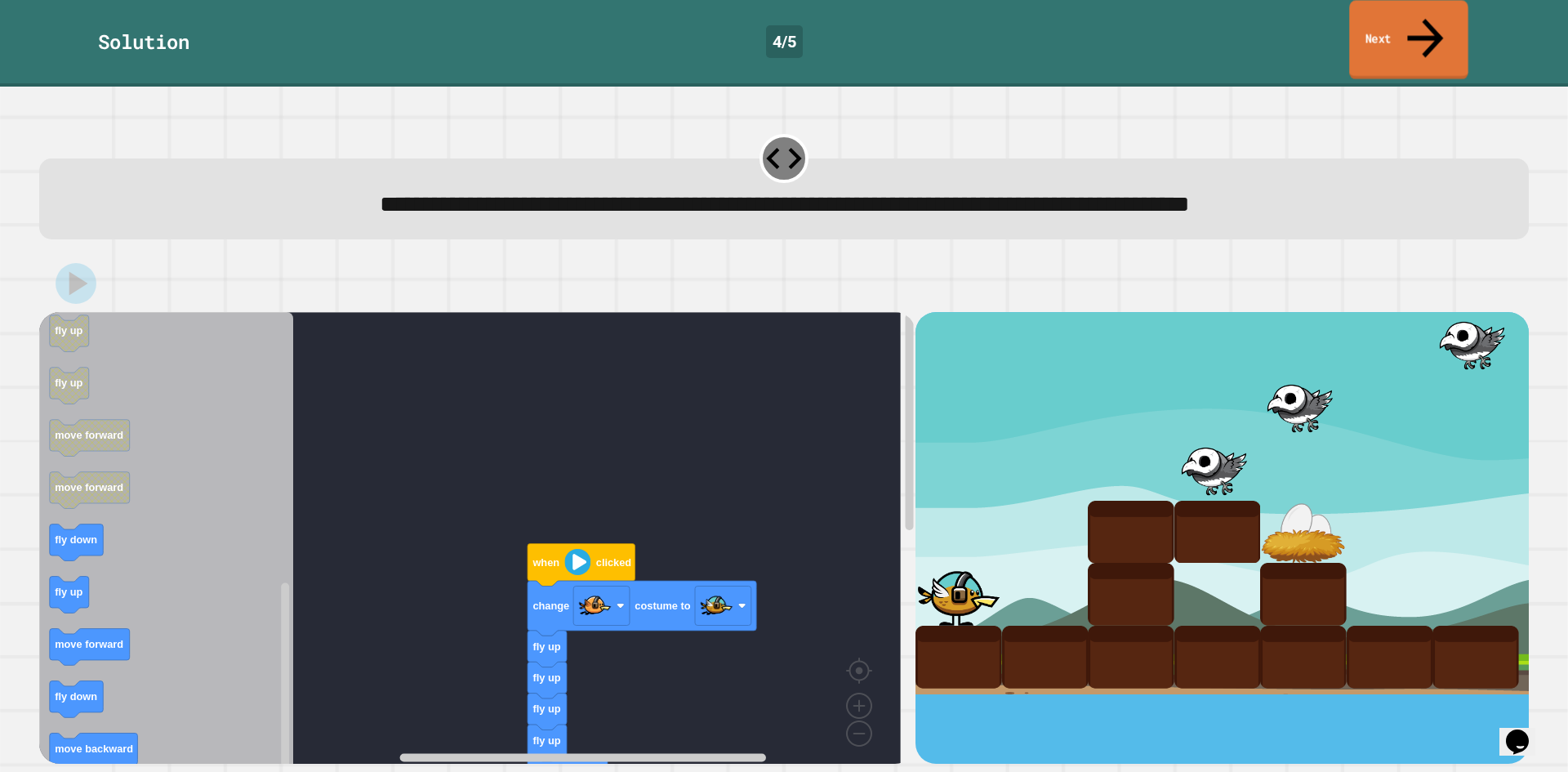
click at [1409, 26] on link "Next" at bounding box center [1408, 40] width 118 height 79
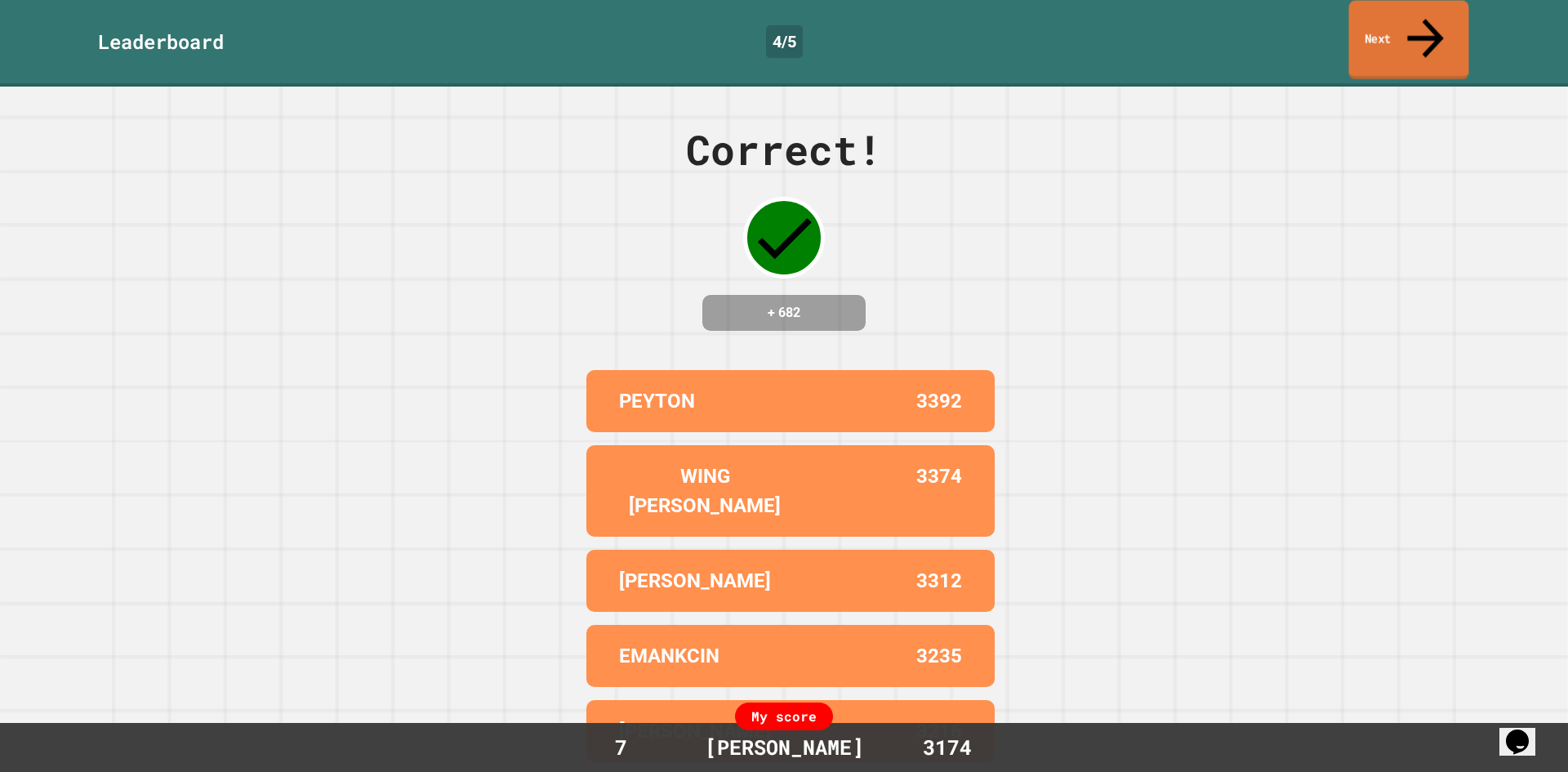
click at [1403, 29] on link "Next" at bounding box center [1409, 41] width 120 height 79
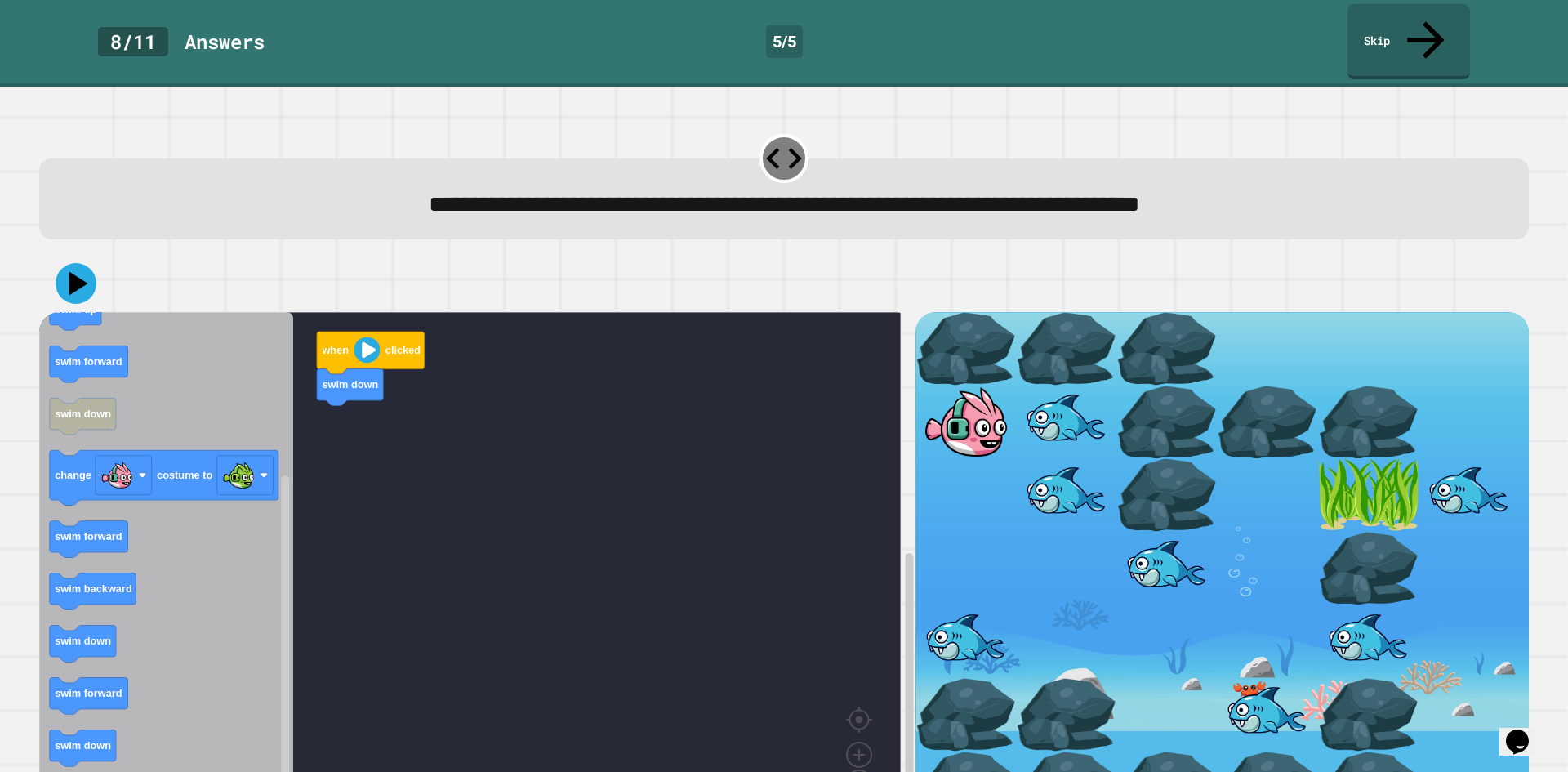
click at [347, 480] on div "when clicked swim down when clicked swim forward swim backward swim up swim up …" at bounding box center [477, 571] width 876 height 520
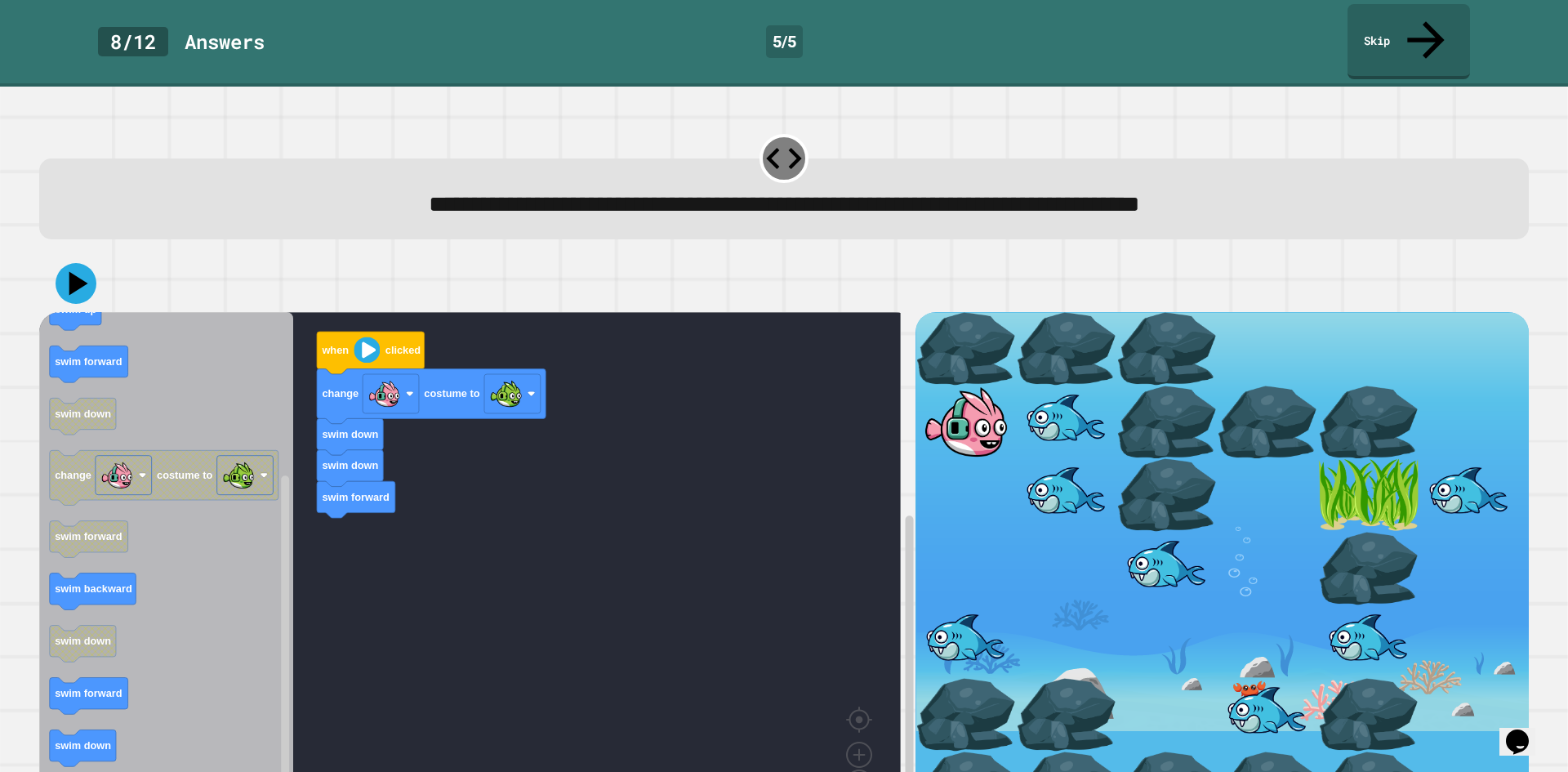
click at [371, 497] on div "when clicked change costume to swim down swim down swim forward when clicked sw…" at bounding box center [477, 571] width 876 height 520
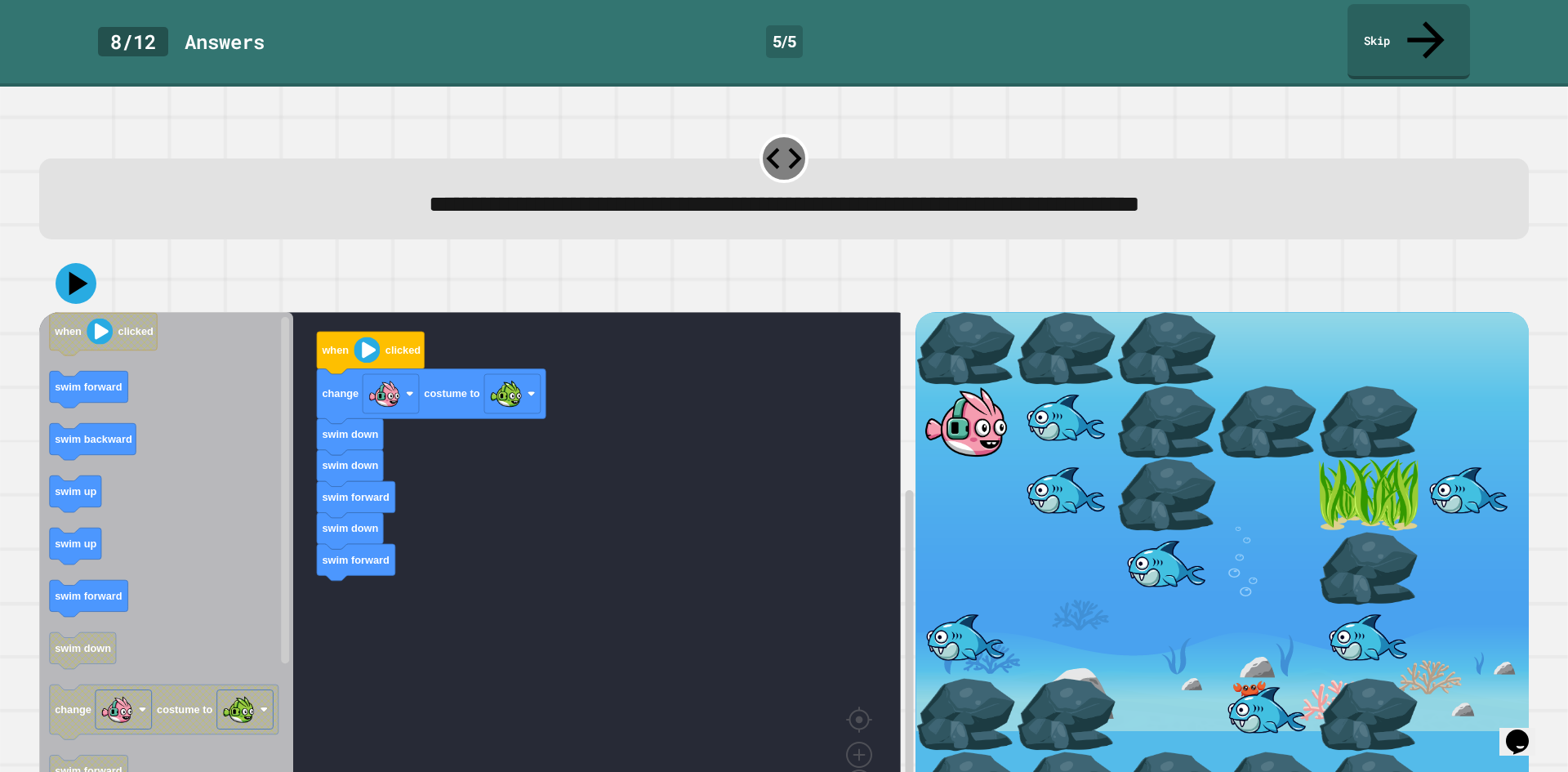
click at [337, 548] on div "when clicked change costume to swim down swim down swim forward swim down swim …" at bounding box center [477, 571] width 876 height 520
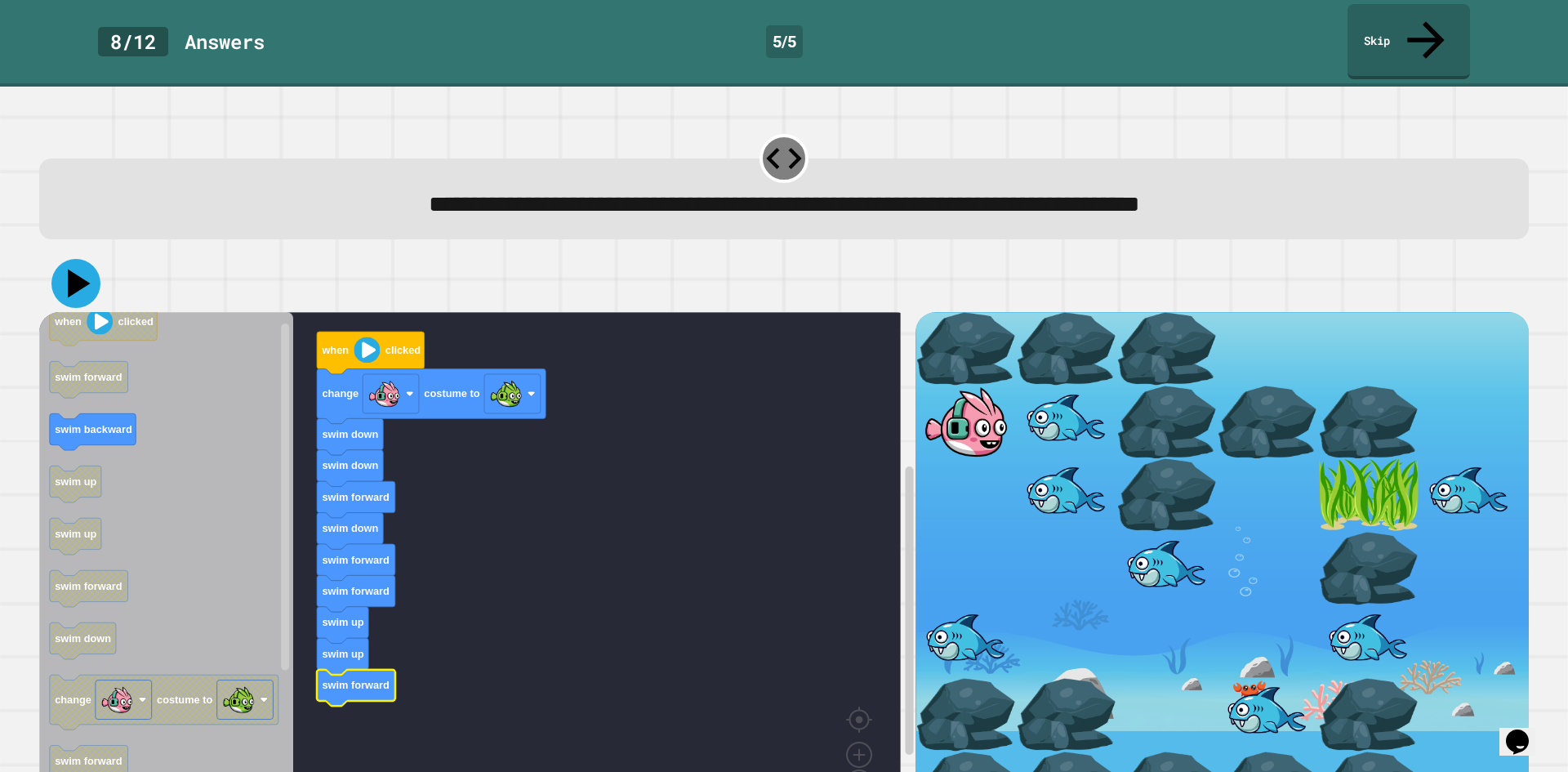
click at [74, 269] on icon at bounding box center [79, 284] width 23 height 29
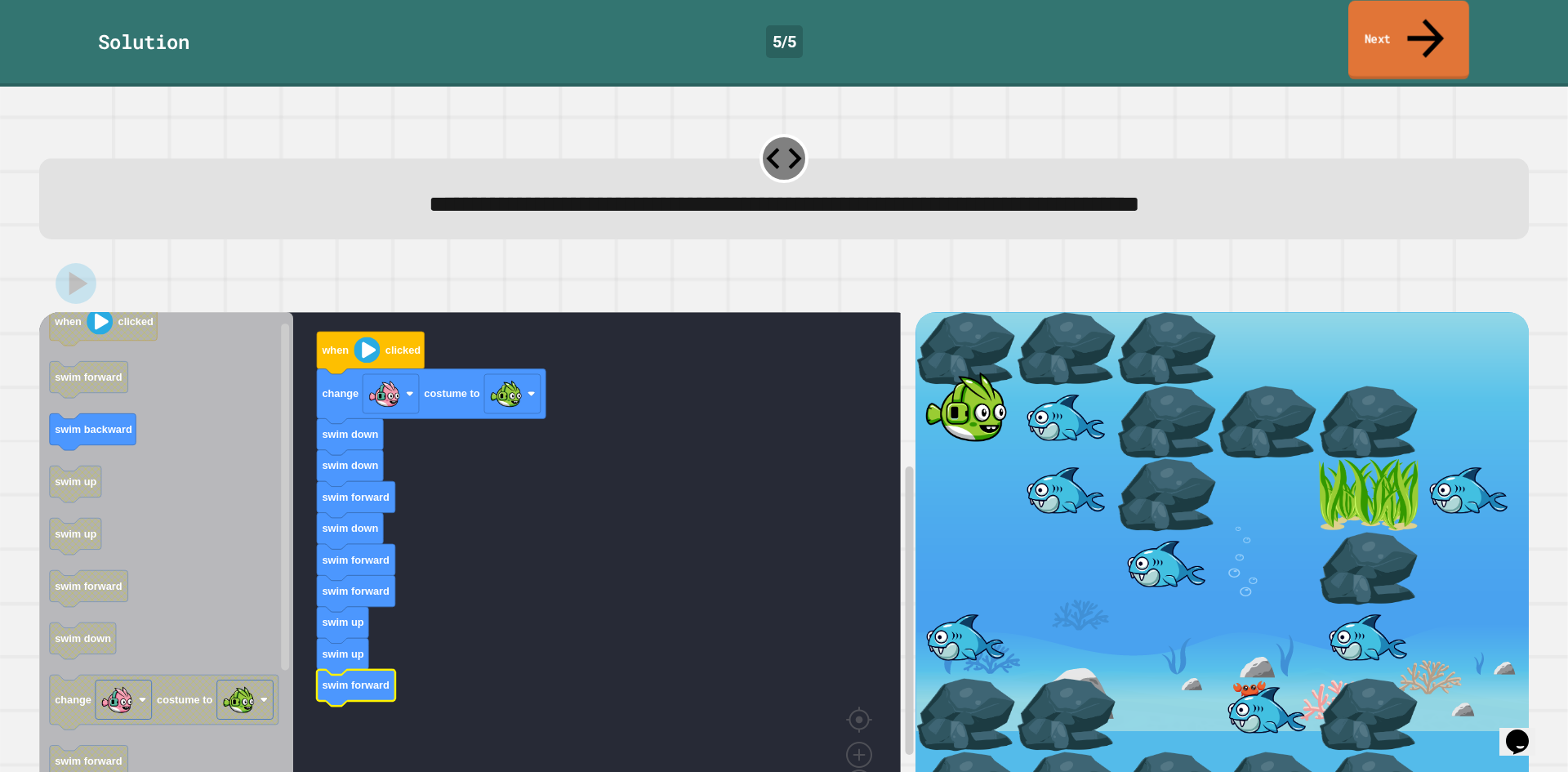
click at [1406, 26] on link "Next" at bounding box center [1409, 41] width 121 height 79
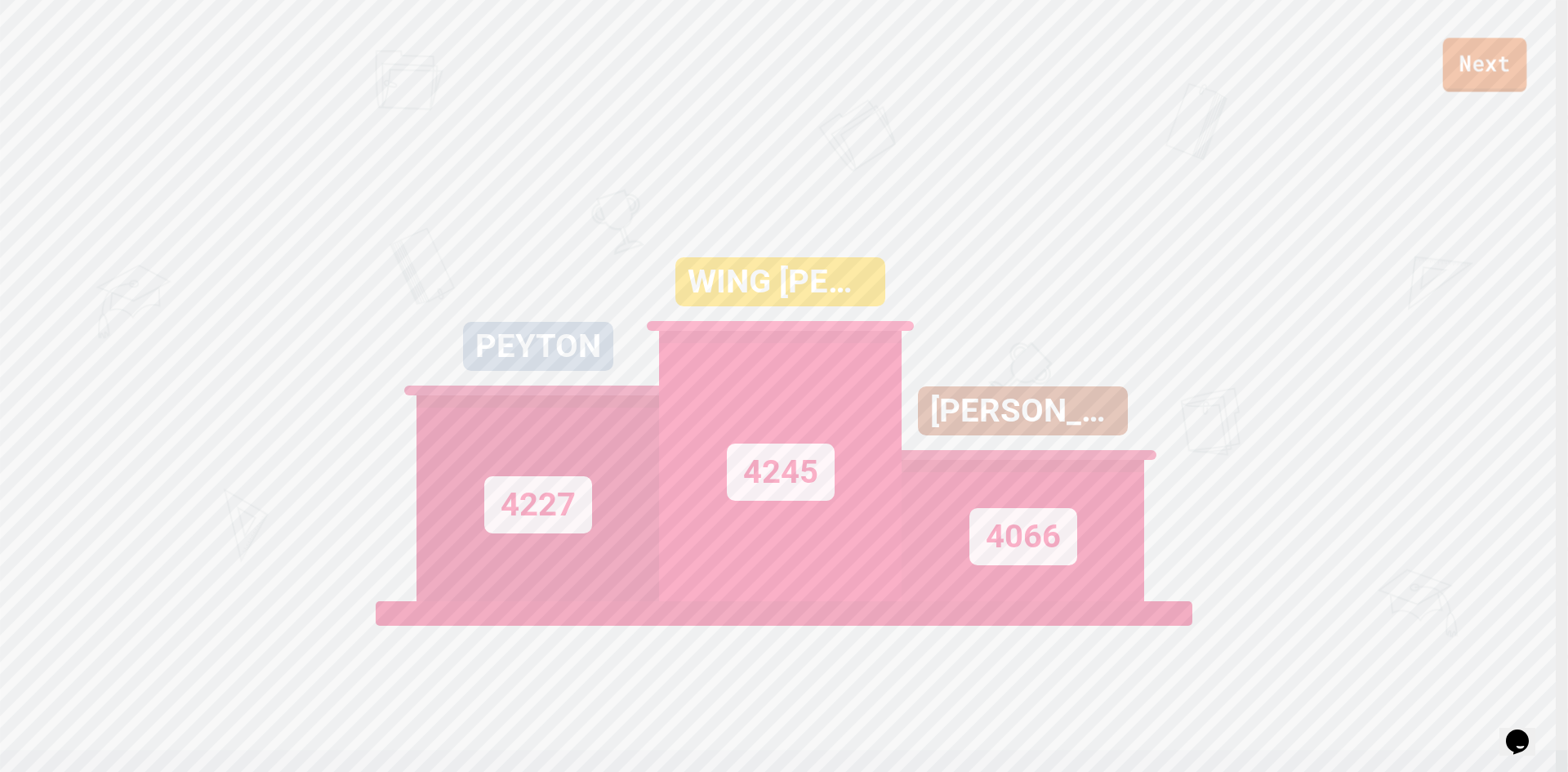
click at [1470, 73] on link "Next" at bounding box center [1485, 65] width 84 height 54
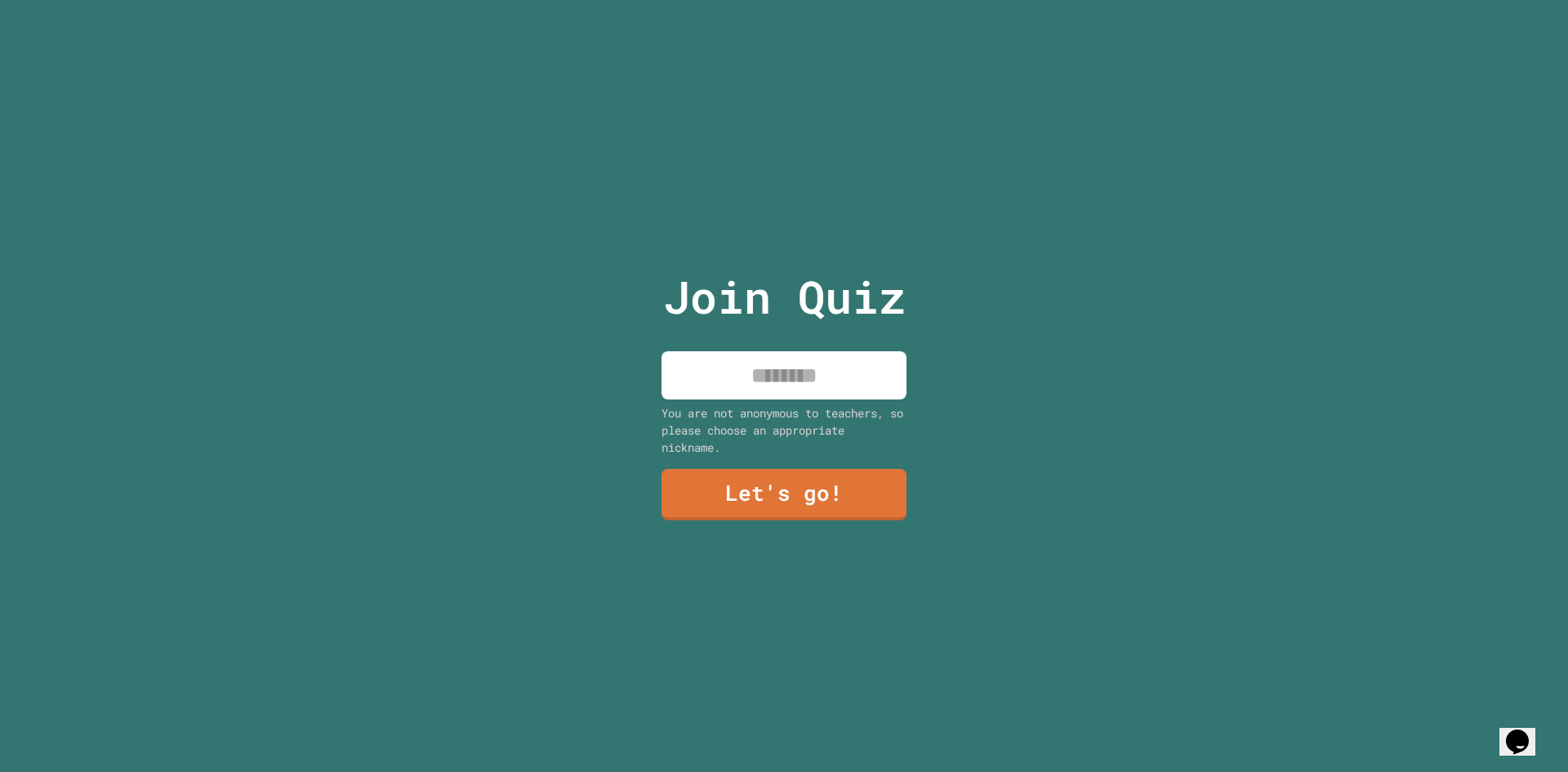
click at [759, 370] on input at bounding box center [784, 375] width 245 height 48
type input "****"
click at [842, 501] on link "Let's go!" at bounding box center [784, 493] width 242 height 54
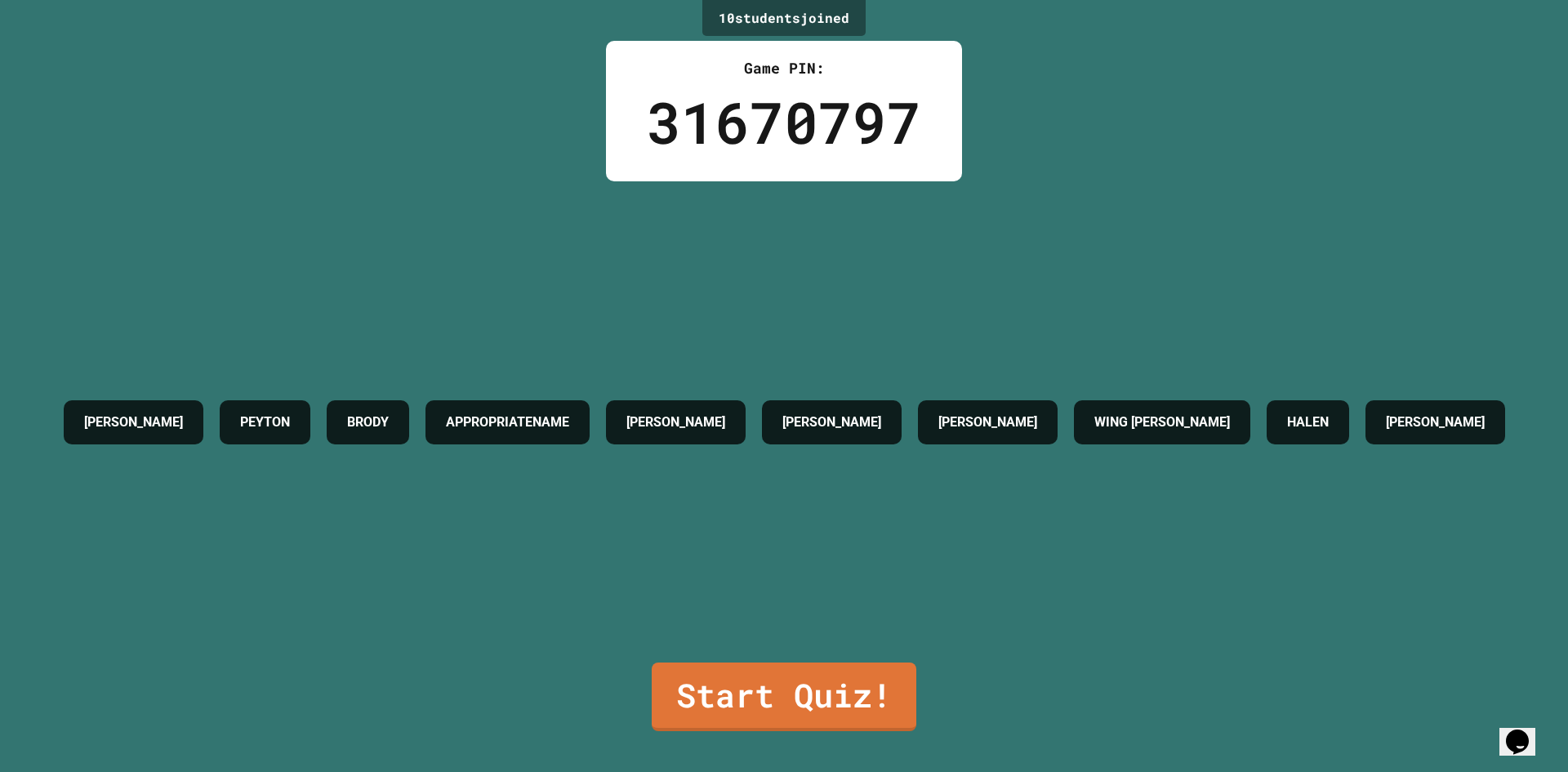
click at [842, 501] on div "RON PEYTON BRODY APPROPRIATENAME ADAM SOPHIE LUKE OW WING GASTER HALEN LIAM" at bounding box center [784, 421] width 1458 height 480
click at [836, 730] on div "10 student s joined Game PIN: 31670797 RON PEYTON BRODY APPROPRIATENAME ADAM SO…" at bounding box center [784, 386] width 1568 height 772
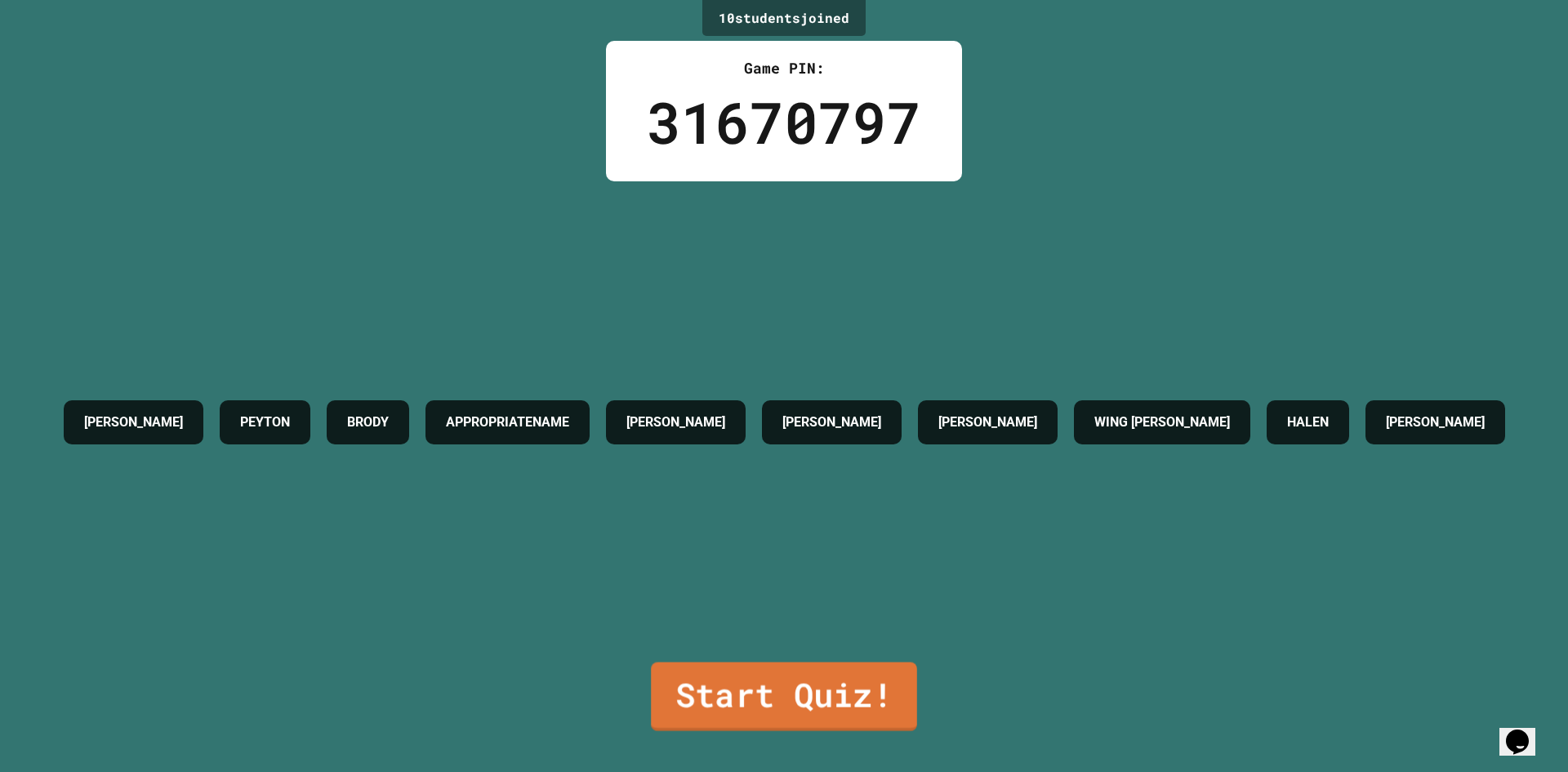
click at [765, 663] on link "Start Quiz!" at bounding box center [784, 696] width 267 height 69
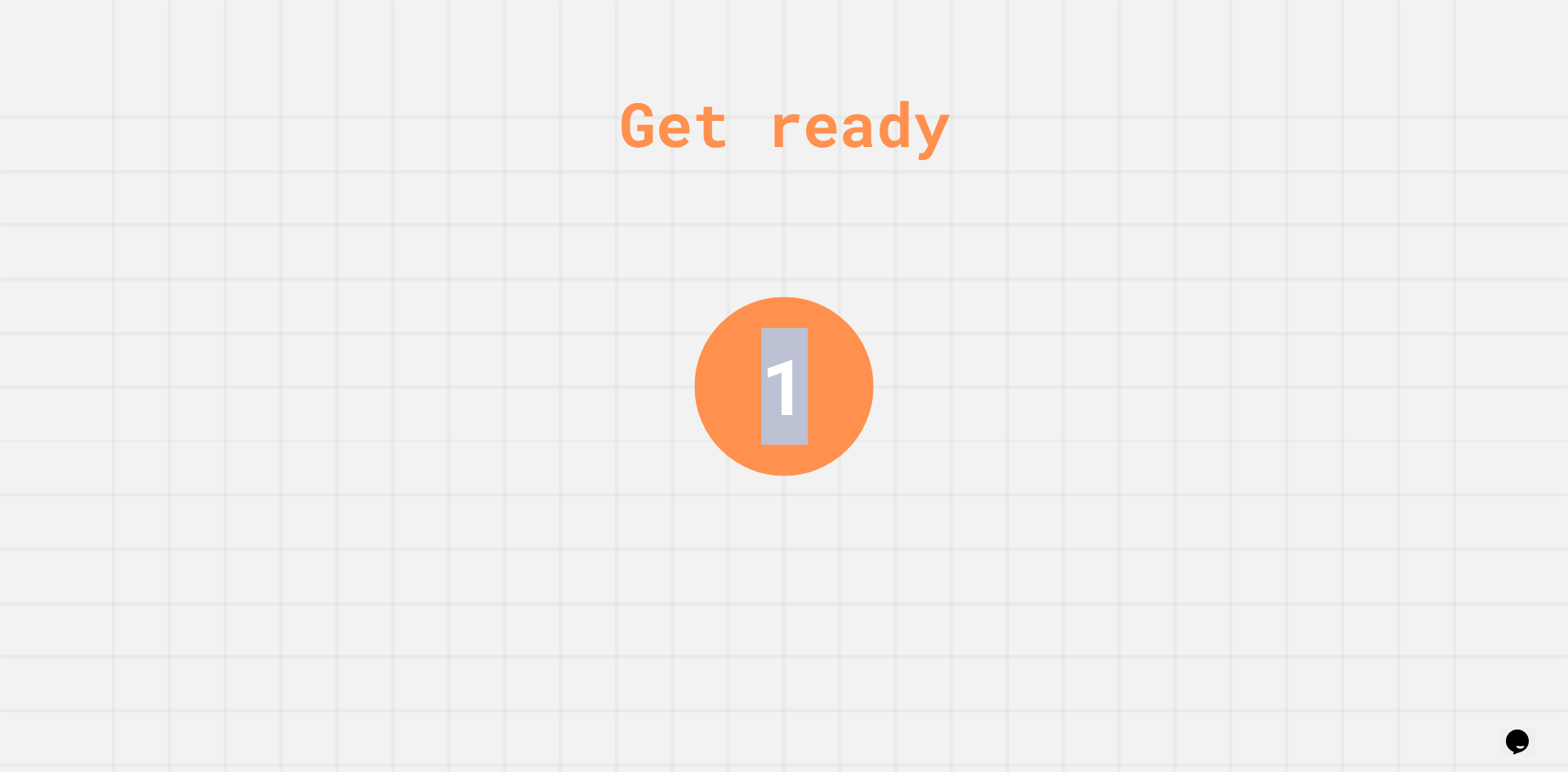
drag, startPoint x: 590, startPoint y: 107, endPoint x: 950, endPoint y: 327, distance: 421.9
click at [1288, 431] on div "Get ready 1" at bounding box center [784, 386] width 1568 height 772
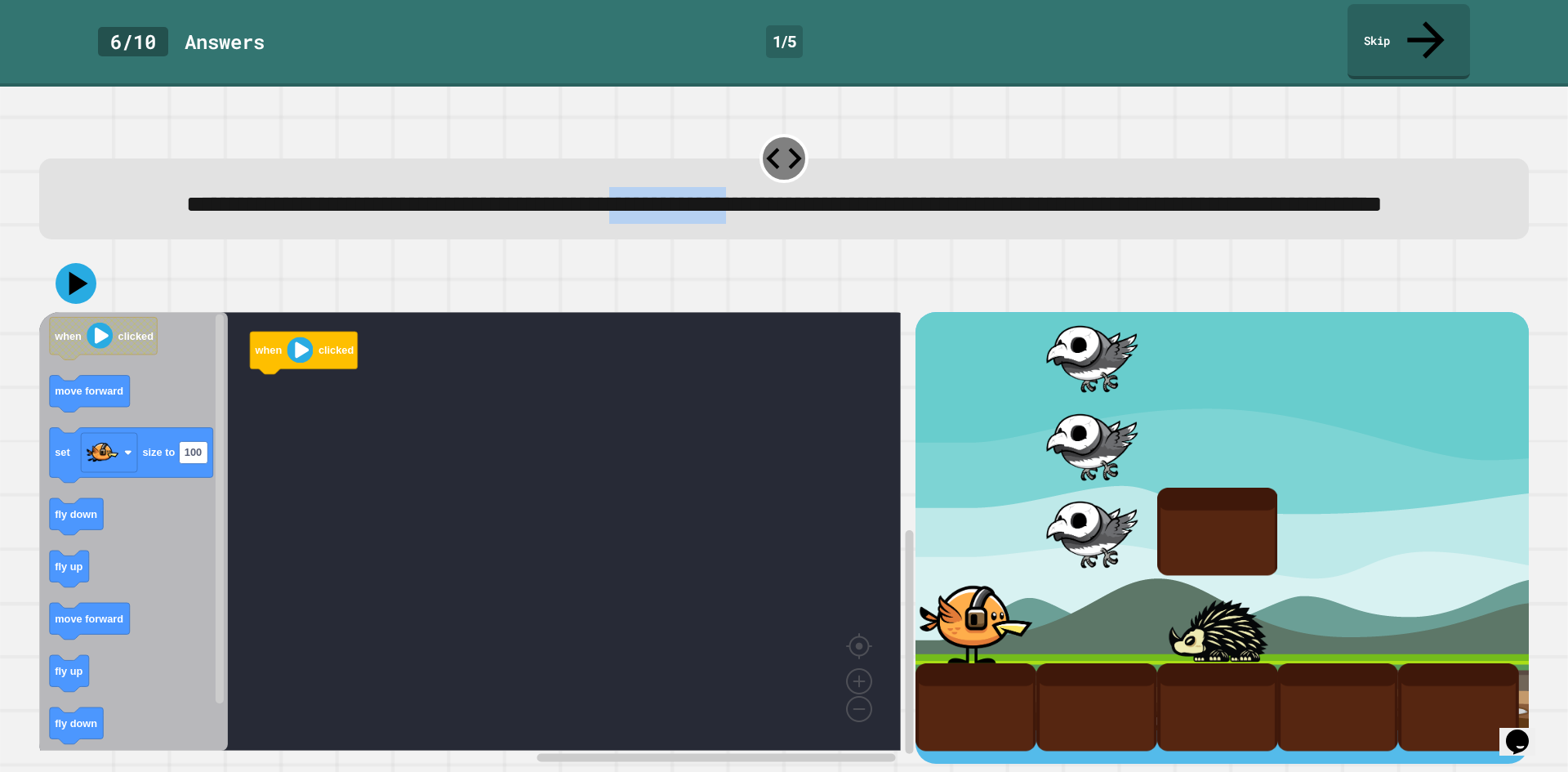
drag, startPoint x: 905, startPoint y: 160, endPoint x: 949, endPoint y: 169, distance: 44.9
click at [749, 159] on div "**********" at bounding box center [783, 199] width 1490 height 80
drag, startPoint x: 949, startPoint y: 169, endPoint x: 1254, endPoint y: 301, distance: 332.3
click at [1014, 206] on div "**********" at bounding box center [785, 204] width 1432 height 36
click at [962, 281] on div at bounding box center [783, 283] width 1490 height 57
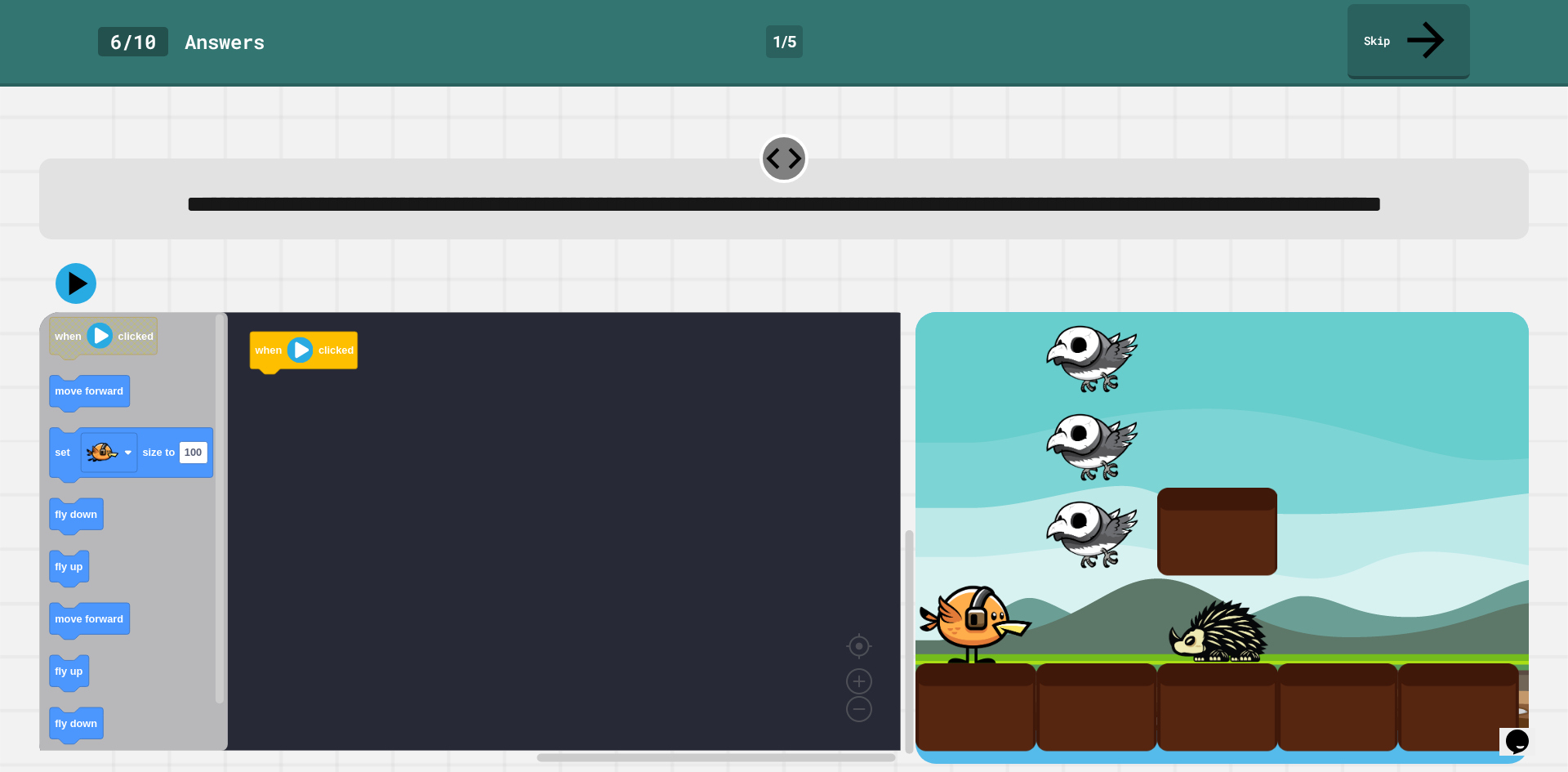
drag, startPoint x: 960, startPoint y: 281, endPoint x: 947, endPoint y: 267, distance: 19.1
click at [947, 269] on div at bounding box center [783, 283] width 1490 height 57
drag, startPoint x: 667, startPoint y: 129, endPoint x: 644, endPoint y: 153, distance: 33.2
click at [647, 150] on div "**********" at bounding box center [784, 428] width 1568 height 685
click at [620, 190] on div "**********" at bounding box center [785, 204] width 1432 height 36
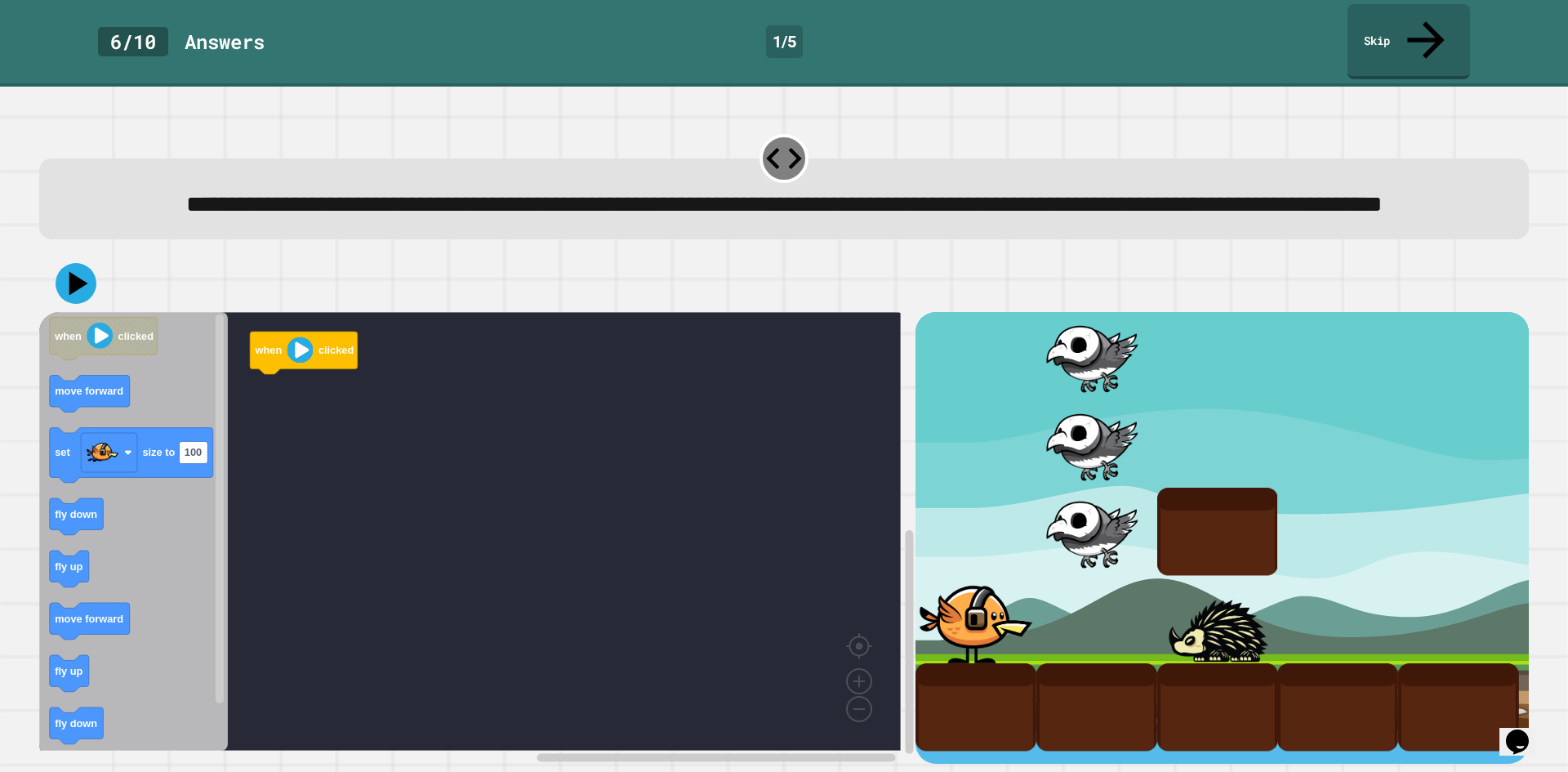
click at [592, 293] on div at bounding box center [783, 283] width 1490 height 57
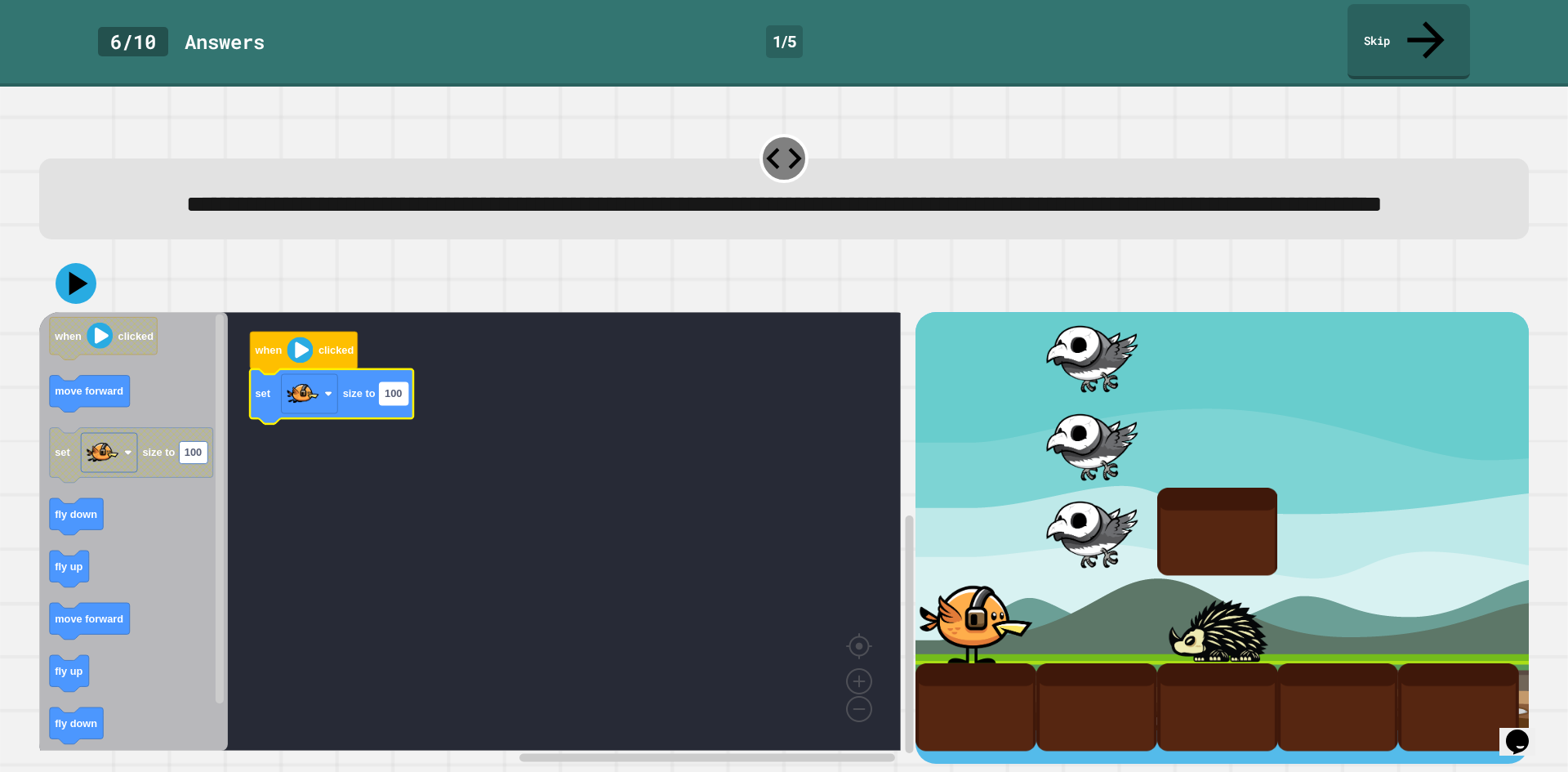
click at [399, 398] on text "100" at bounding box center [393, 393] width 17 height 13
type input "***"
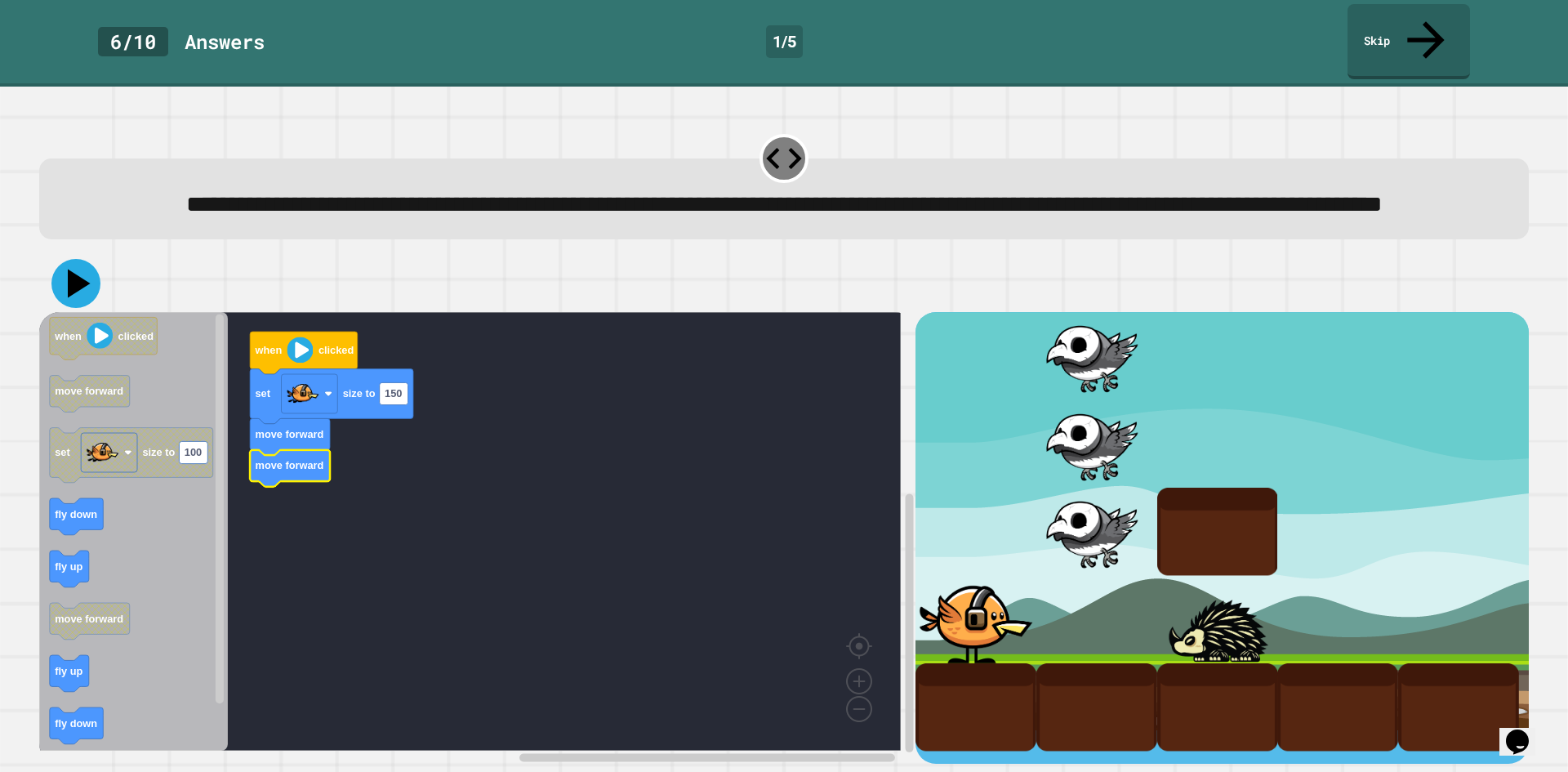
click at [66, 287] on icon at bounding box center [76, 283] width 49 height 49
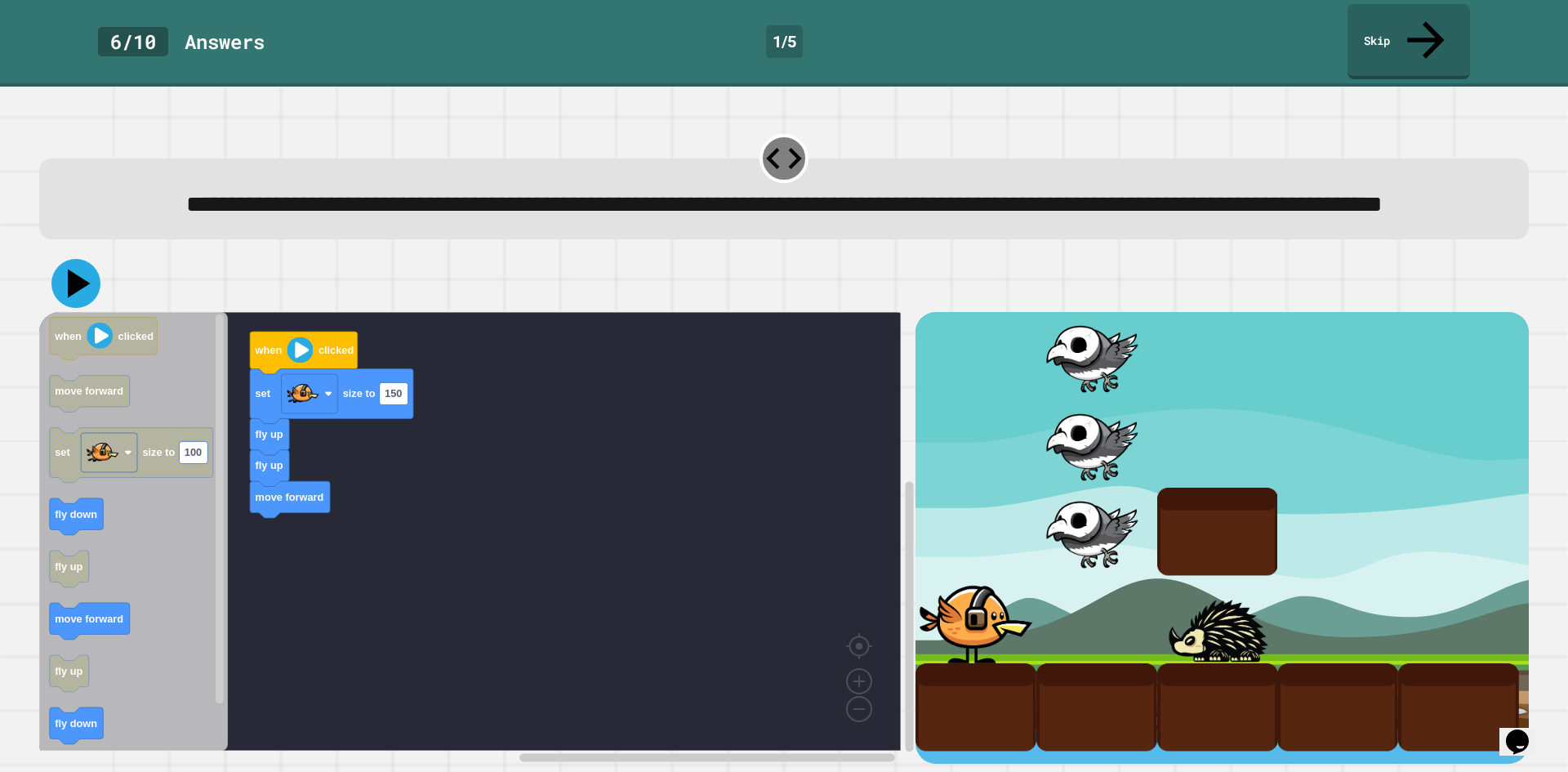
click at [74, 289] on icon at bounding box center [79, 284] width 23 height 29
click at [777, 138] on icon at bounding box center [784, 159] width 43 height 43
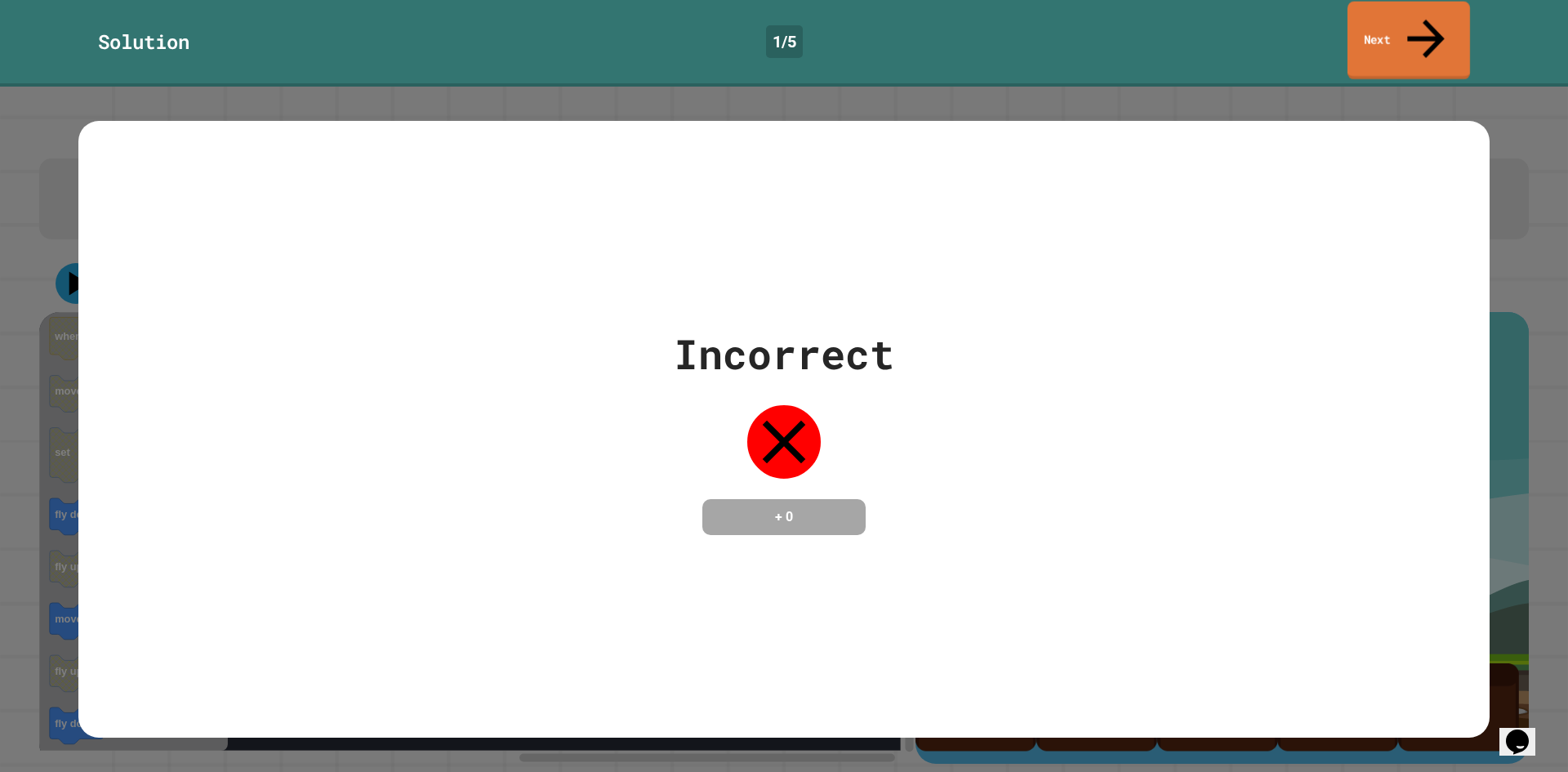
click at [1377, 7] on link "Next" at bounding box center [1409, 41] width 122 height 78
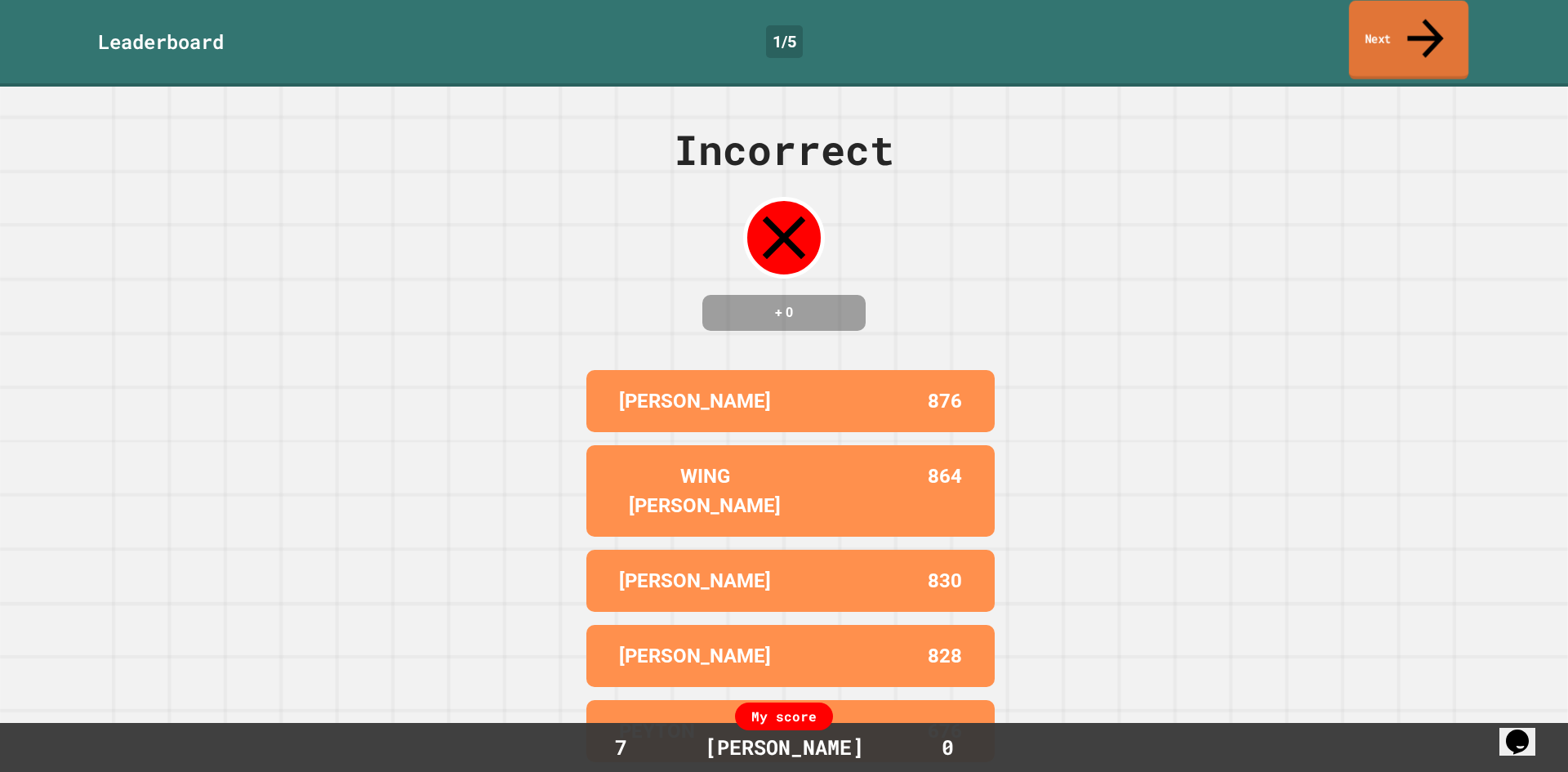
click at [1364, 18] on link "Next" at bounding box center [1408, 41] width 119 height 79
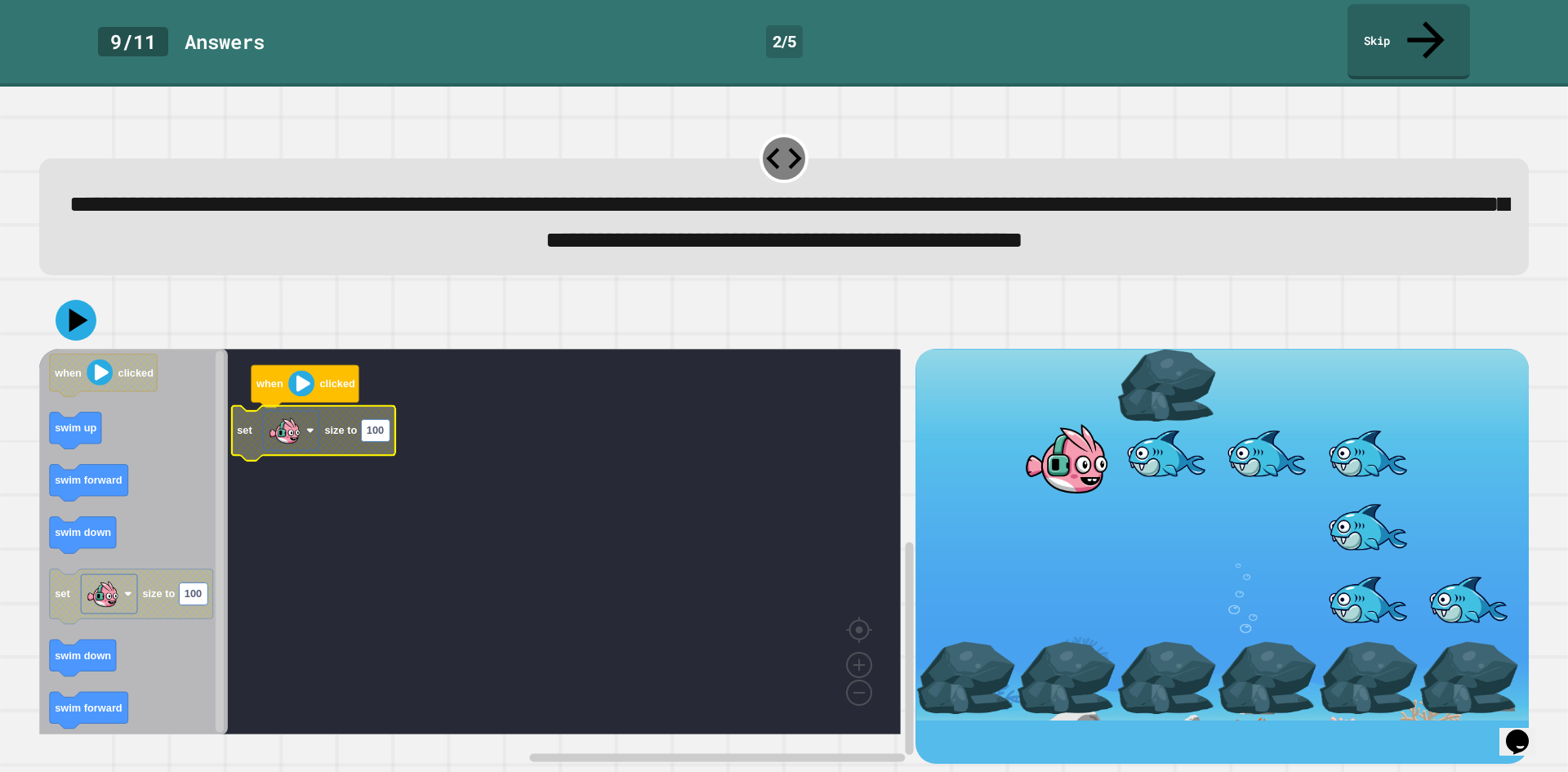
click at [379, 429] on text "100" at bounding box center [375, 429] width 17 height 13
type input "***"
click at [507, 423] on rect "Blockly Workspace" at bounding box center [469, 541] width 862 height 386
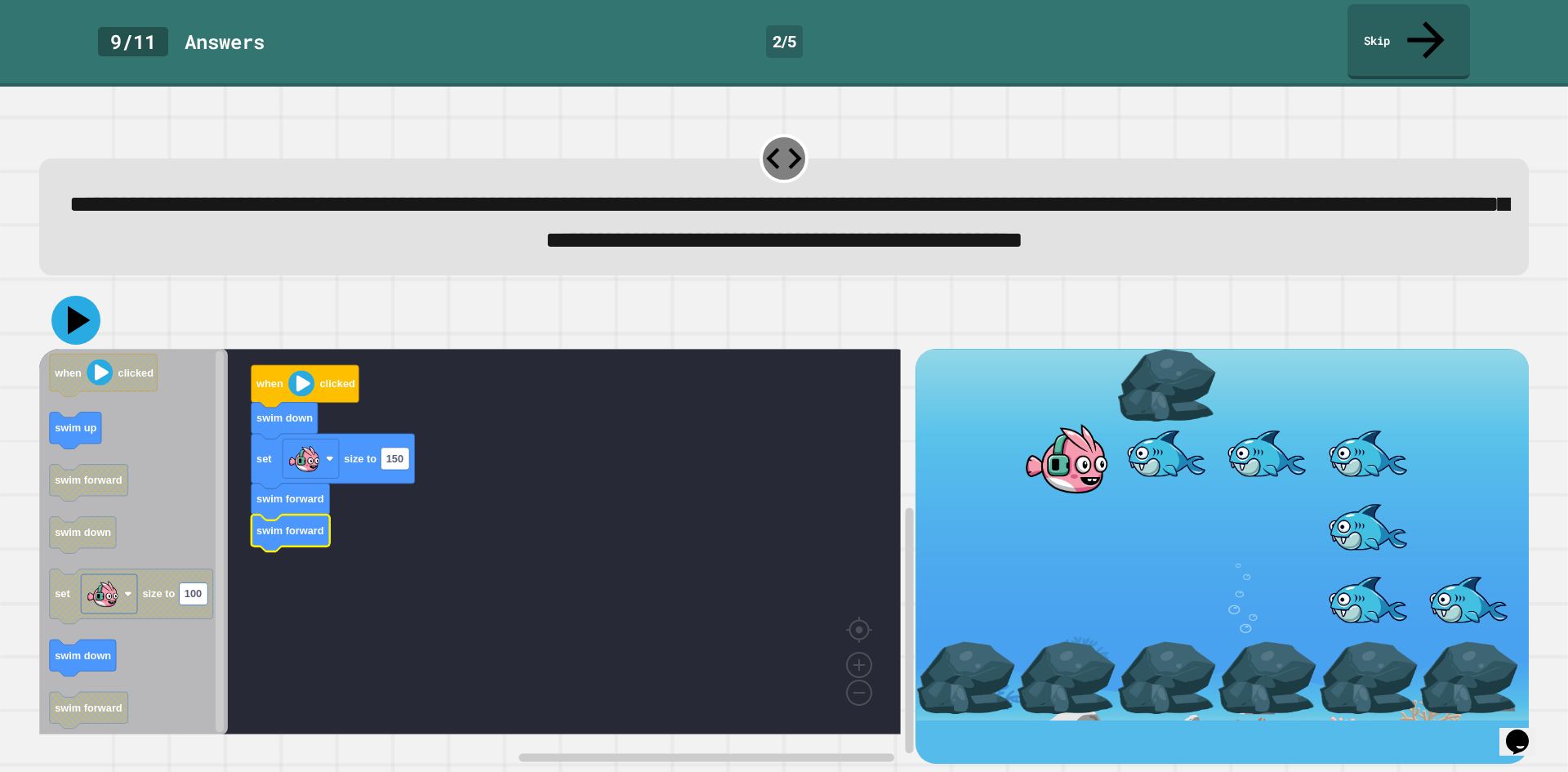
click at [80, 340] on icon at bounding box center [76, 320] width 49 height 49
click at [444, 326] on div at bounding box center [783, 320] width 1490 height 57
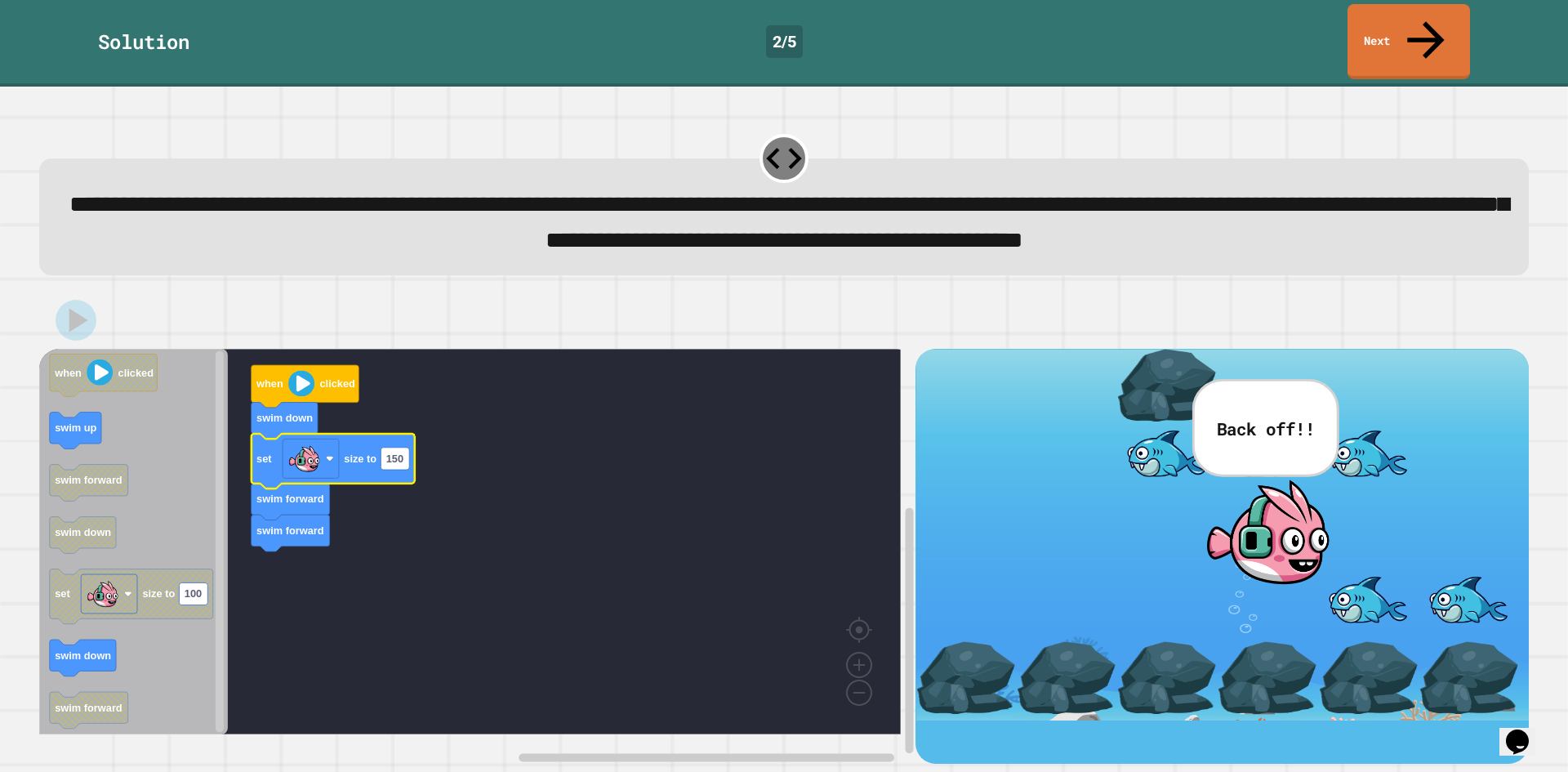
click at [552, 407] on rect "Blockly Workspace" at bounding box center [469, 541] width 862 height 386
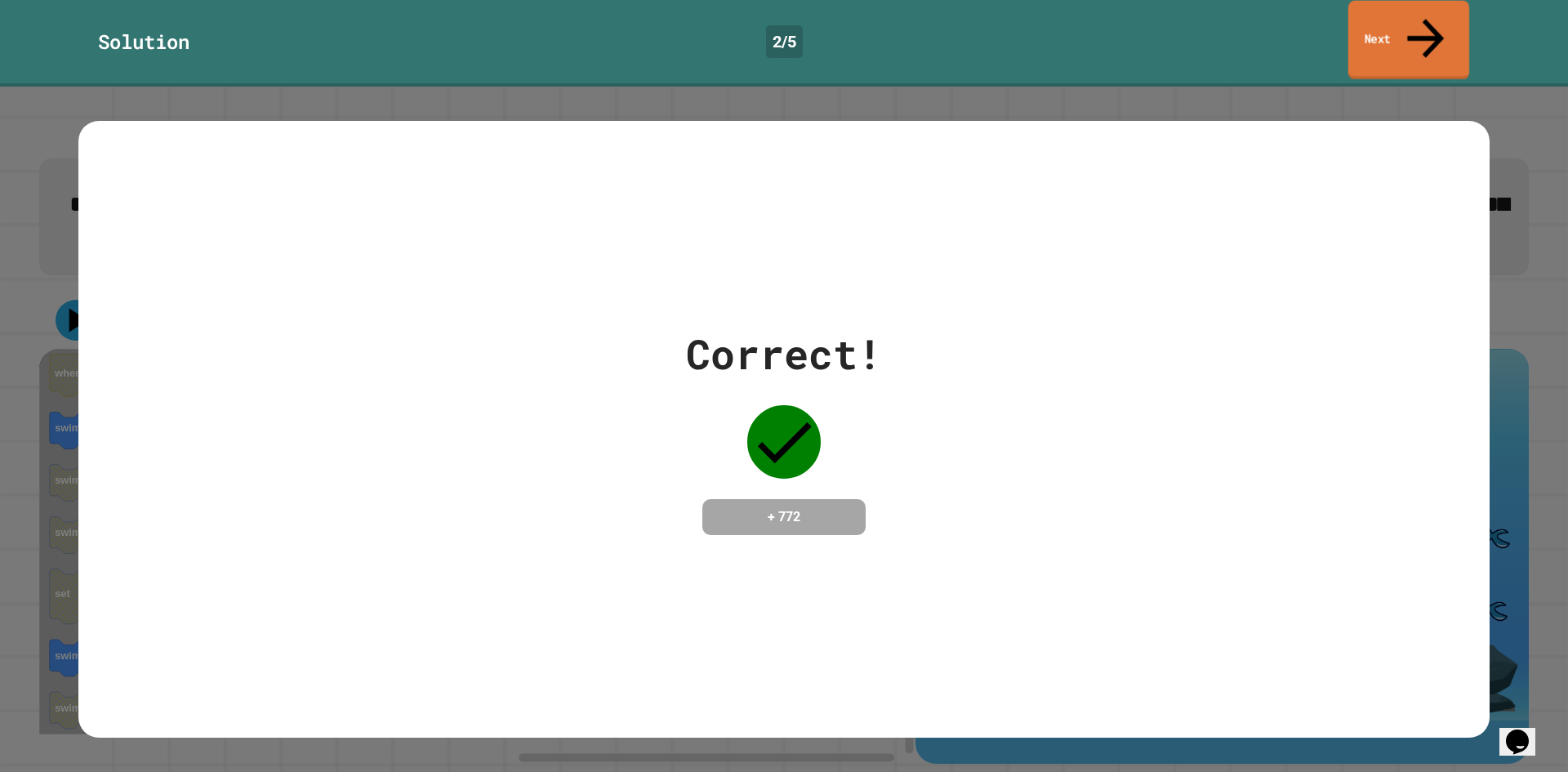
click at [1390, 24] on link "Next" at bounding box center [1409, 41] width 121 height 79
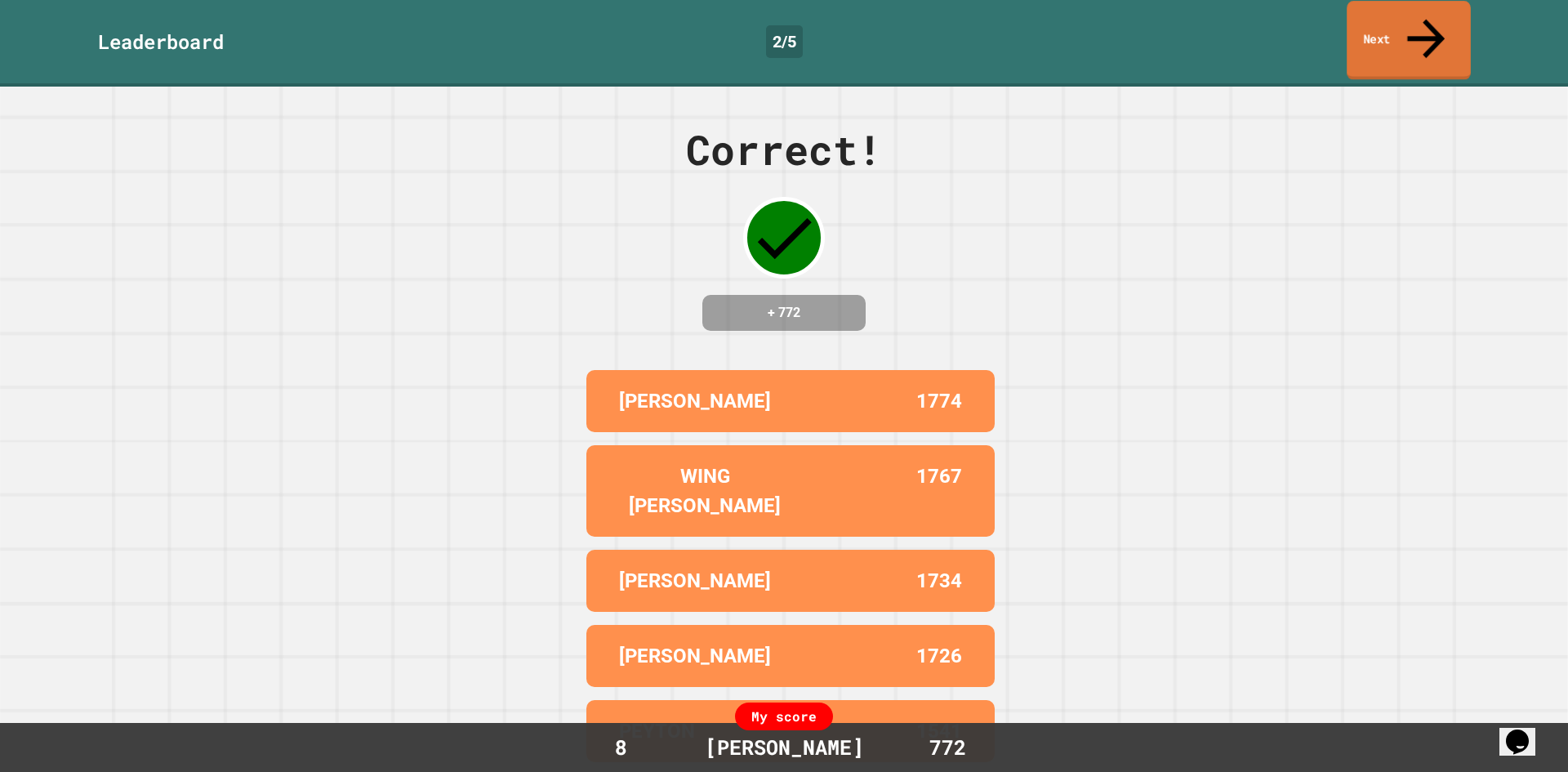
click at [1429, 29] on link "Next" at bounding box center [1409, 41] width 124 height 79
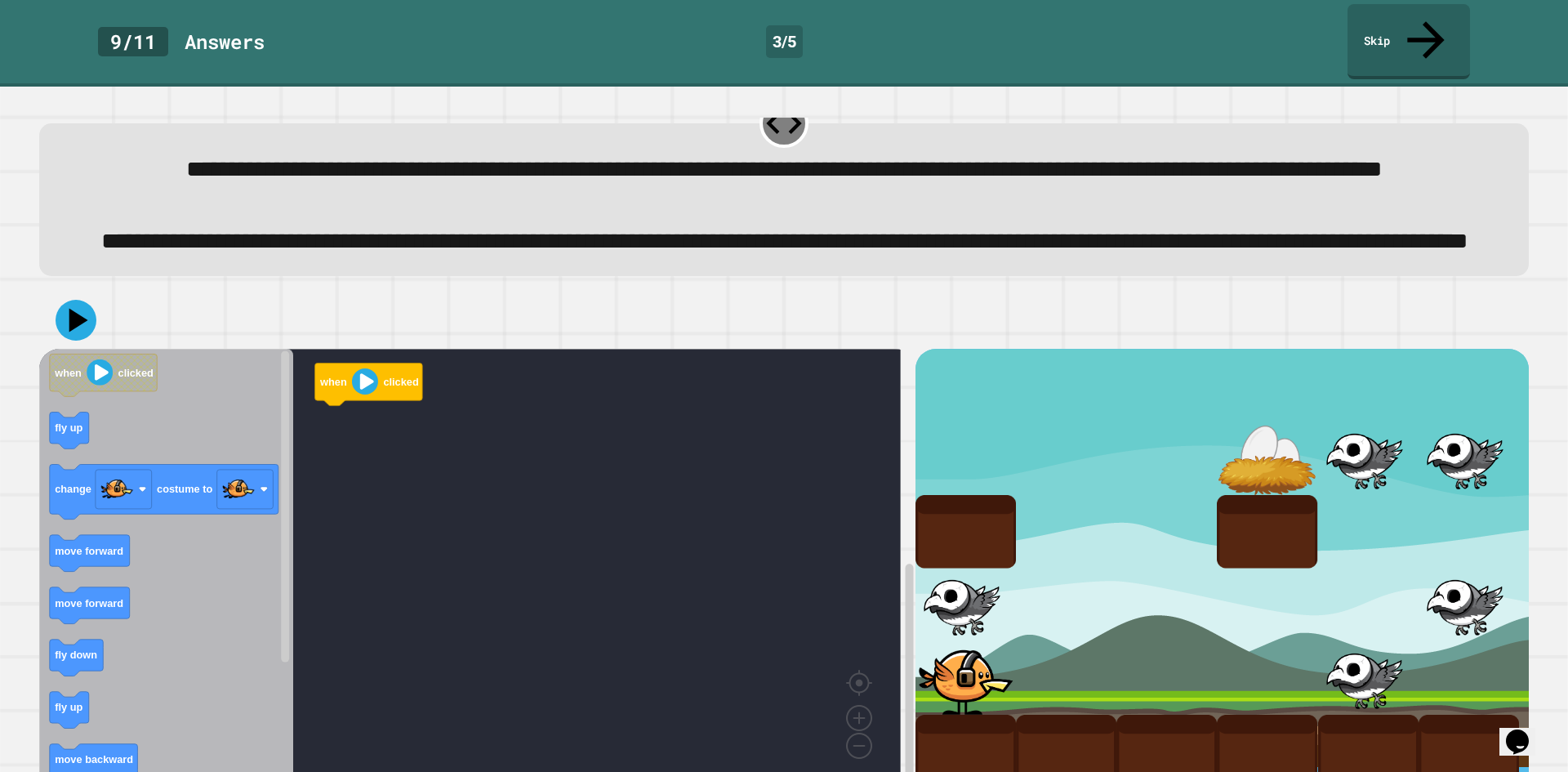
scroll to position [129, 0]
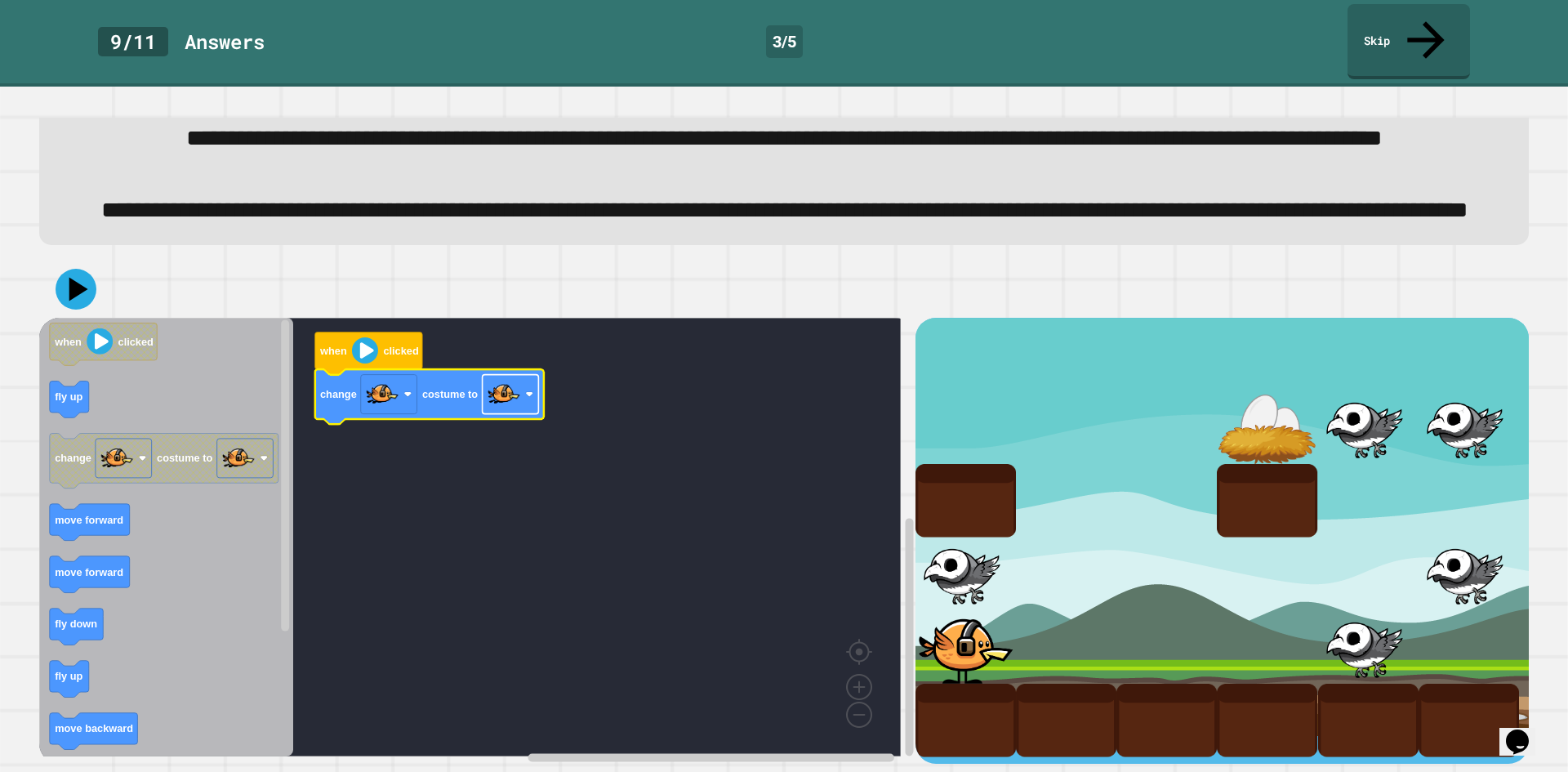
click at [500, 387] on image "Blockly Workspace" at bounding box center [504, 394] width 33 height 33
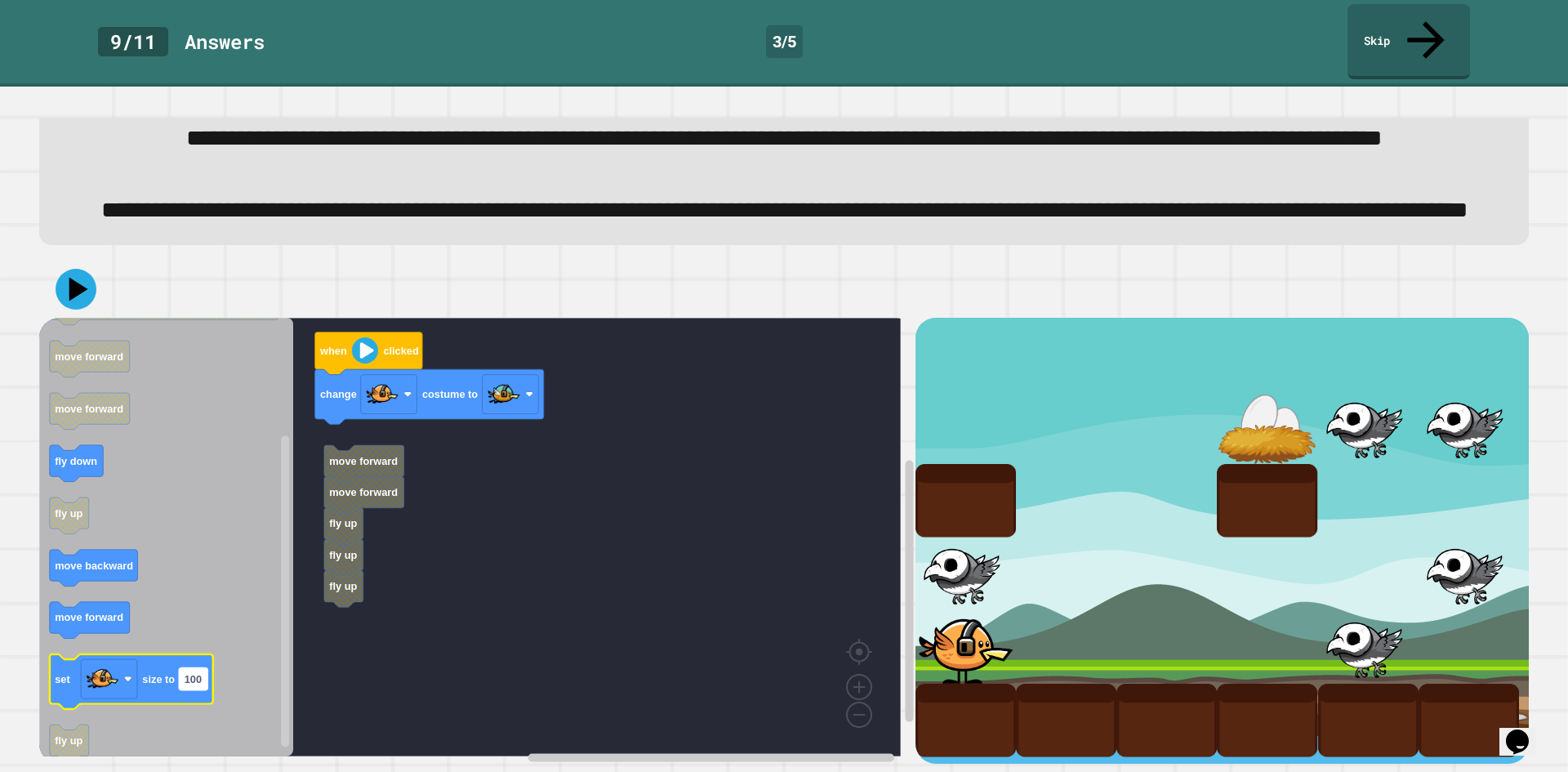
click at [202, 668] on rect "Blockly Workspace" at bounding box center [194, 679] width 29 height 22
type input "*"
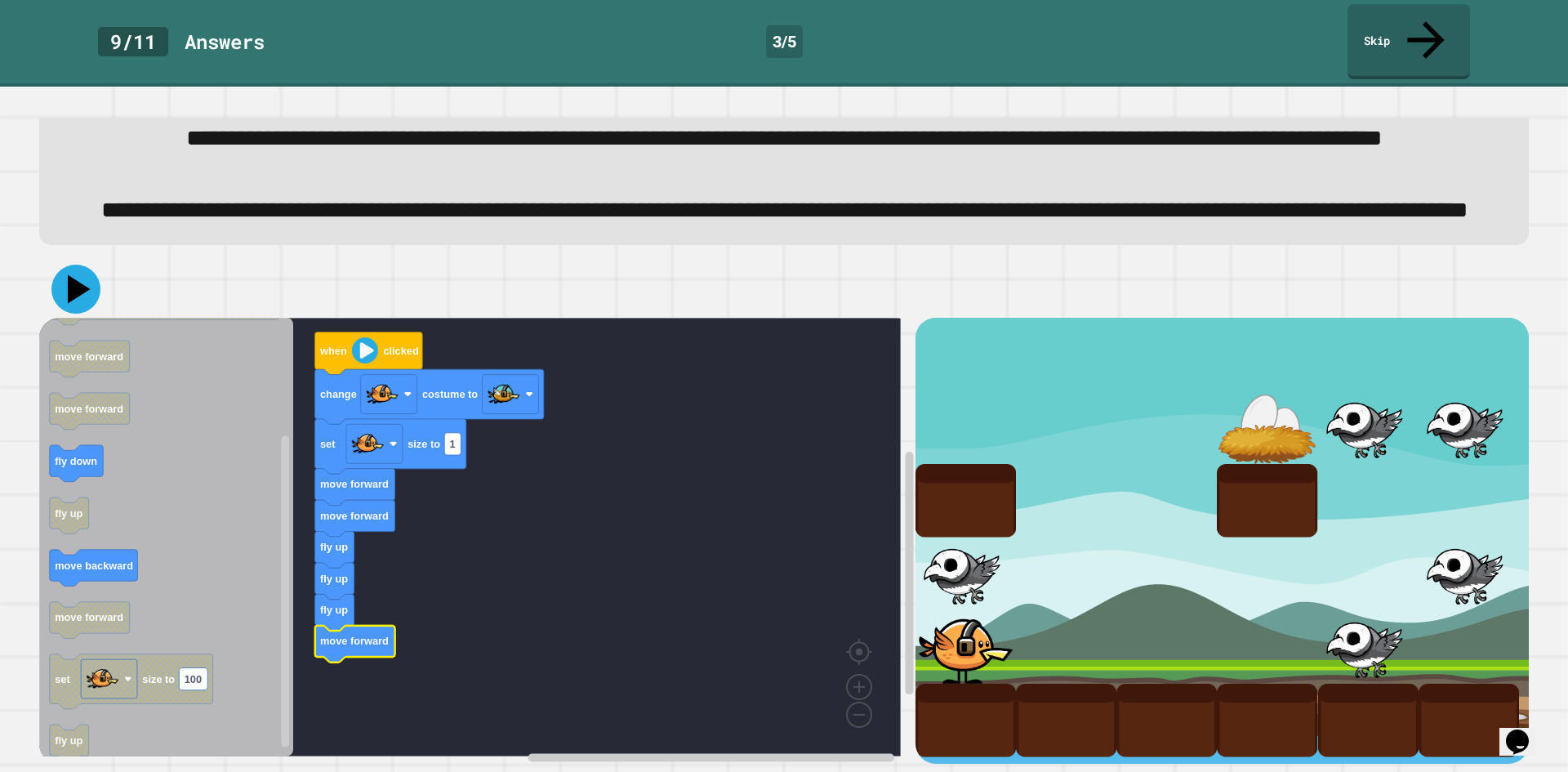
click at [74, 283] on icon at bounding box center [76, 289] width 49 height 49
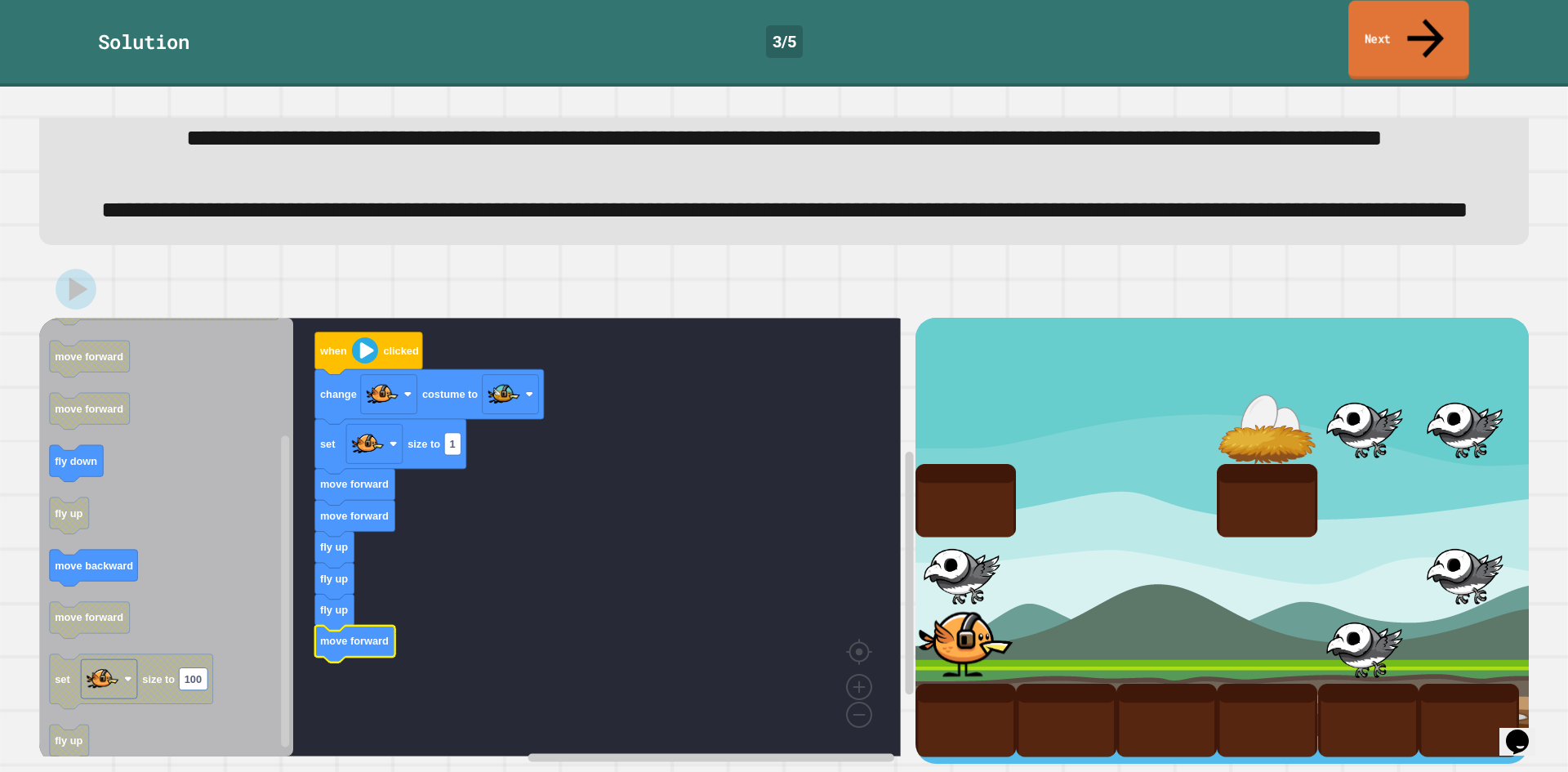
click at [1423, 30] on link "Next" at bounding box center [1409, 41] width 121 height 79
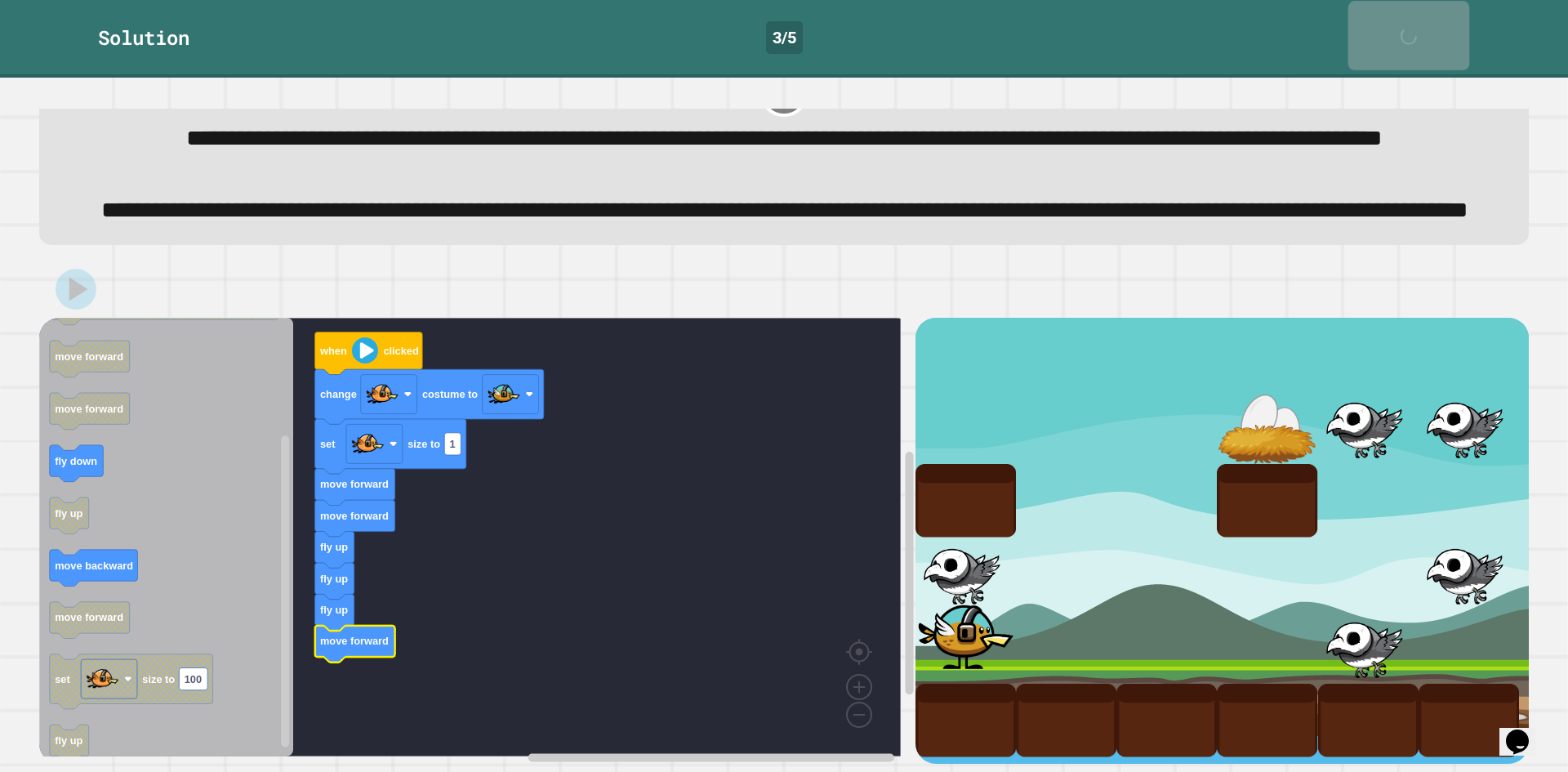
scroll to position [127, 0]
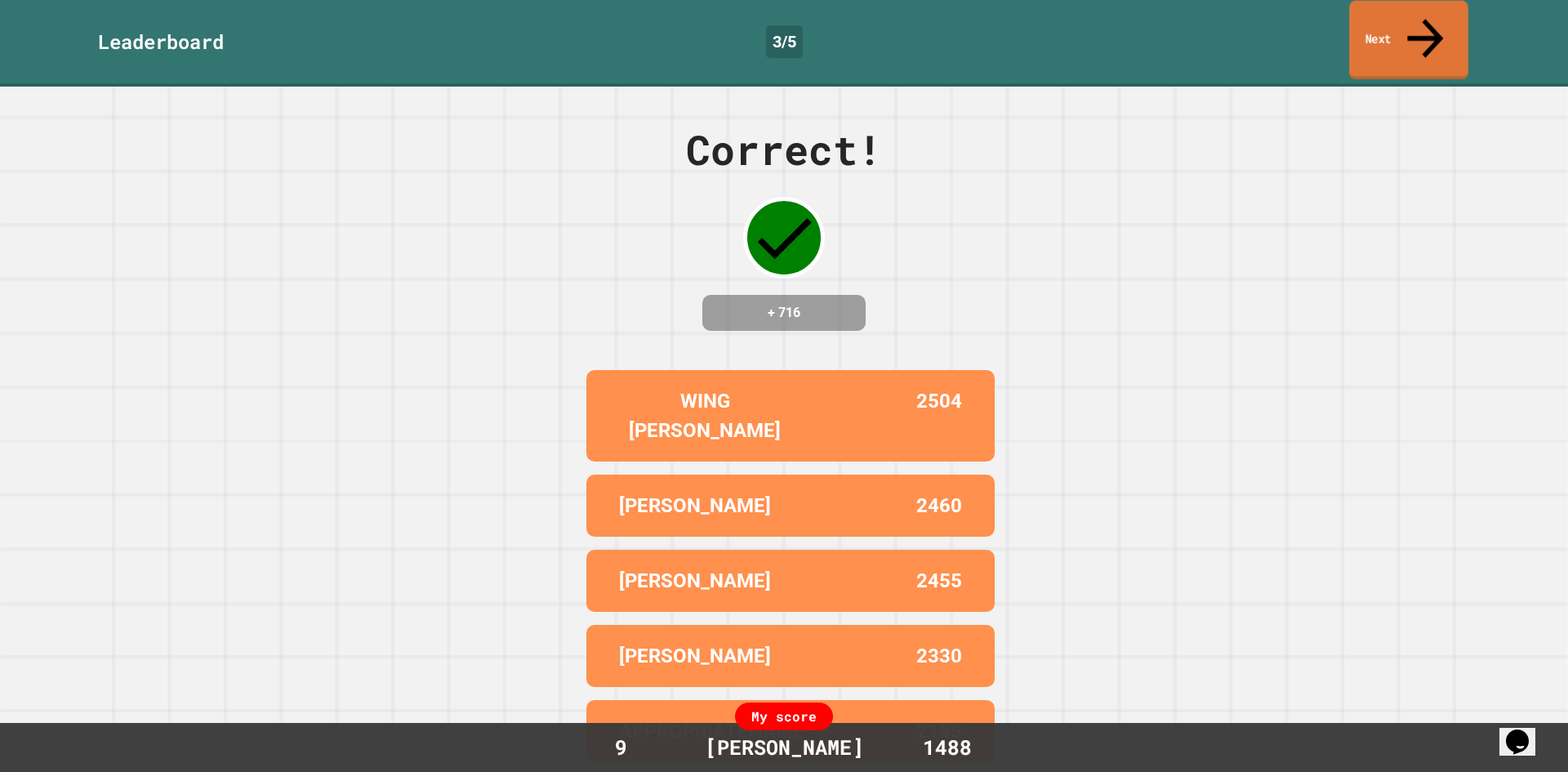
click at [1423, 30] on link "Next" at bounding box center [1408, 41] width 119 height 79
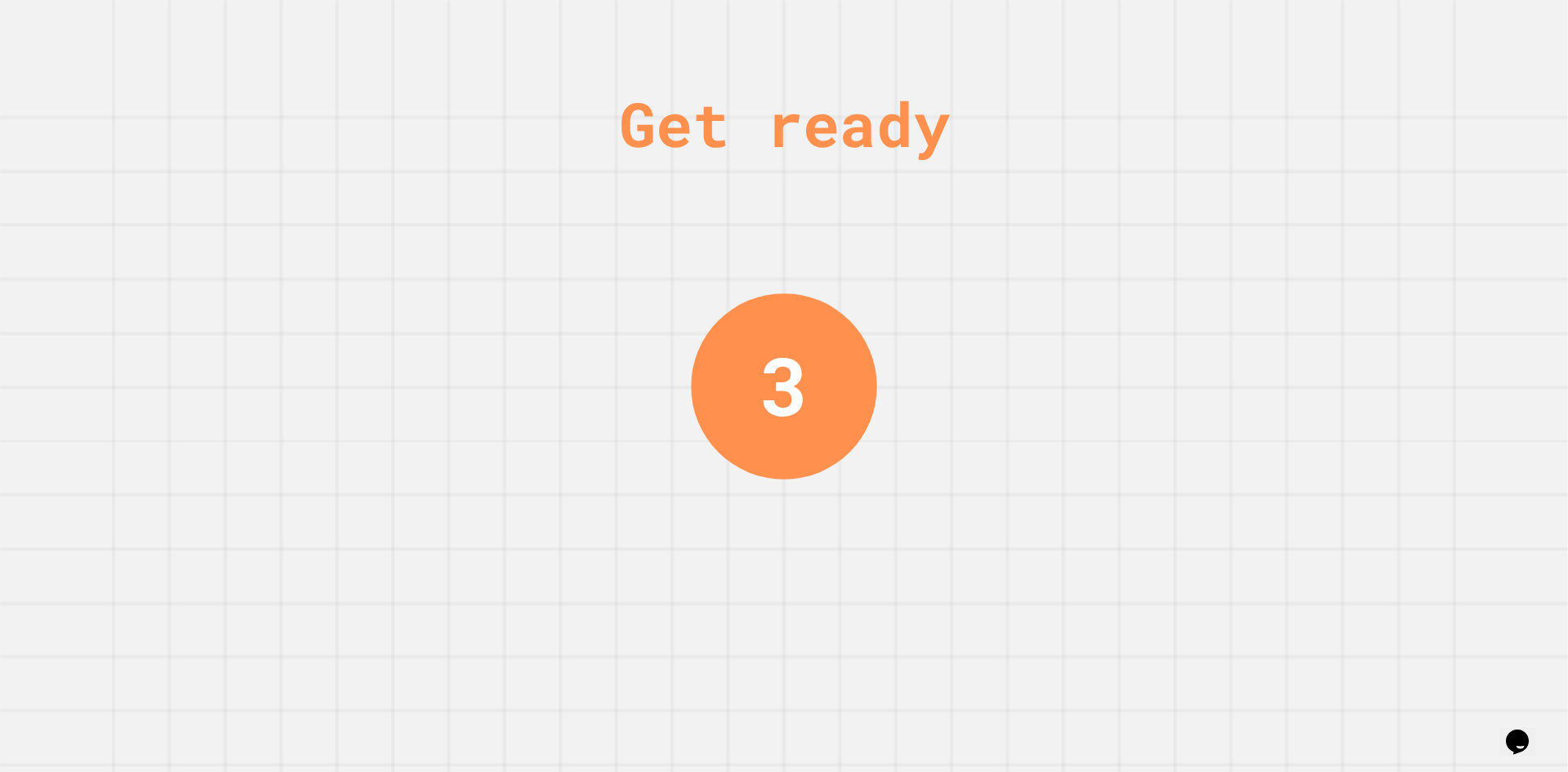
drag, startPoint x: 1166, startPoint y: 230, endPoint x: 1188, endPoint y: 170, distance: 63.9
click at [1185, 187] on div "Get ready 3" at bounding box center [784, 386] width 1568 height 772
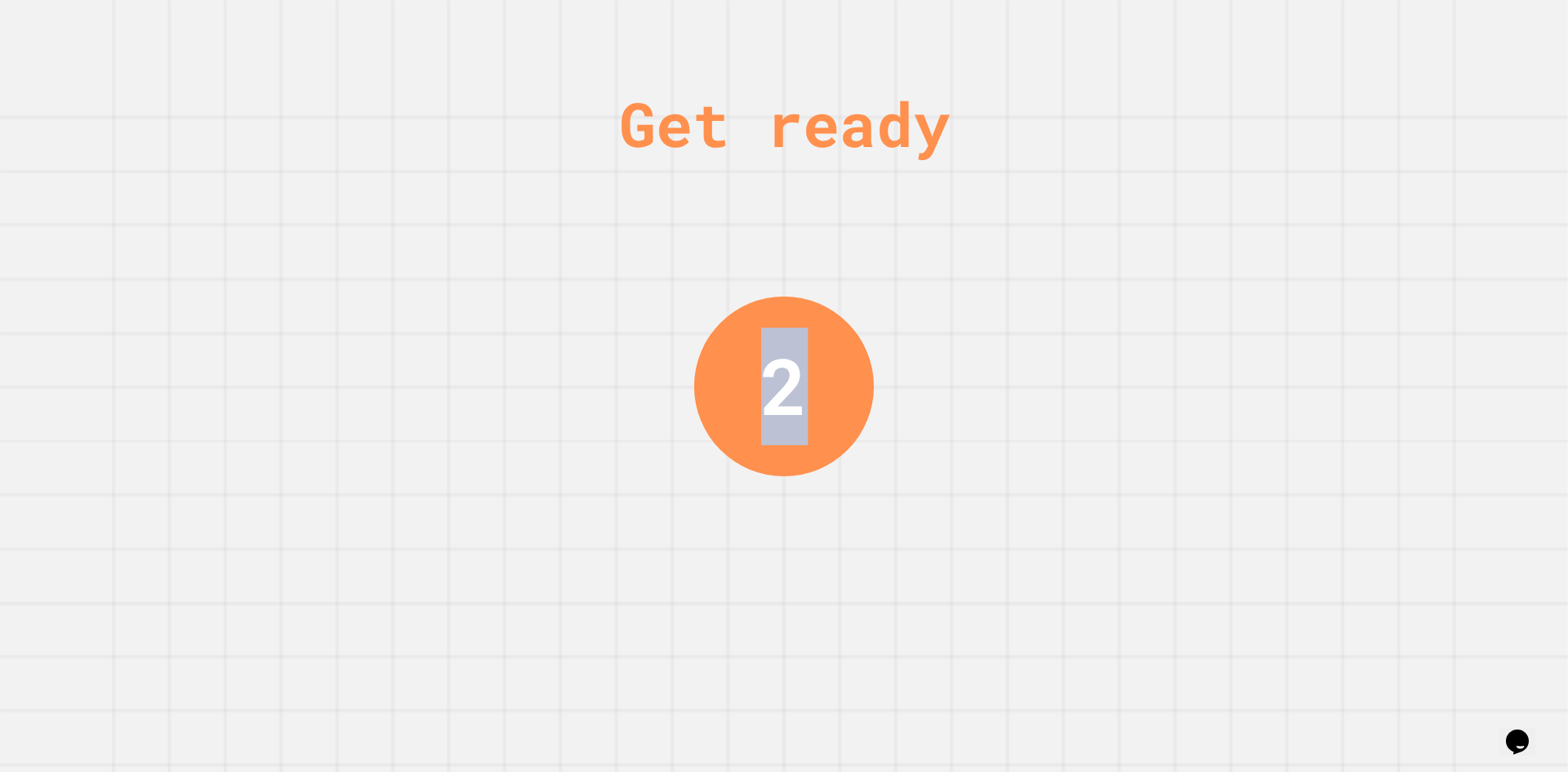
drag, startPoint x: 1033, startPoint y: 636, endPoint x: 1297, endPoint y: 462, distance: 316.2
click at [1270, 512] on div "Get ready 2" at bounding box center [784, 386] width 1568 height 772
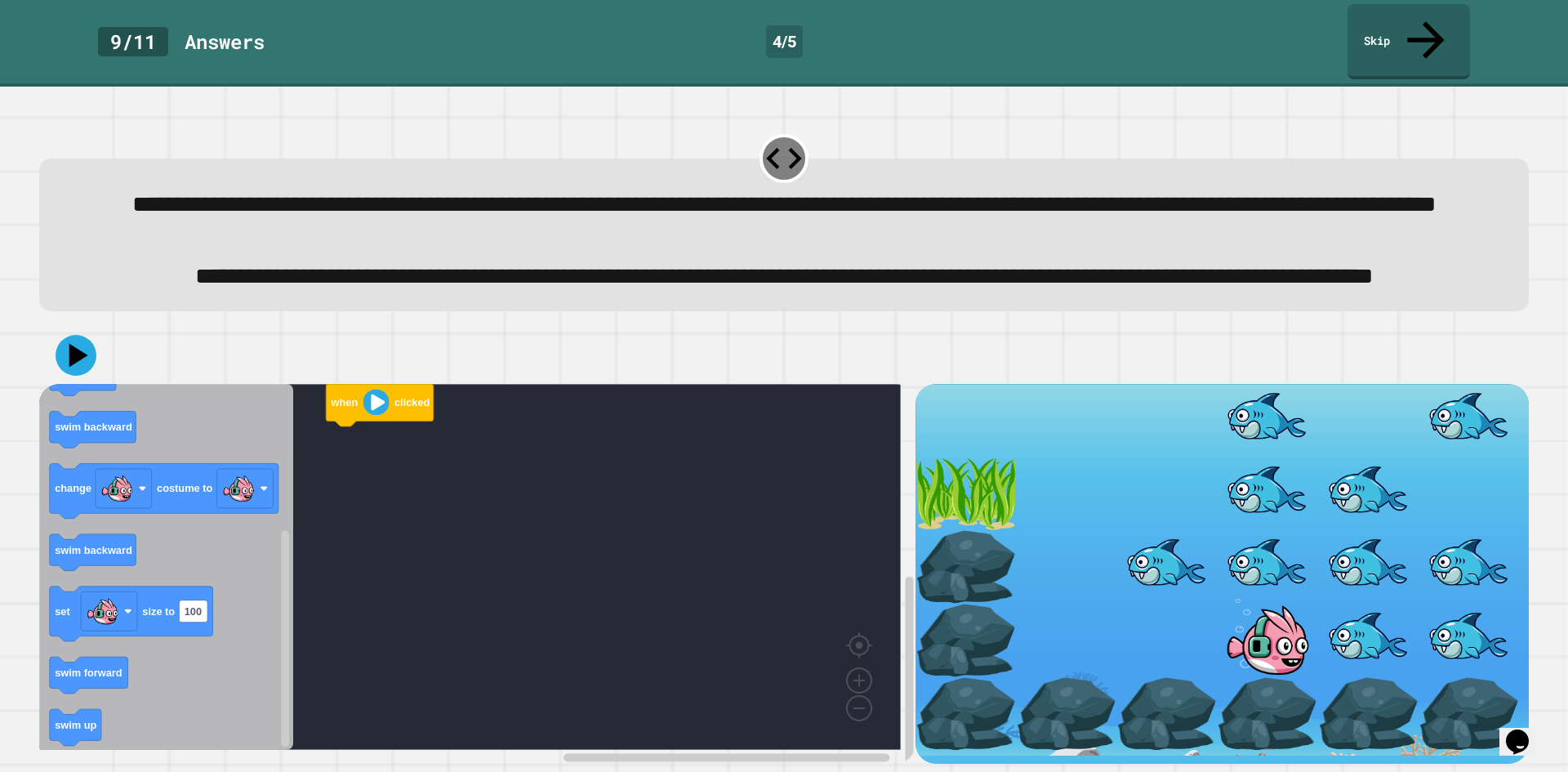
scroll to position [55, 0]
click at [195, 586] on icon "Blockly Workspace" at bounding box center [131, 613] width 164 height 54
click at [202, 605] on text "100" at bounding box center [193, 611] width 17 height 13
type input "*"
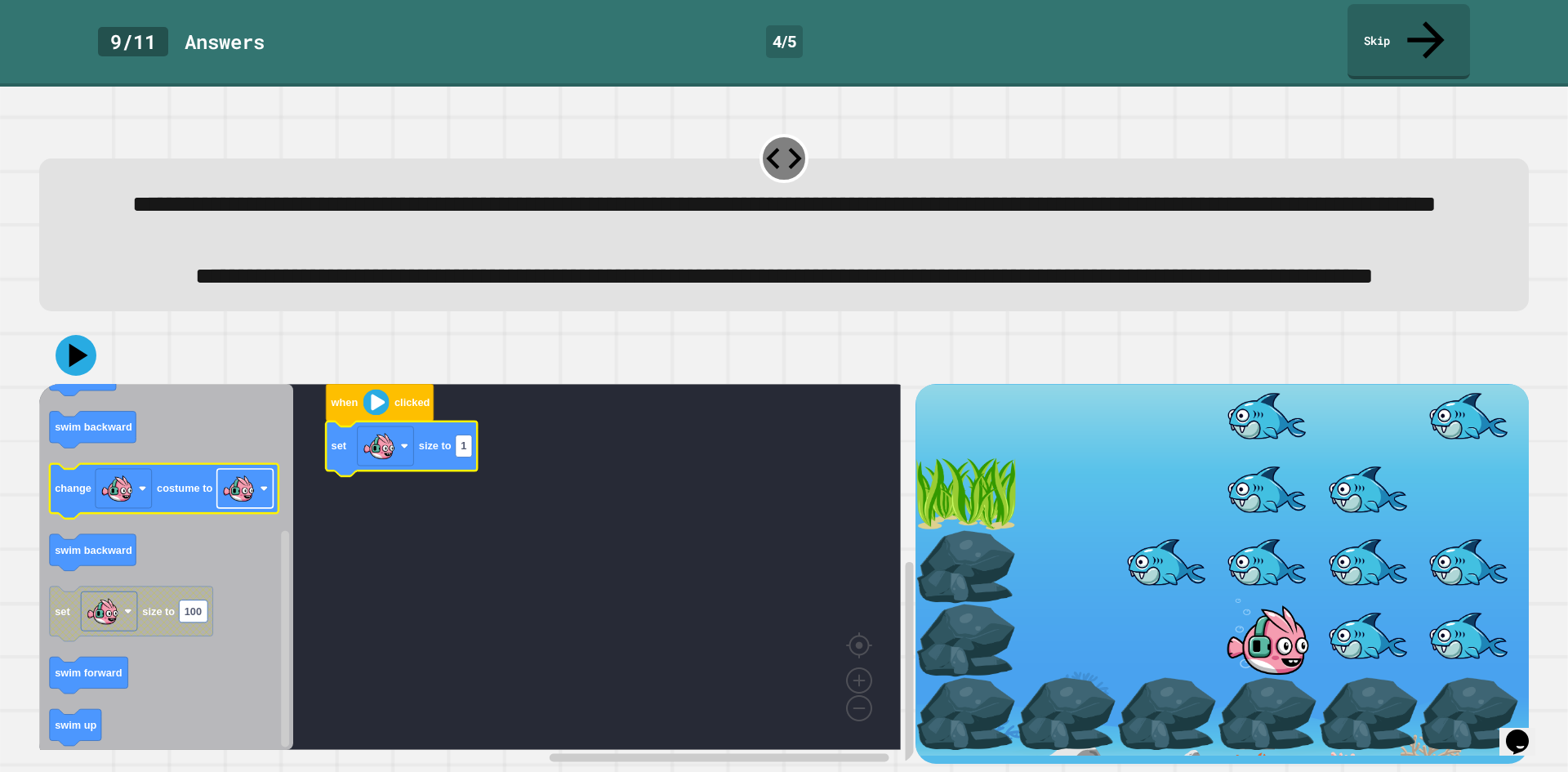
click at [235, 486] on image "Blockly Workspace" at bounding box center [238, 488] width 33 height 33
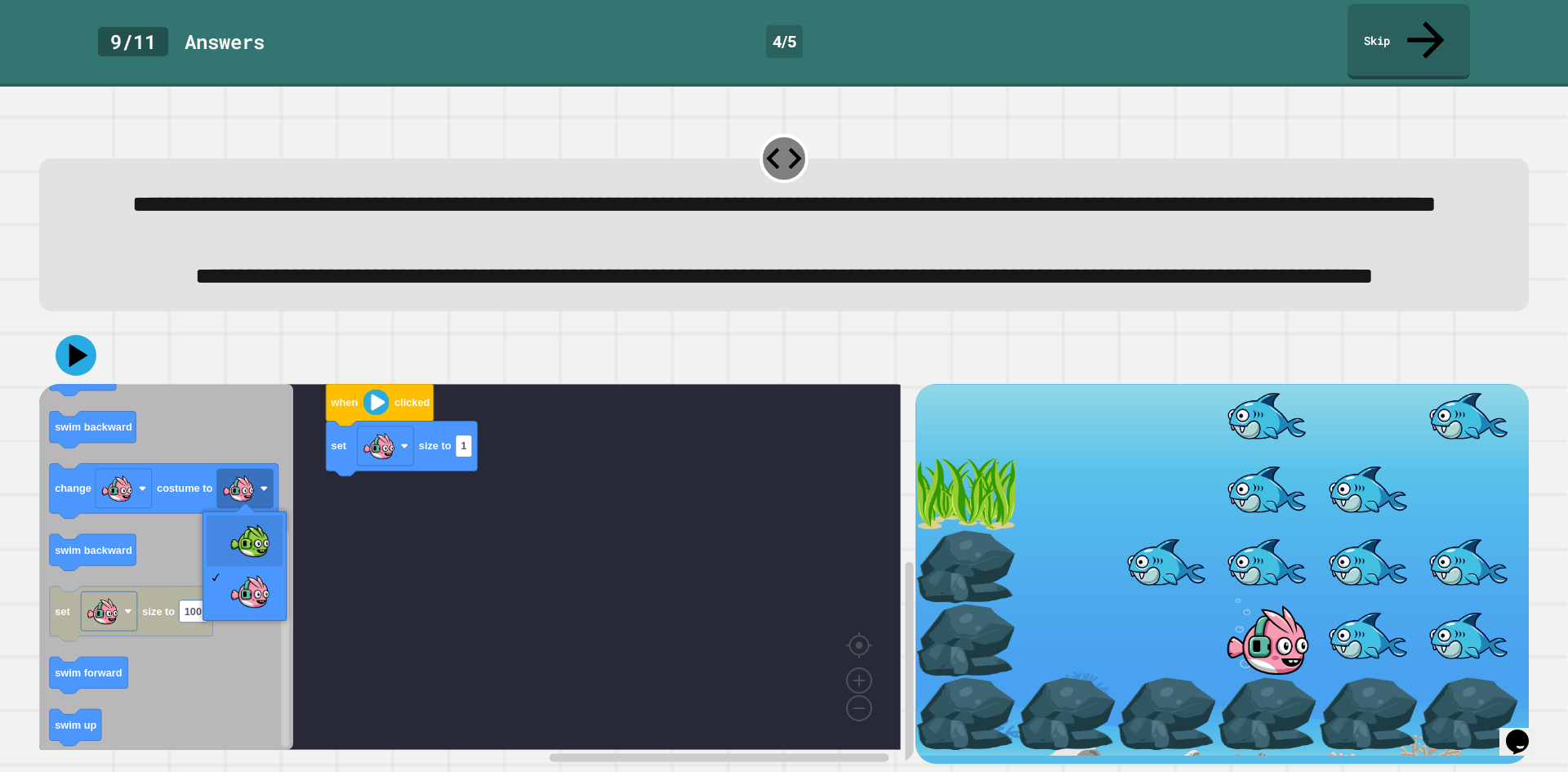
drag, startPoint x: 238, startPoint y: 527, endPoint x: 226, endPoint y: 521, distance: 13.4
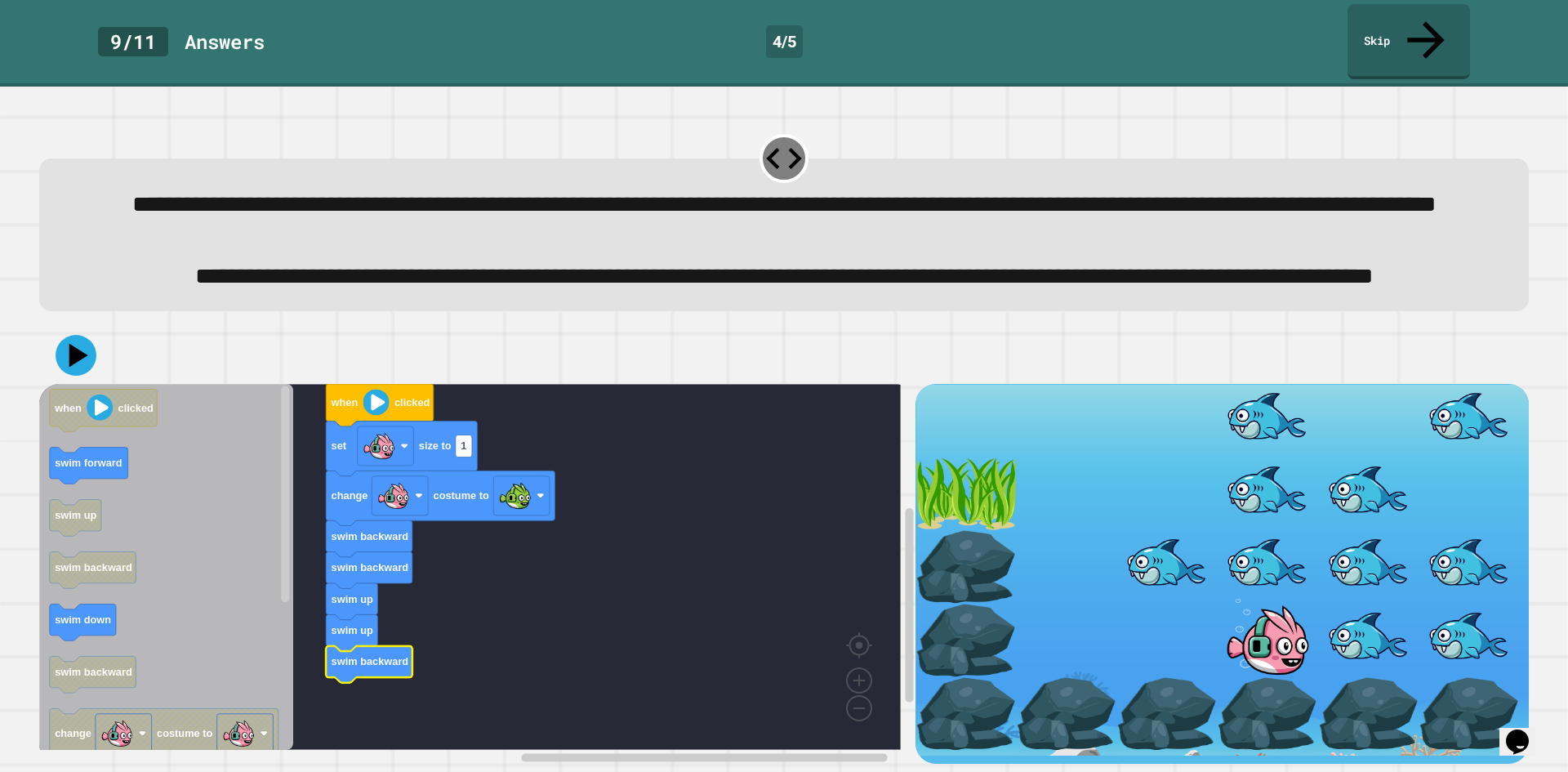
click at [95, 357] on div at bounding box center [783, 355] width 1490 height 57
click at [79, 338] on icon at bounding box center [76, 355] width 48 height 48
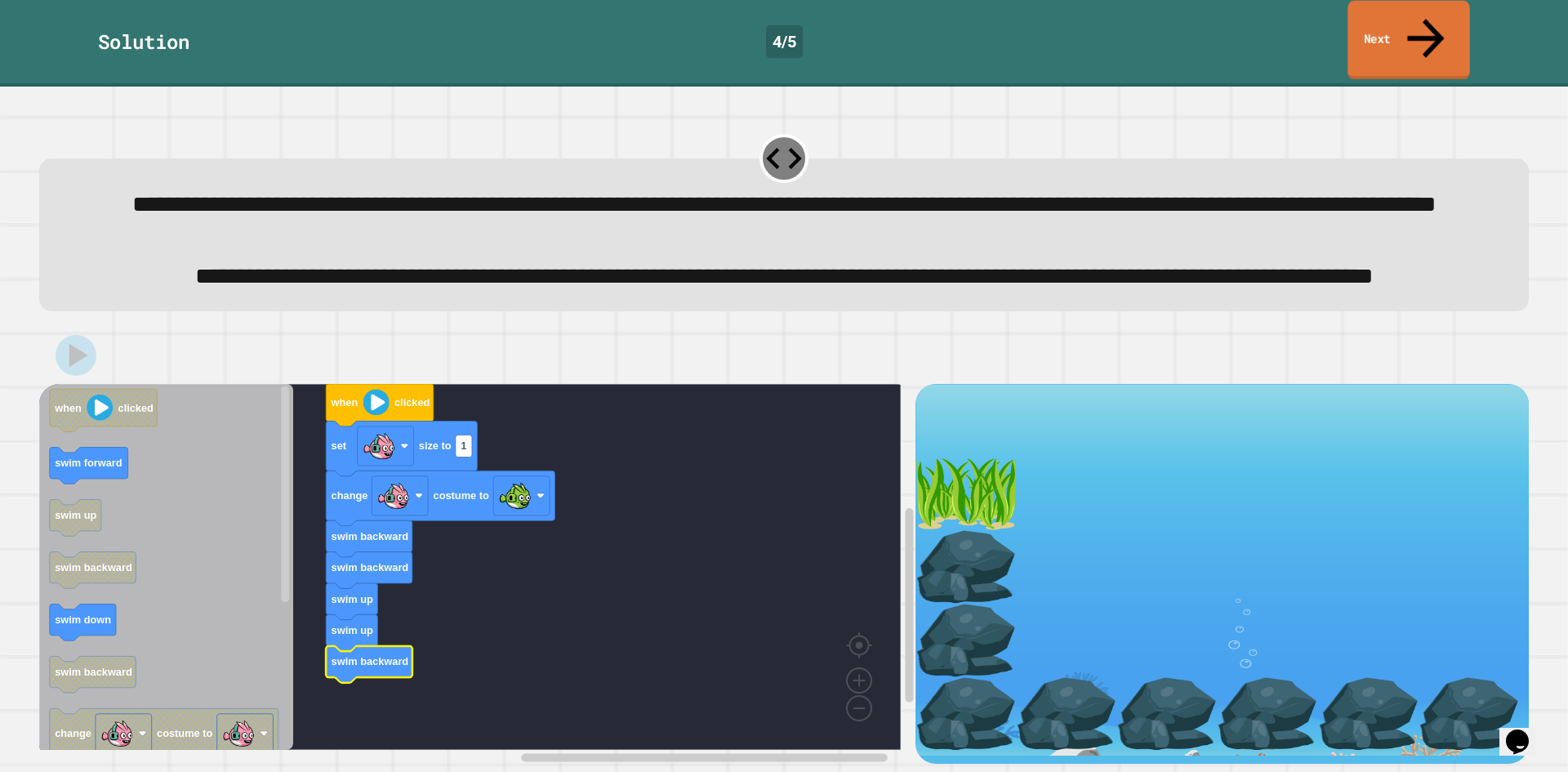
click at [1425, 18] on icon at bounding box center [1426, 38] width 55 height 58
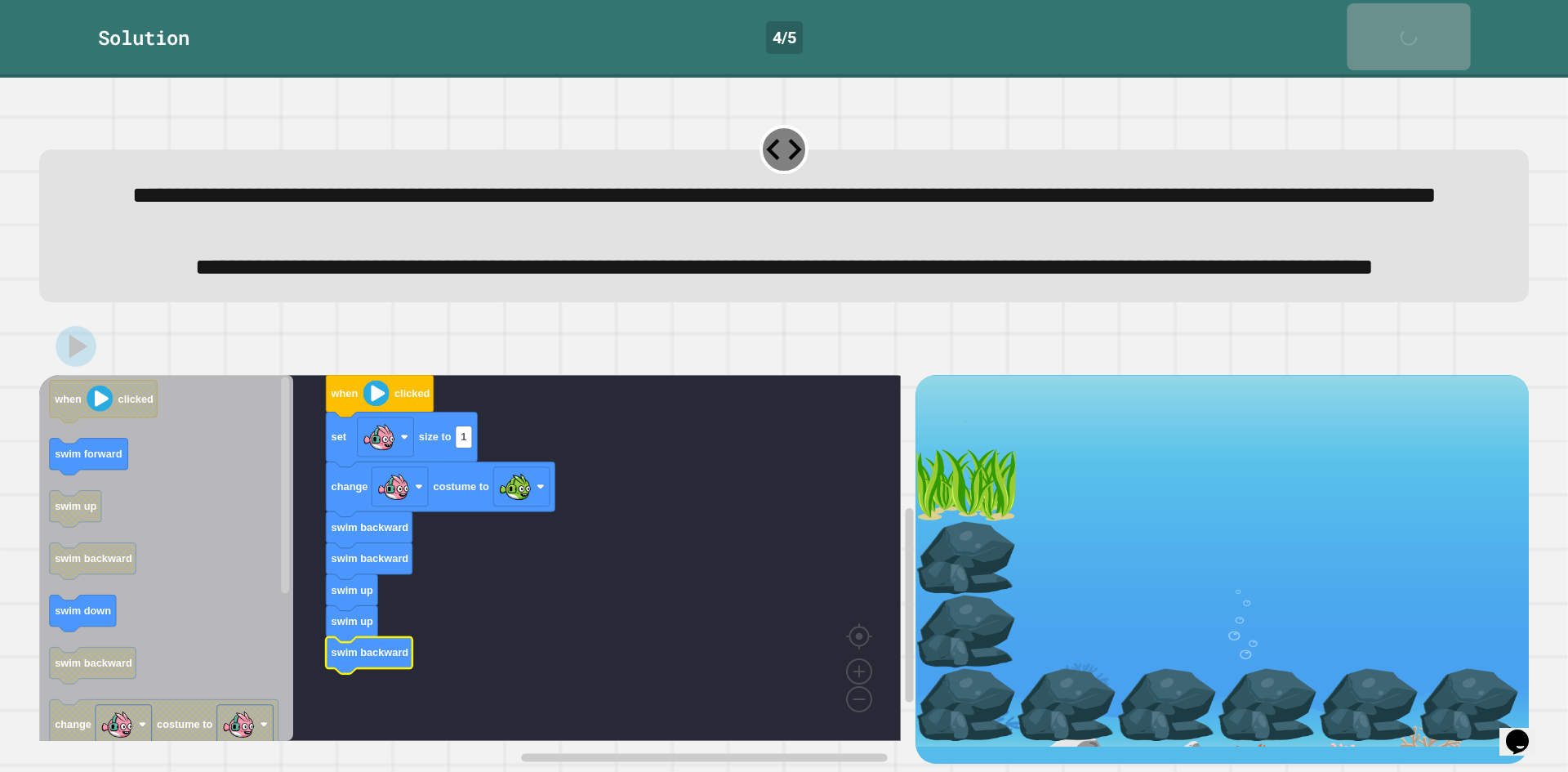
scroll to position [54, 0]
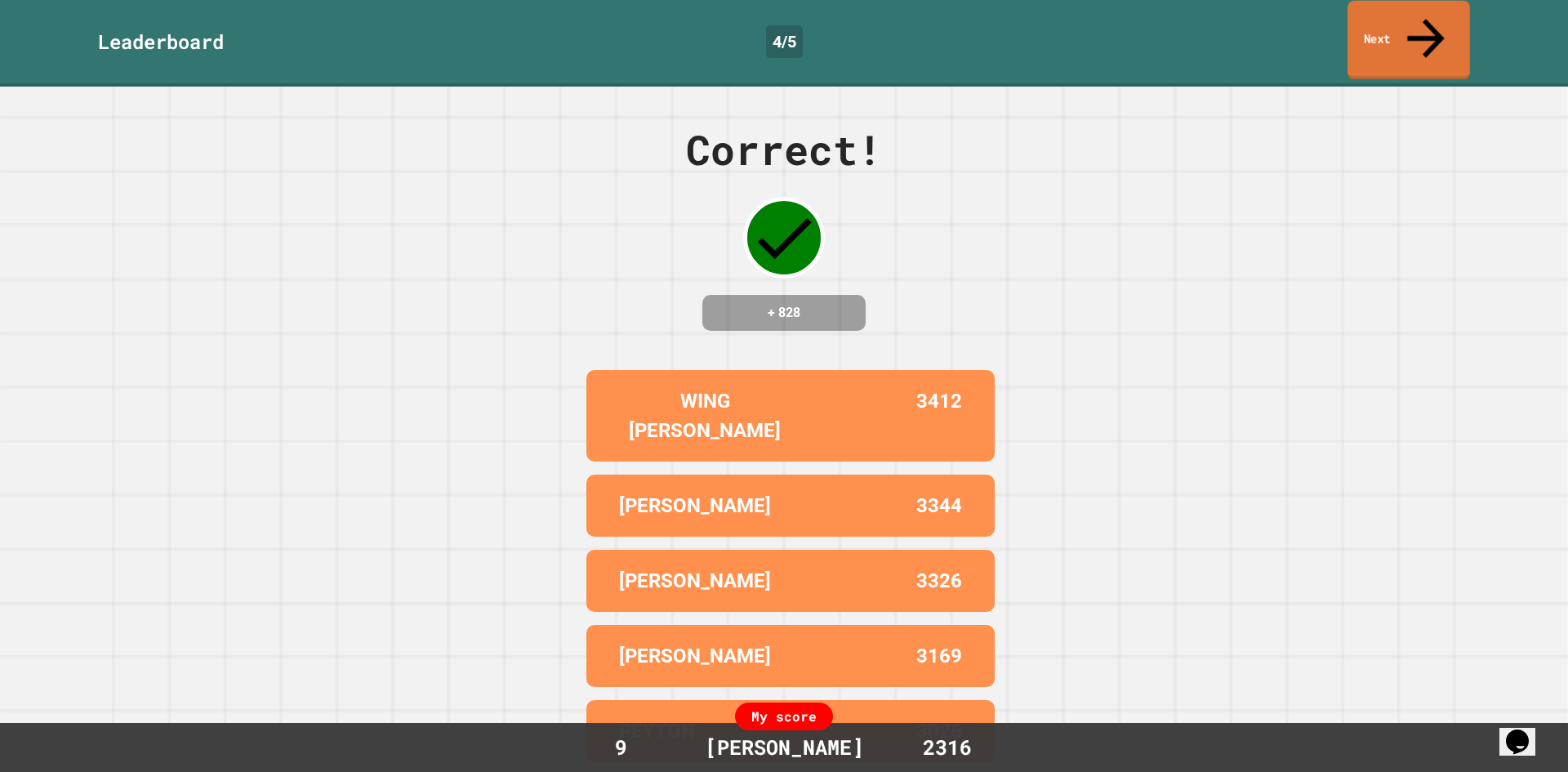
click at [1404, 34] on link "Next" at bounding box center [1409, 41] width 122 height 79
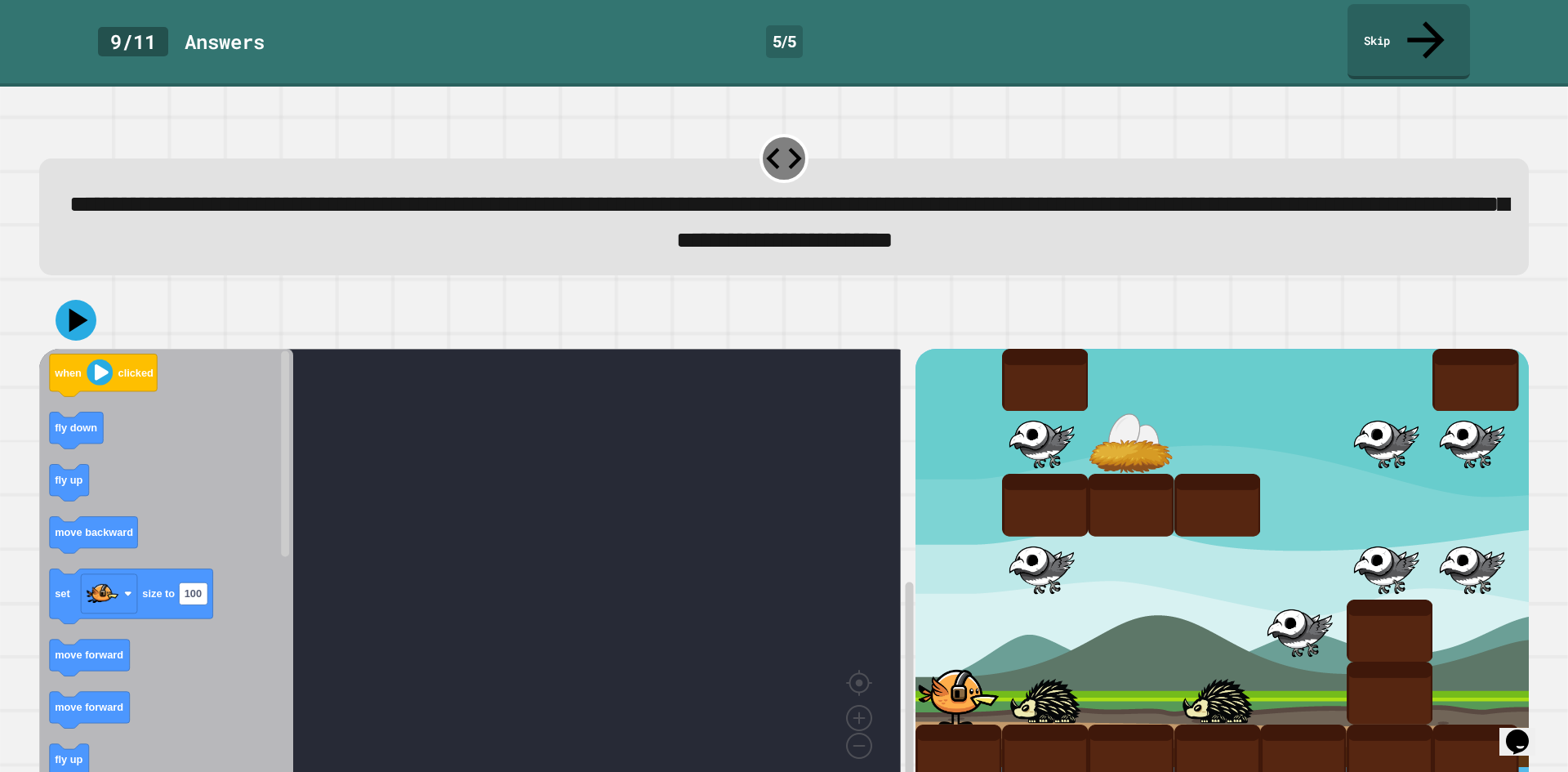
scroll to position [14, 0]
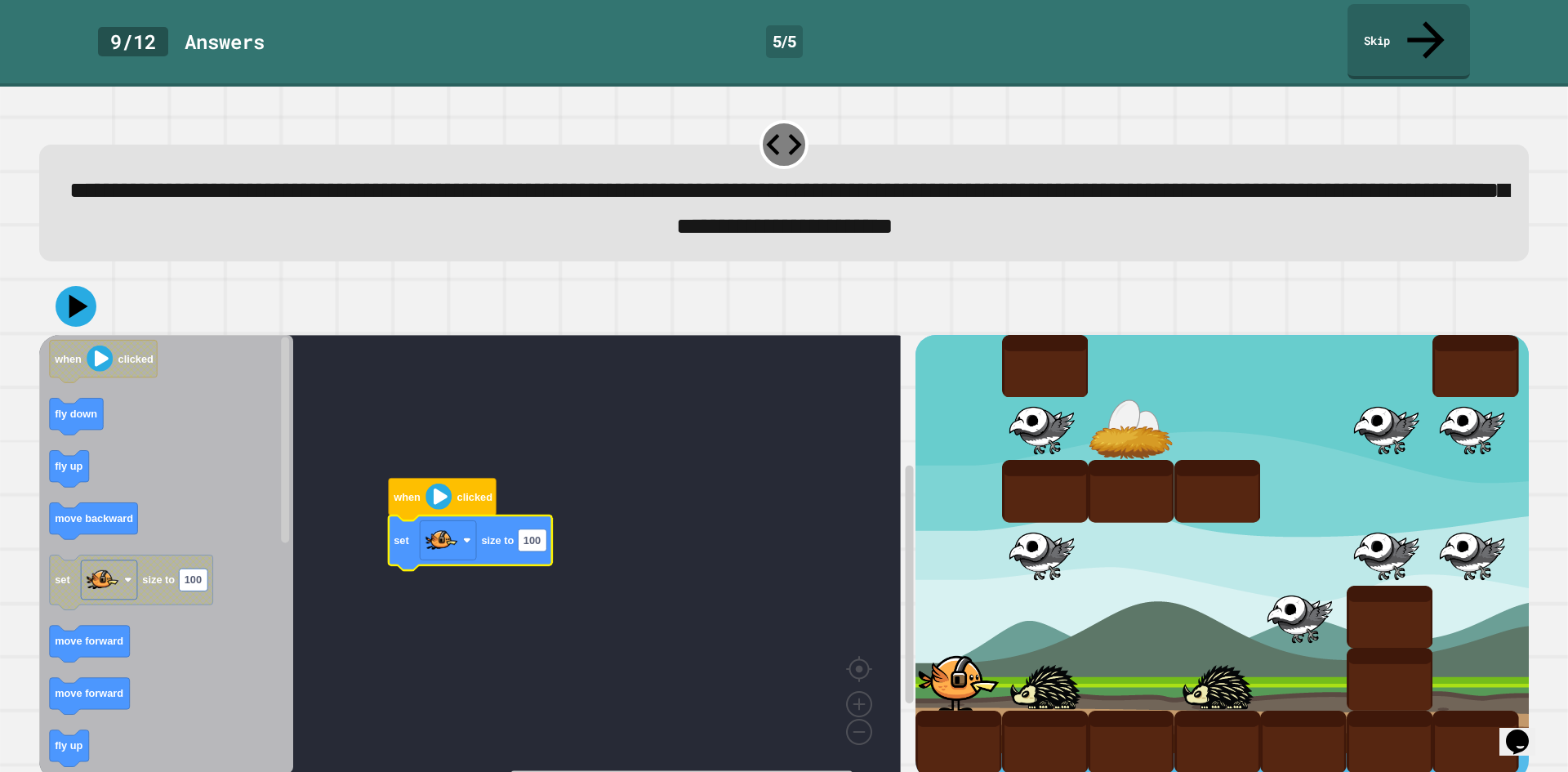
click at [538, 522] on icon "Blockly Workspace" at bounding box center [470, 542] width 164 height 54
click at [541, 515] on icon "Blockly Workspace" at bounding box center [470, 542] width 164 height 54
click at [537, 533] on text "100" at bounding box center [532, 539] width 17 height 13
type input "**"
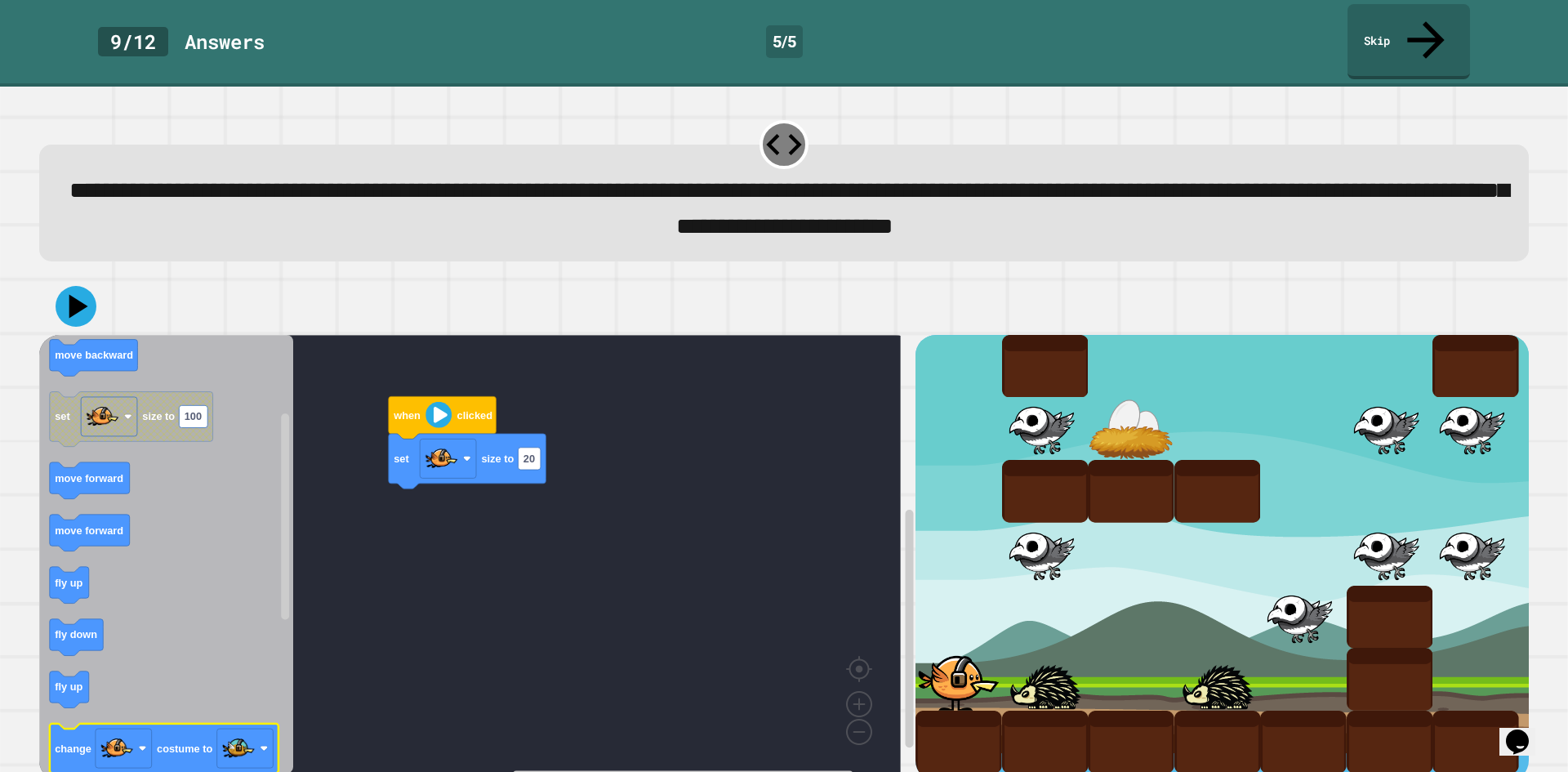
click at [189, 724] on icon "Blockly Workspace" at bounding box center [164, 751] width 229 height 54
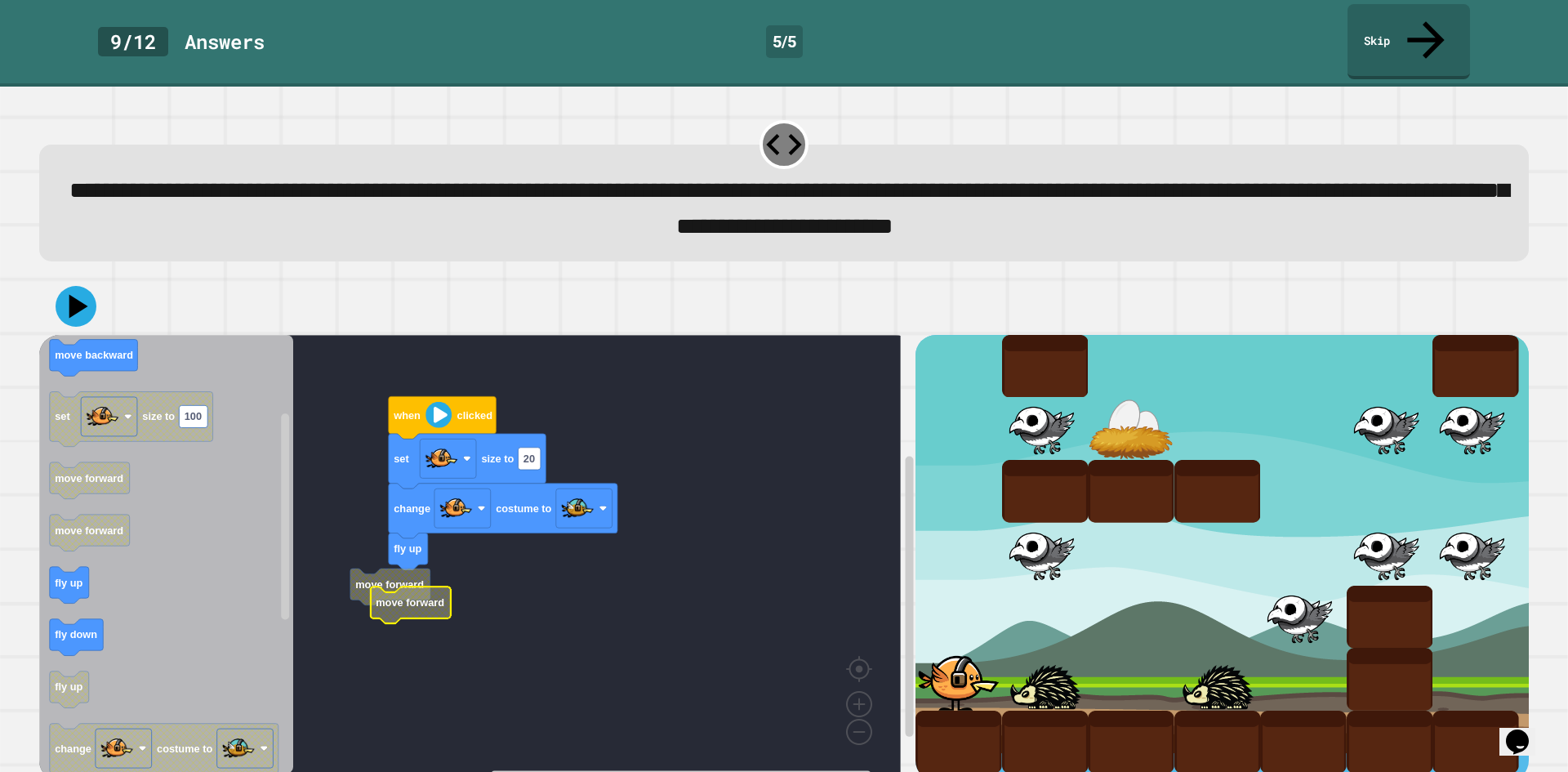
click at [456, 549] on rect "Blockly Workspace" at bounding box center [469, 554] width 862 height 439
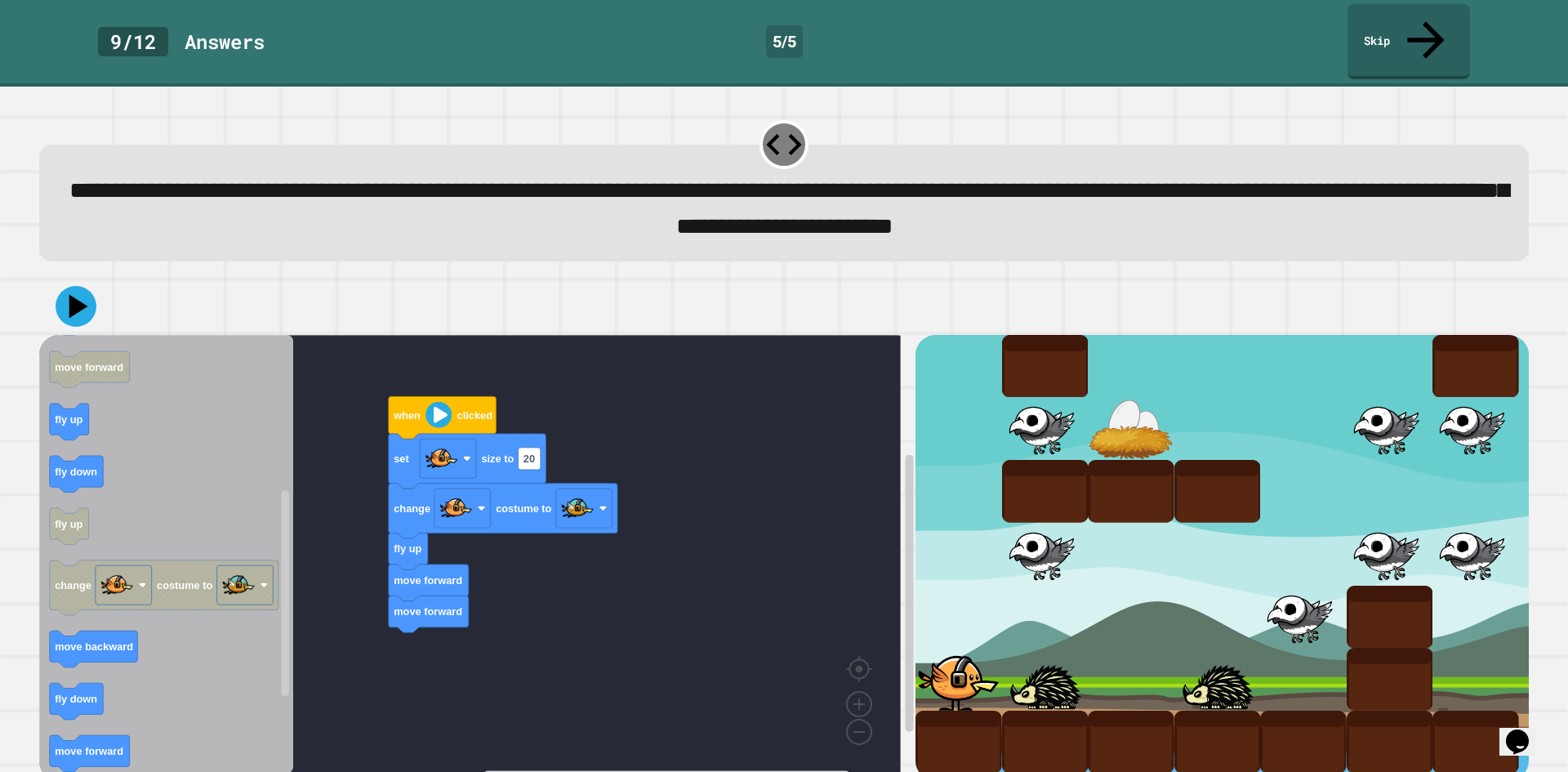
click at [328, 702] on div "when clicked set size to 20 change costume to fly up move forward move forward …" at bounding box center [477, 558] width 876 height 446
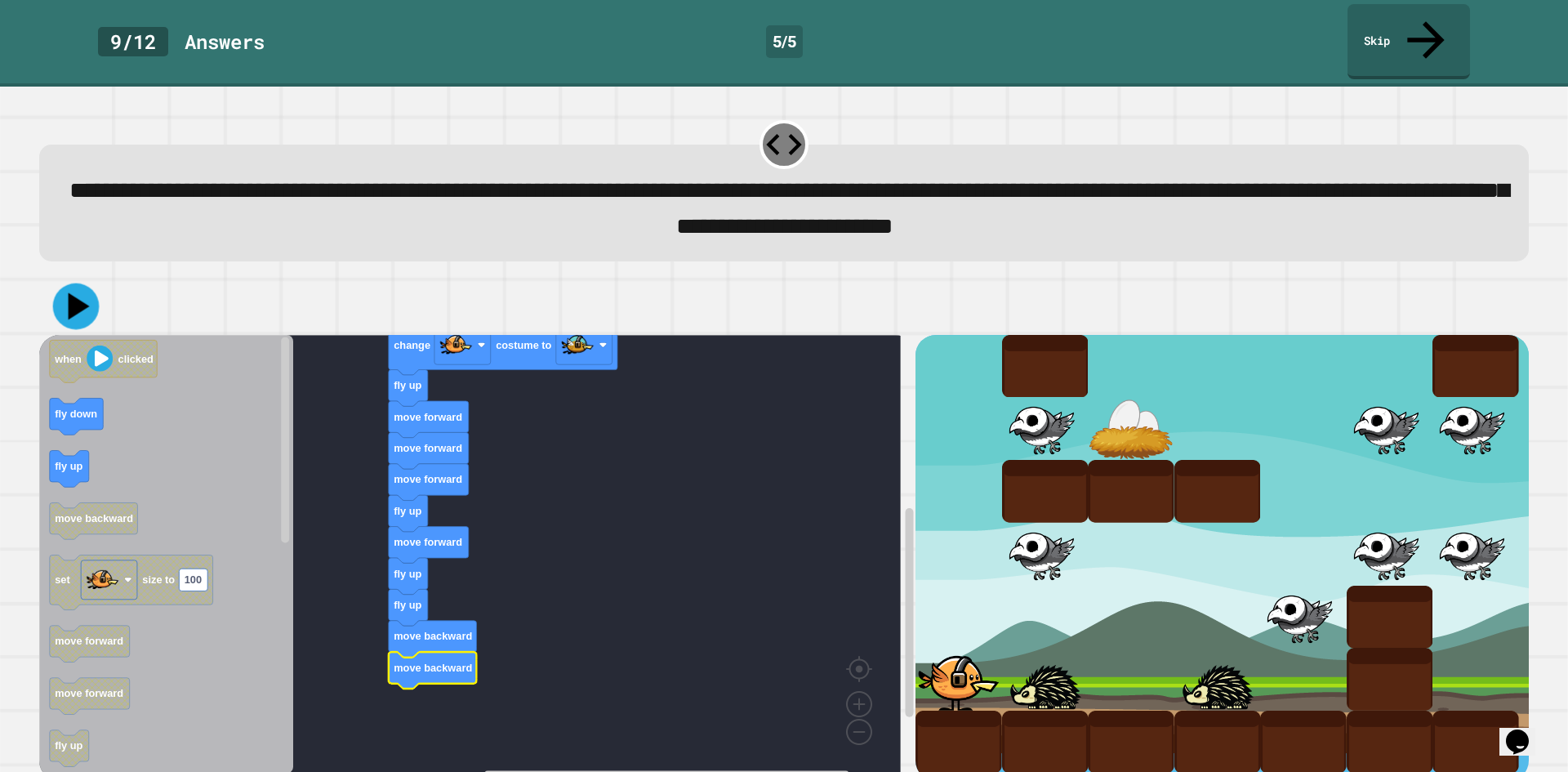
click at [87, 283] on icon at bounding box center [77, 306] width 47 height 46
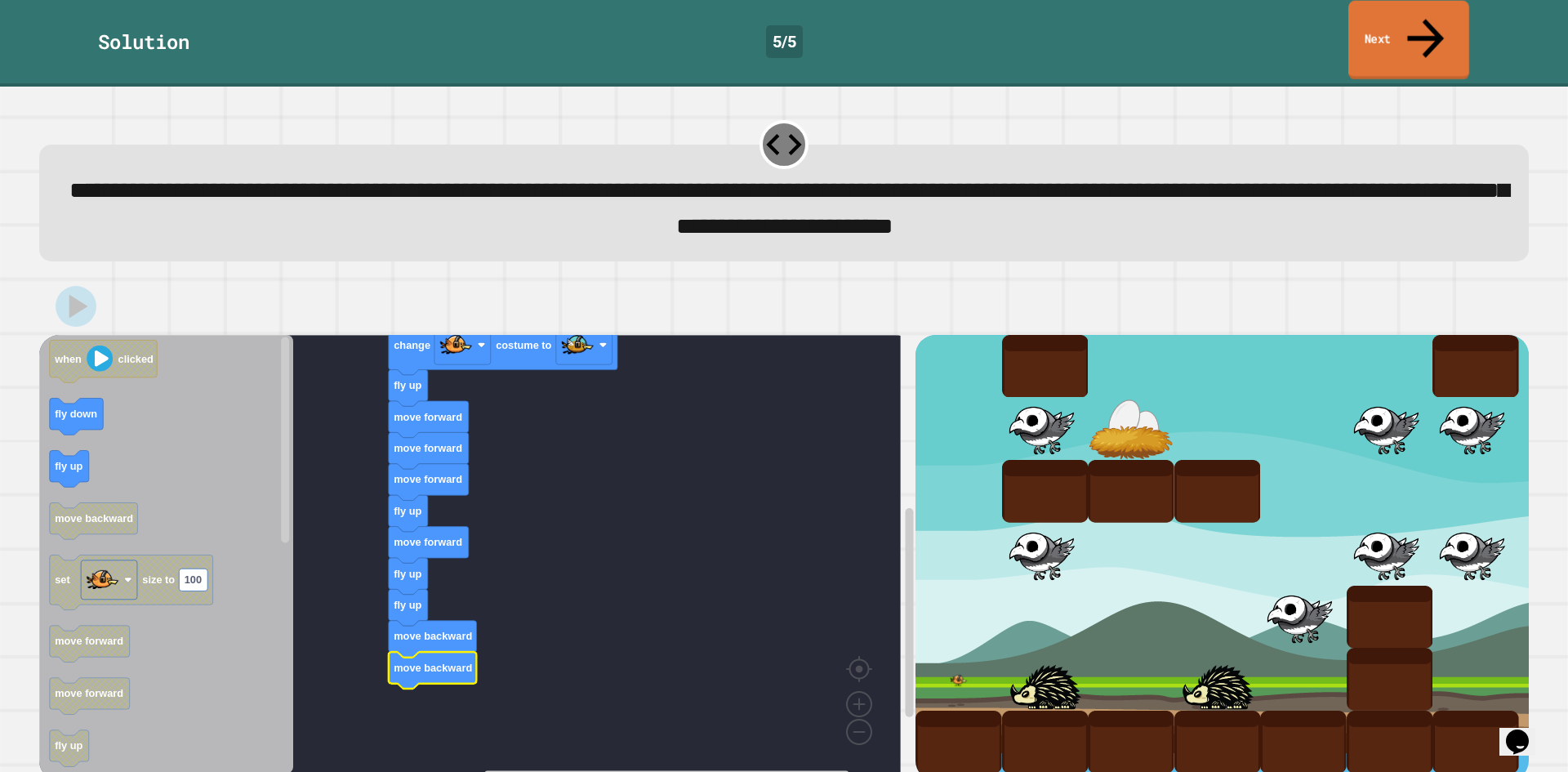
click at [1401, 39] on link "Next" at bounding box center [1409, 41] width 121 height 79
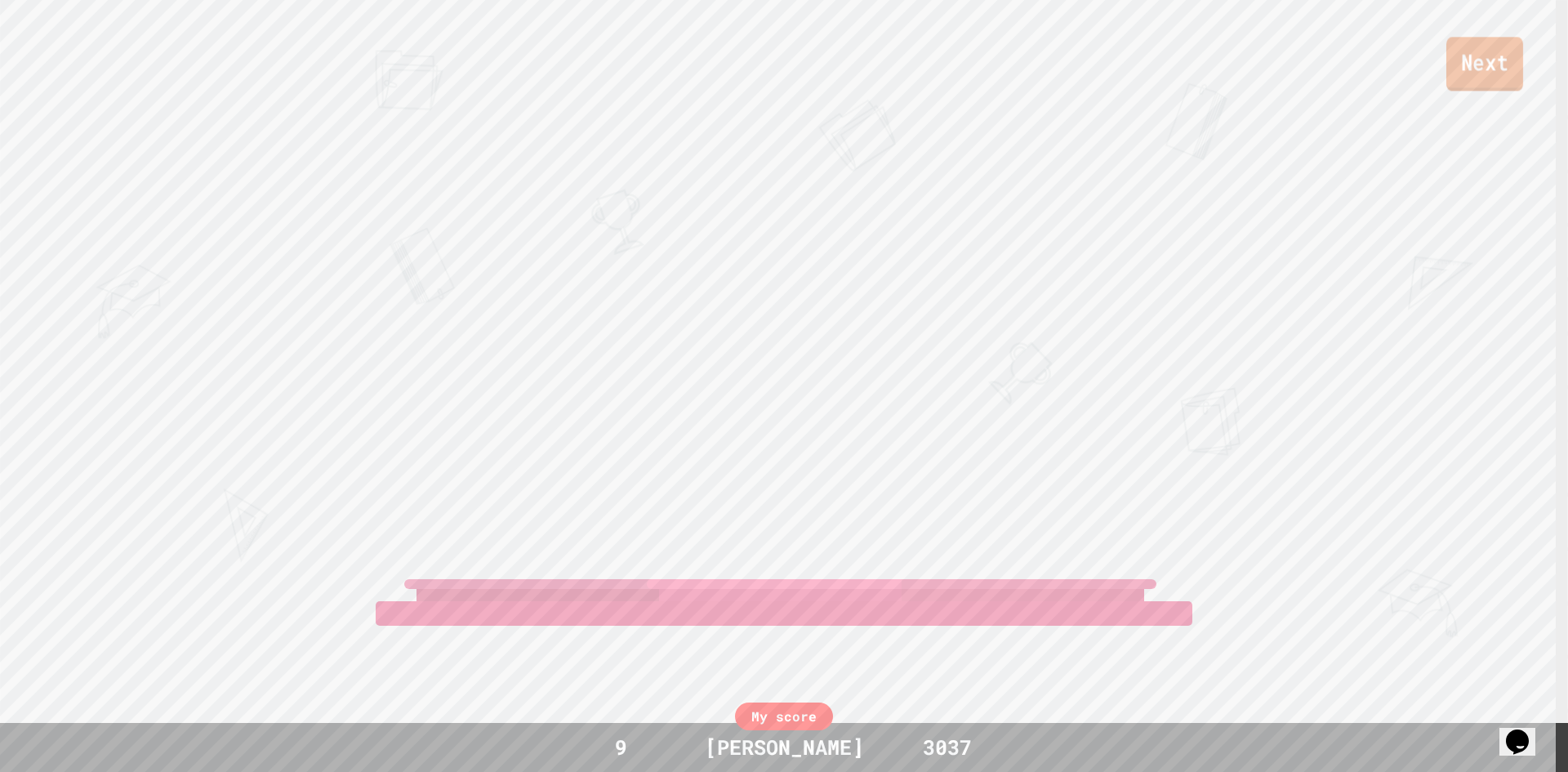
click at [1462, 81] on link "Next" at bounding box center [1485, 64] width 77 height 54
